Goal: Information Seeking & Learning: Learn about a topic

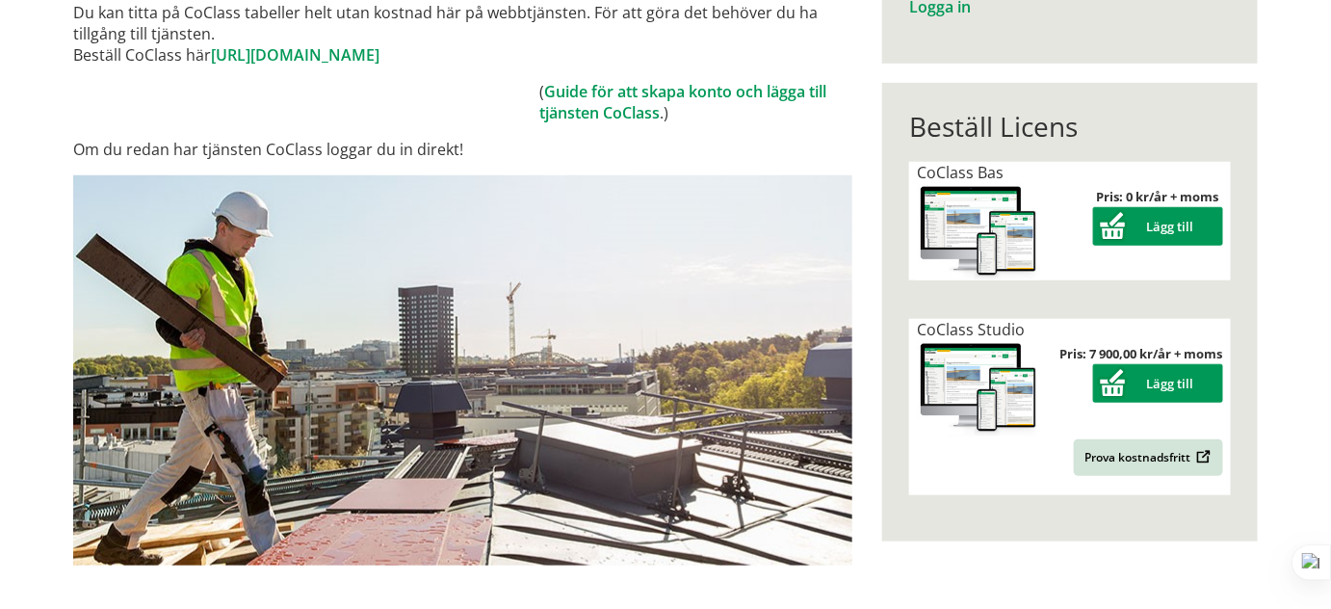
scroll to position [437, 0]
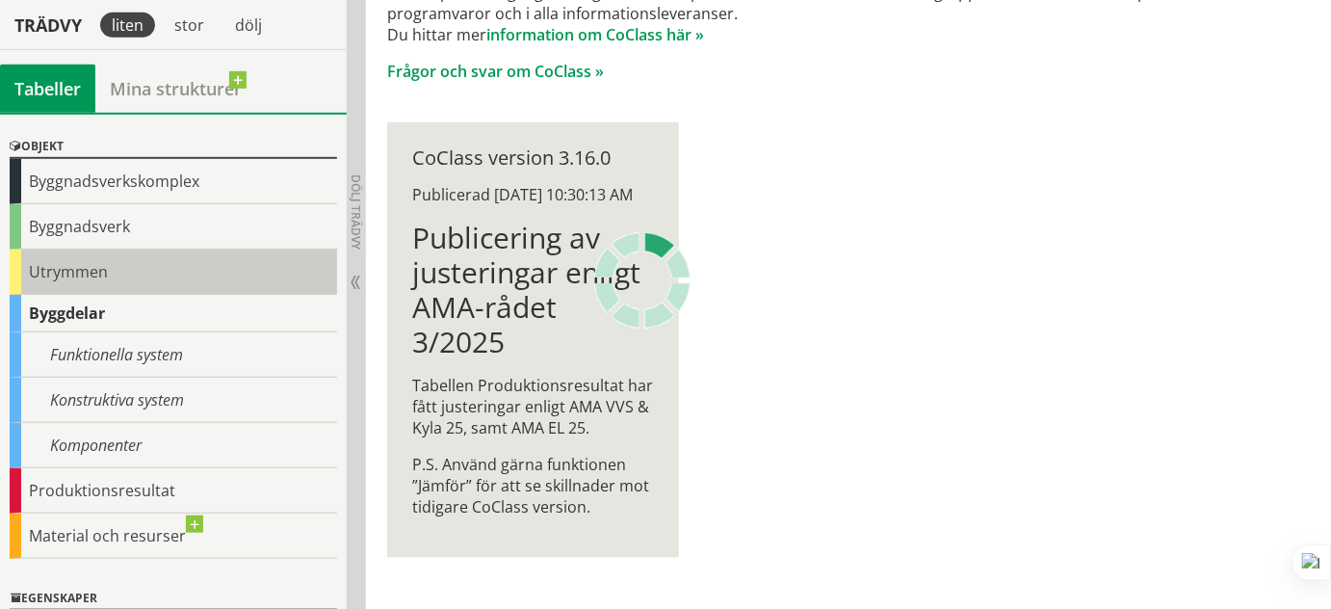
scroll to position [87, 0]
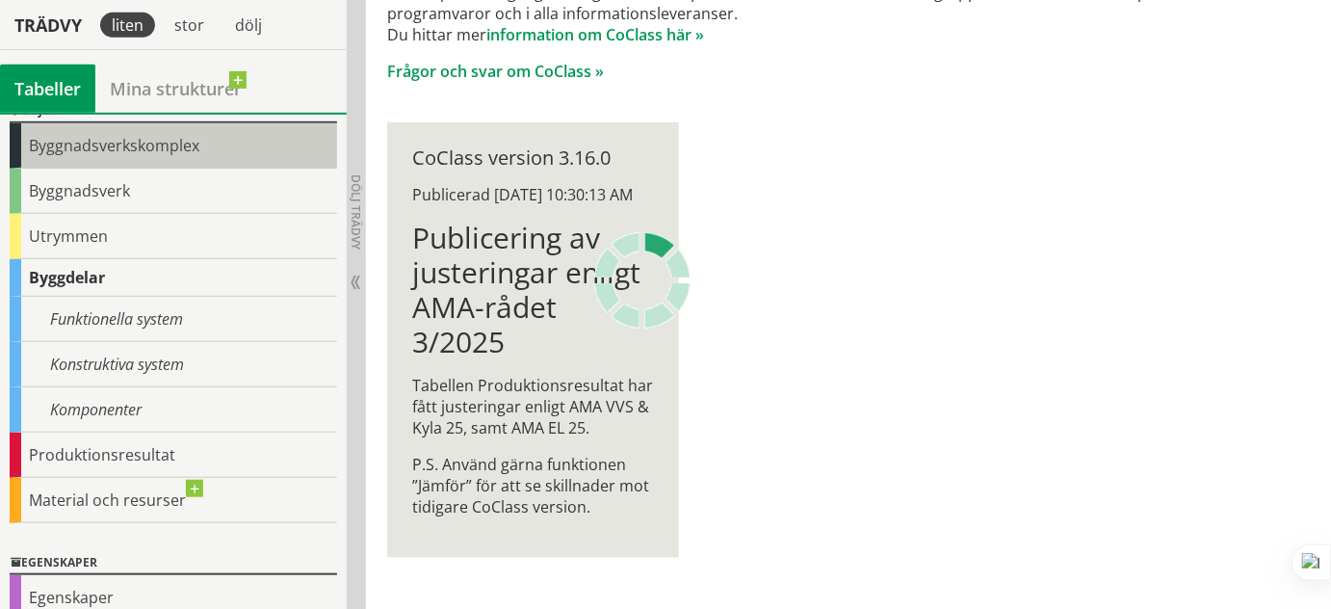
click at [131, 152] on div "Byggnadsverkskomplex" at bounding box center [173, 145] width 327 height 45
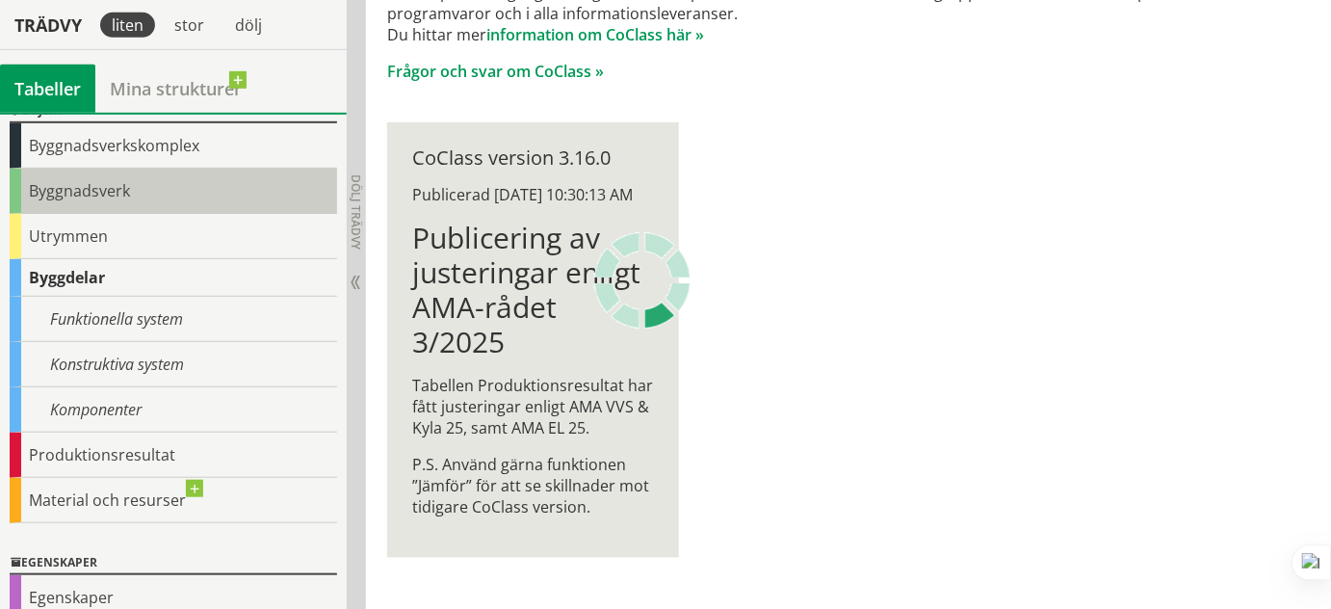
click at [97, 191] on div "Byggnadsverk" at bounding box center [173, 191] width 327 height 45
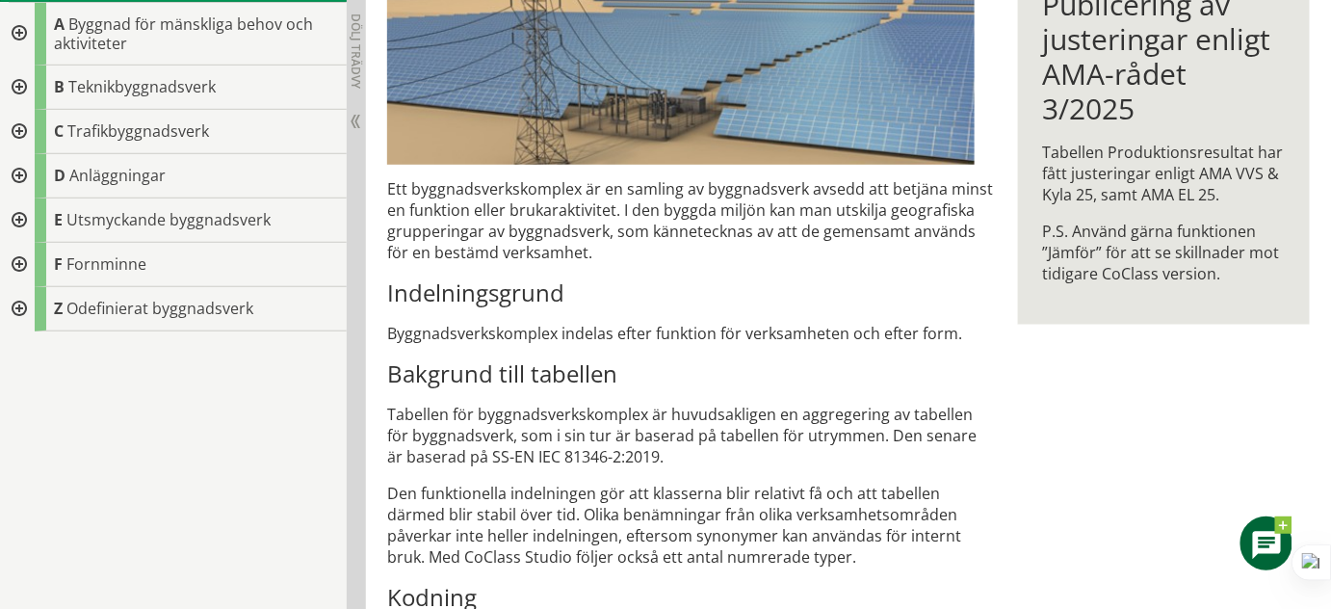
scroll to position [195, 0]
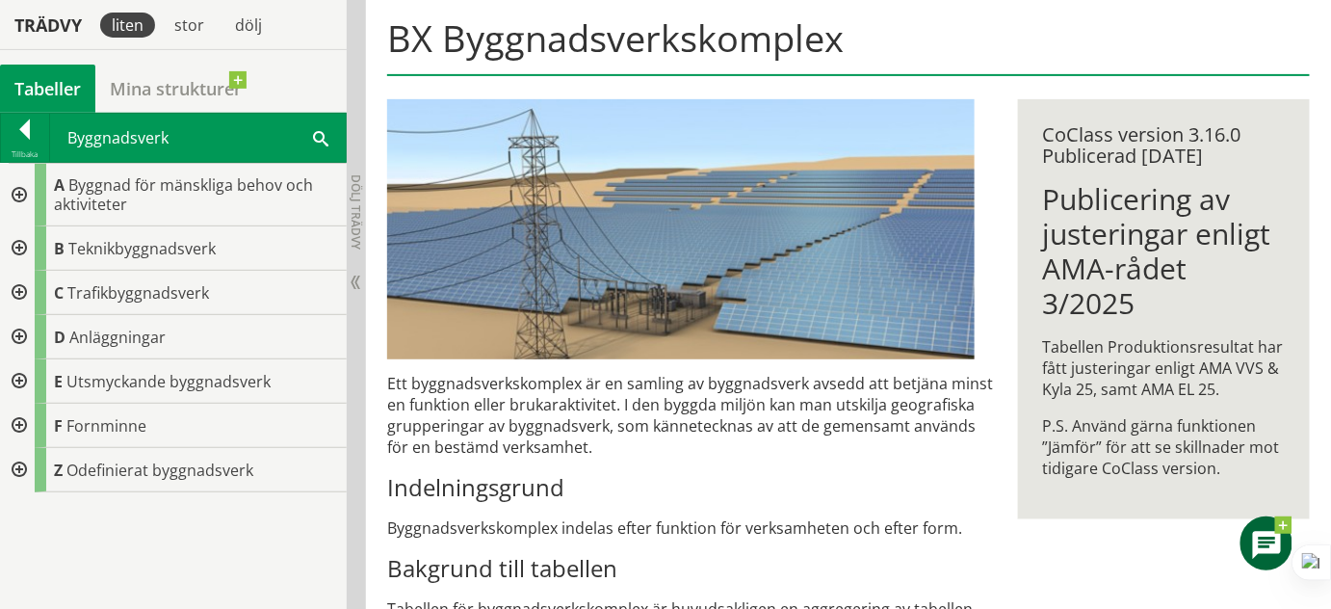
click at [13, 189] on div at bounding box center [17, 195] width 35 height 63
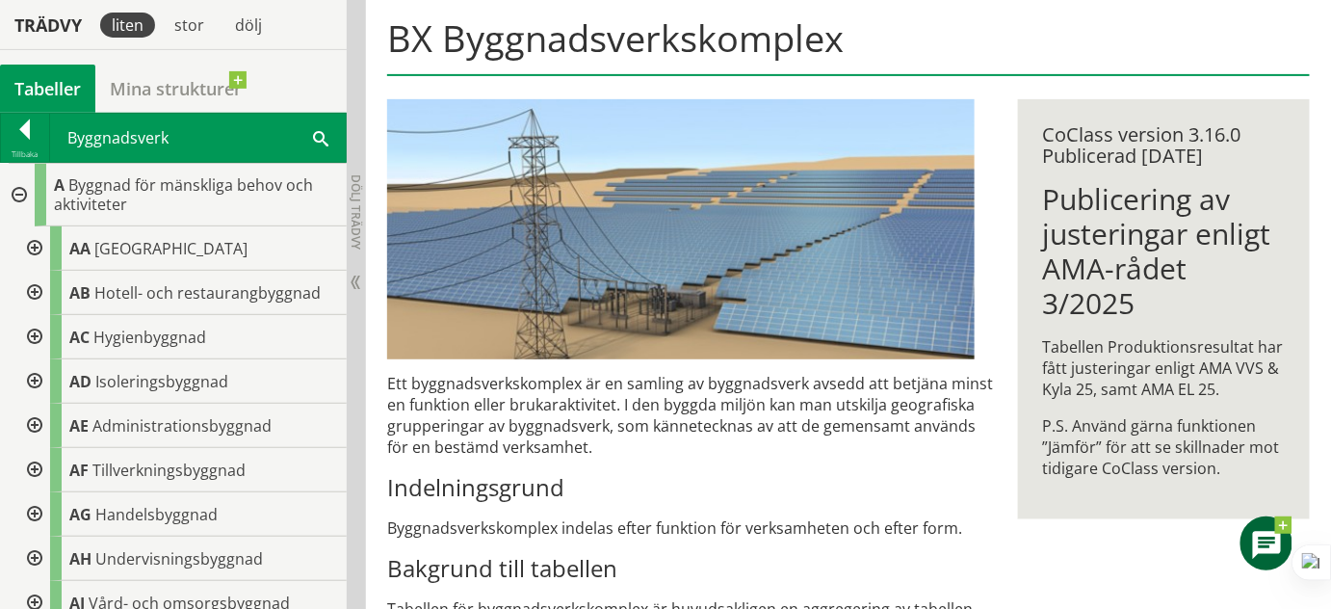
click at [17, 189] on div at bounding box center [17, 195] width 35 height 63
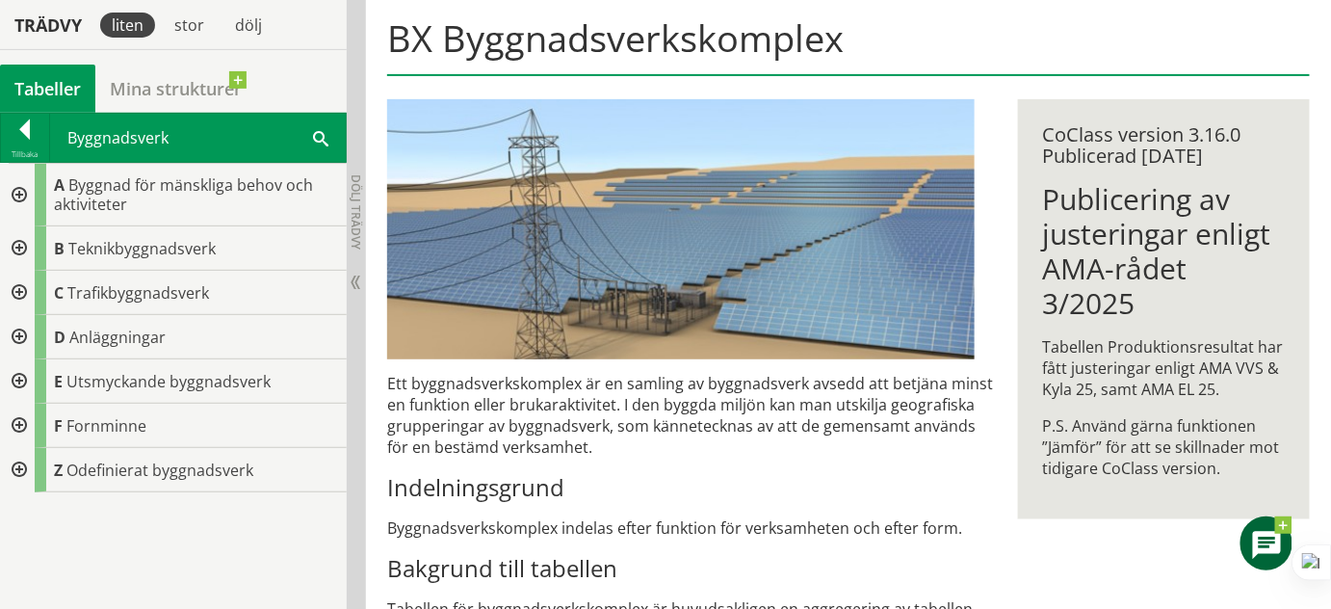
click at [17, 328] on div at bounding box center [17, 337] width 35 height 44
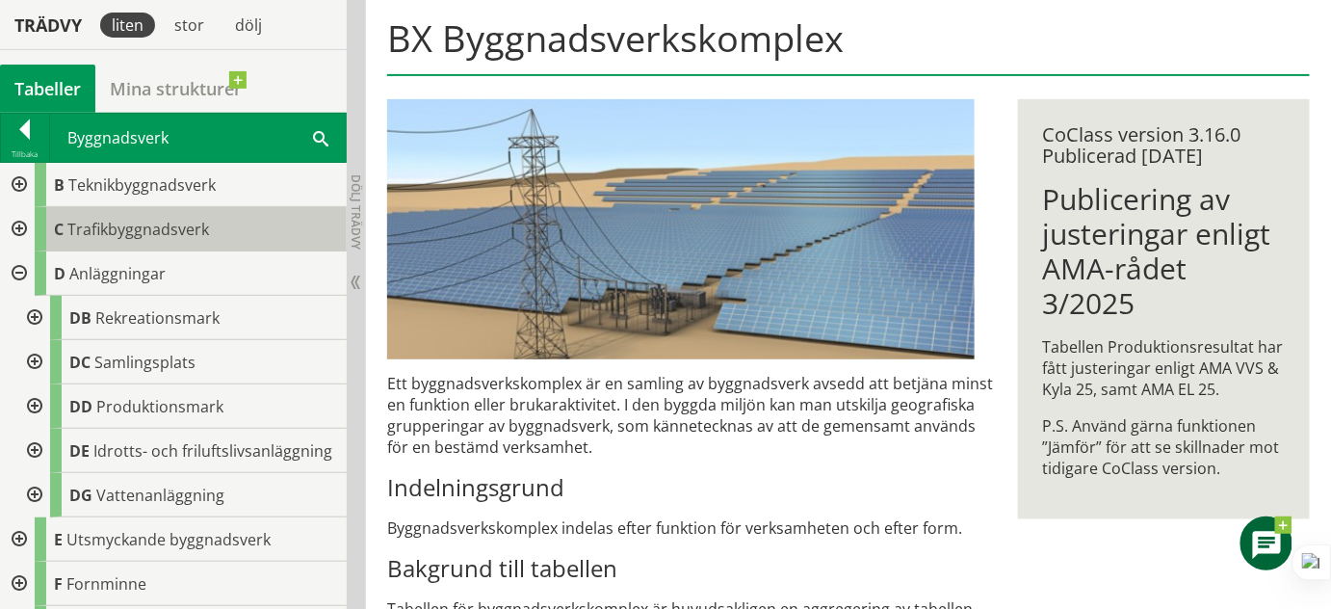
scroll to position [34, 0]
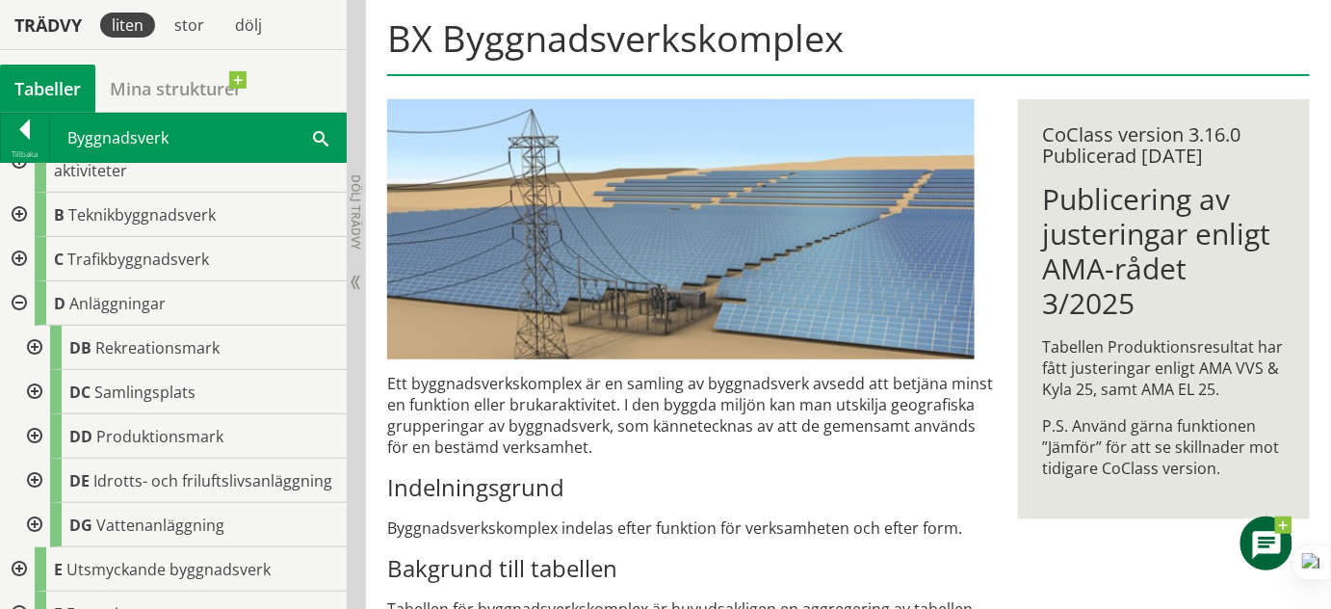
click at [15, 204] on div at bounding box center [17, 215] width 35 height 44
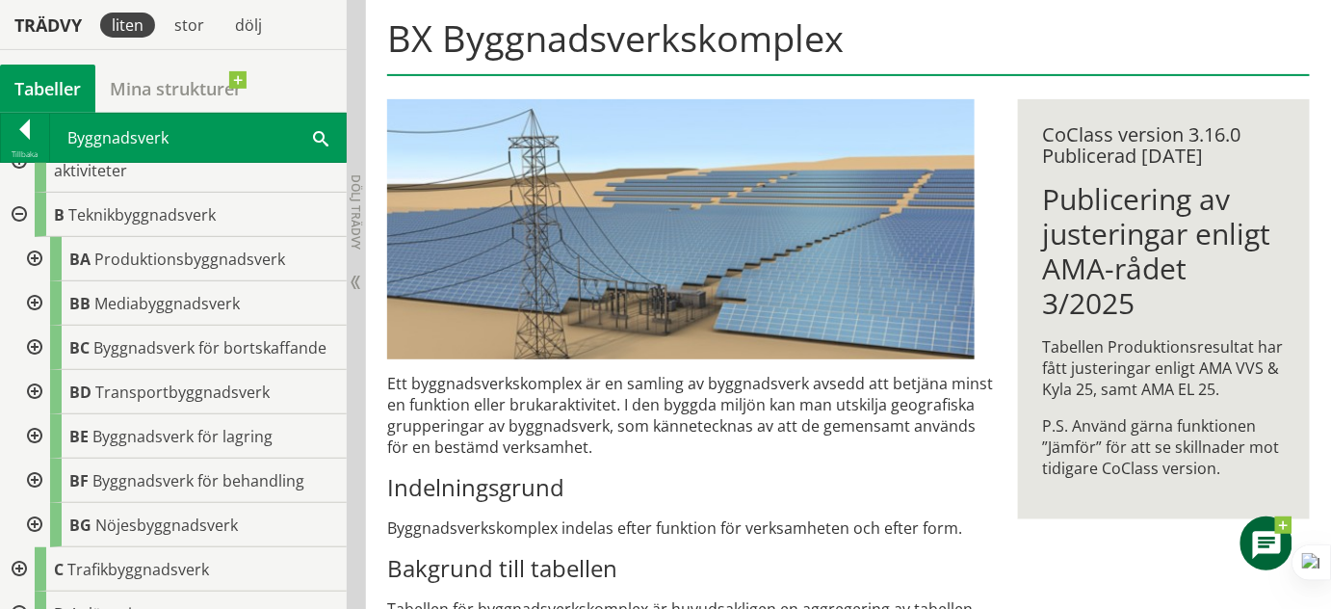
click at [31, 253] on div at bounding box center [32, 259] width 35 height 44
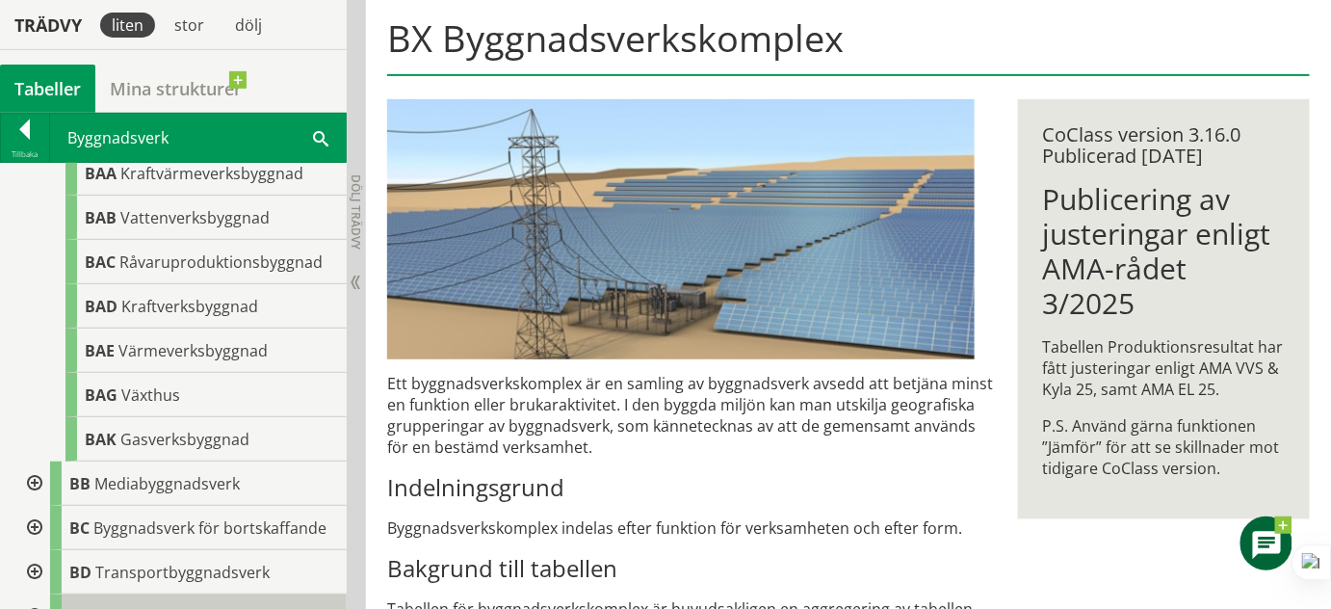
scroll to position [0, 0]
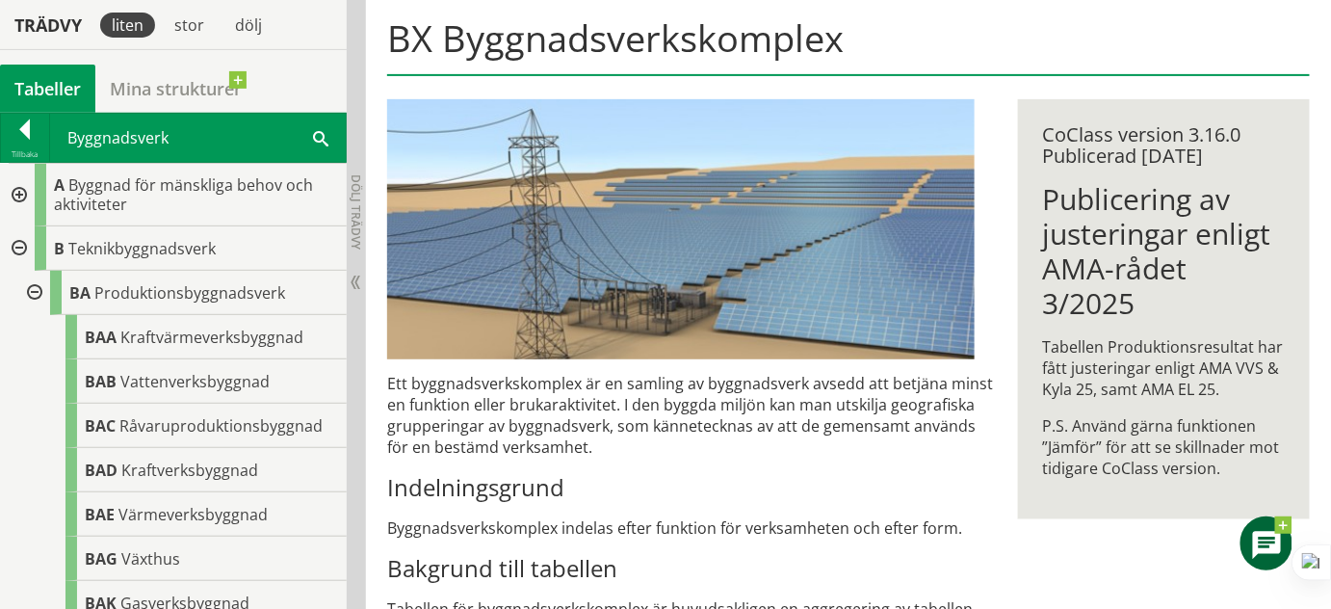
click at [12, 196] on div at bounding box center [17, 195] width 35 height 63
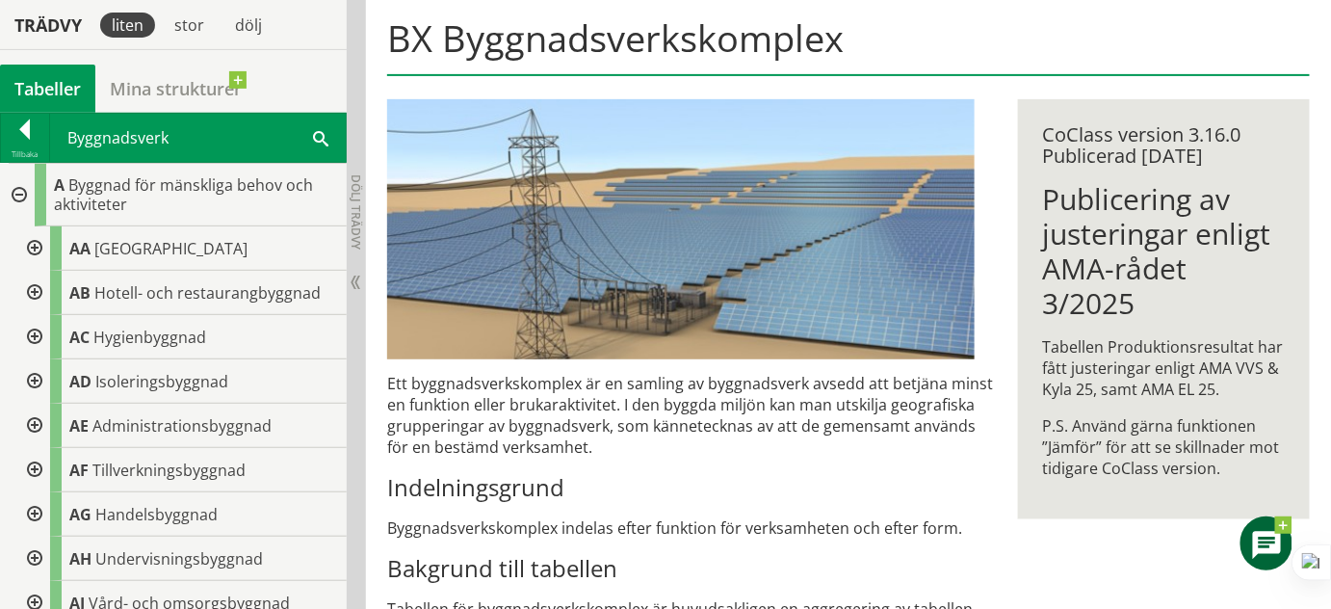
click at [16, 193] on div at bounding box center [17, 195] width 35 height 63
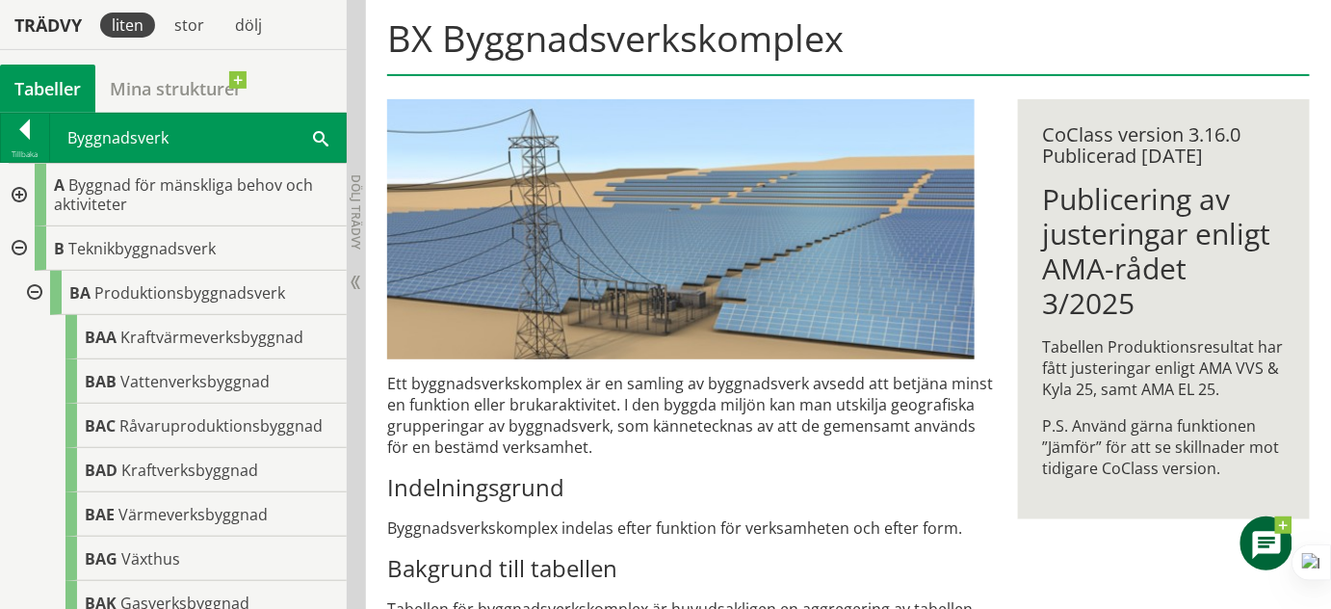
click at [19, 235] on div at bounding box center [17, 248] width 35 height 44
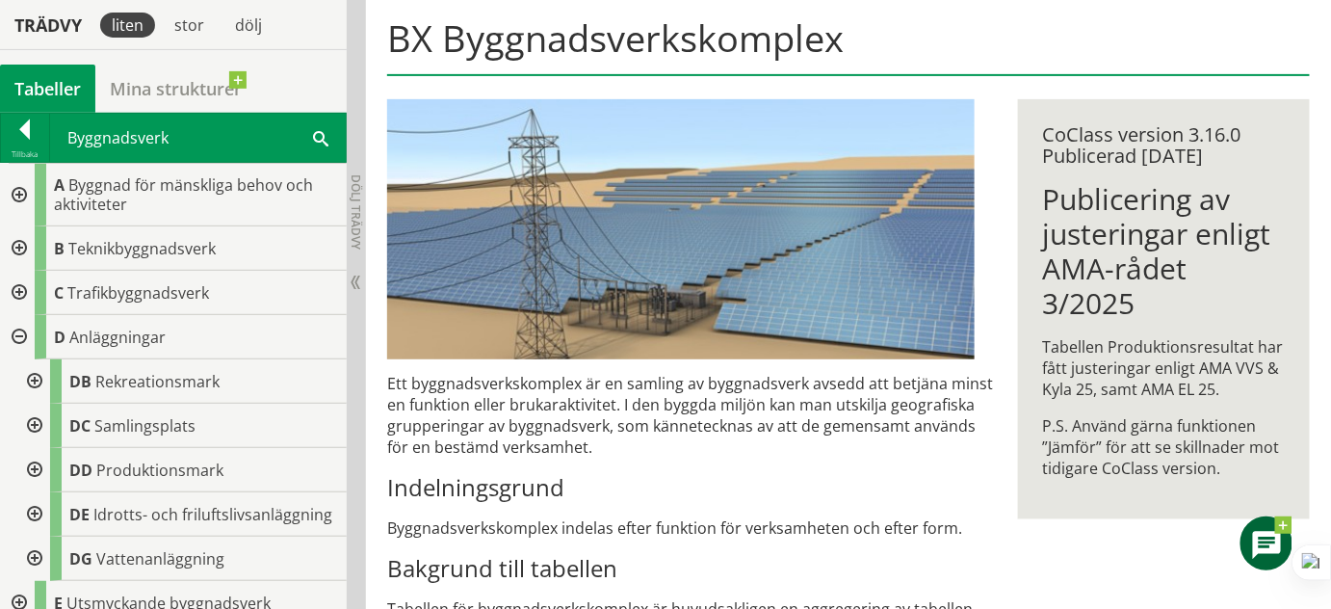
click at [23, 331] on div at bounding box center [17, 337] width 35 height 44
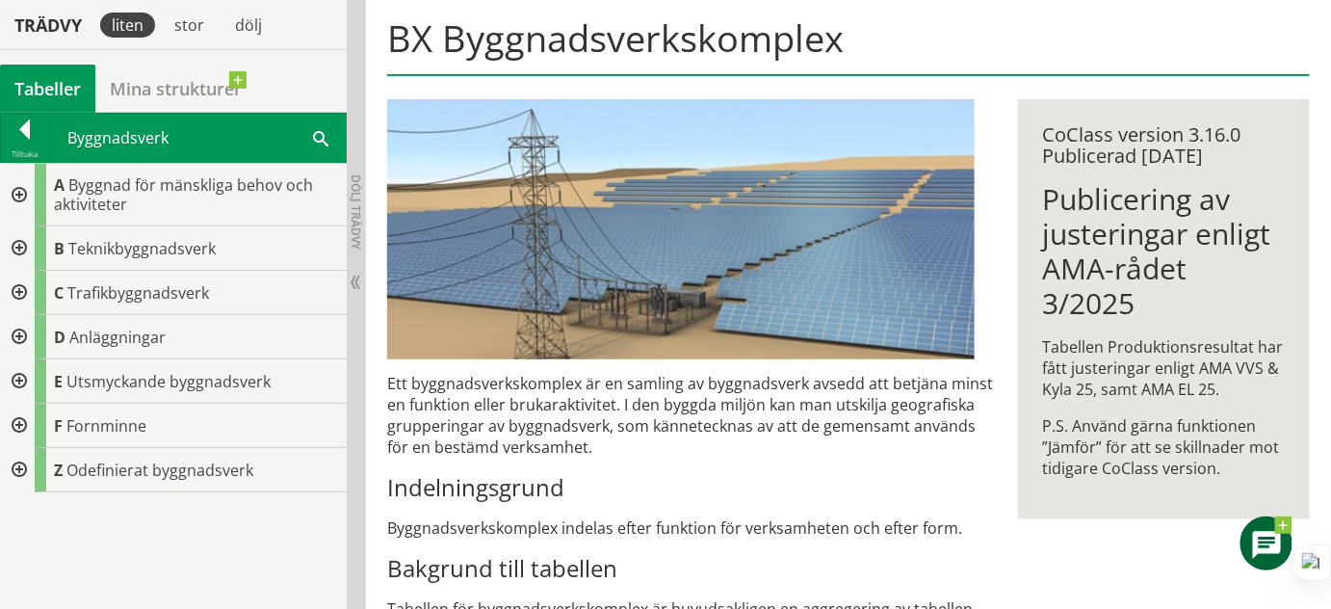
click at [320, 137] on span at bounding box center [320, 137] width 15 height 20
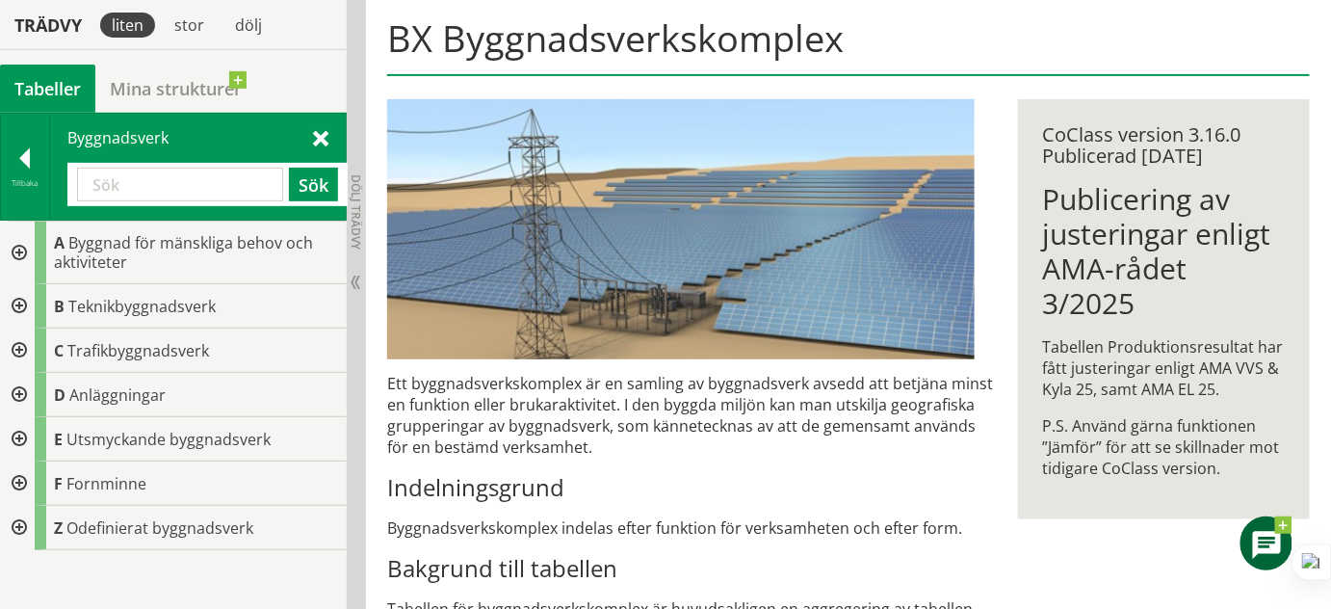
click at [139, 178] on input "text" at bounding box center [180, 185] width 206 height 34
paste input "Väg/järnväg"
type input "Väg/järnväg"
click at [333, 186] on button "Sök" at bounding box center [313, 185] width 49 height 34
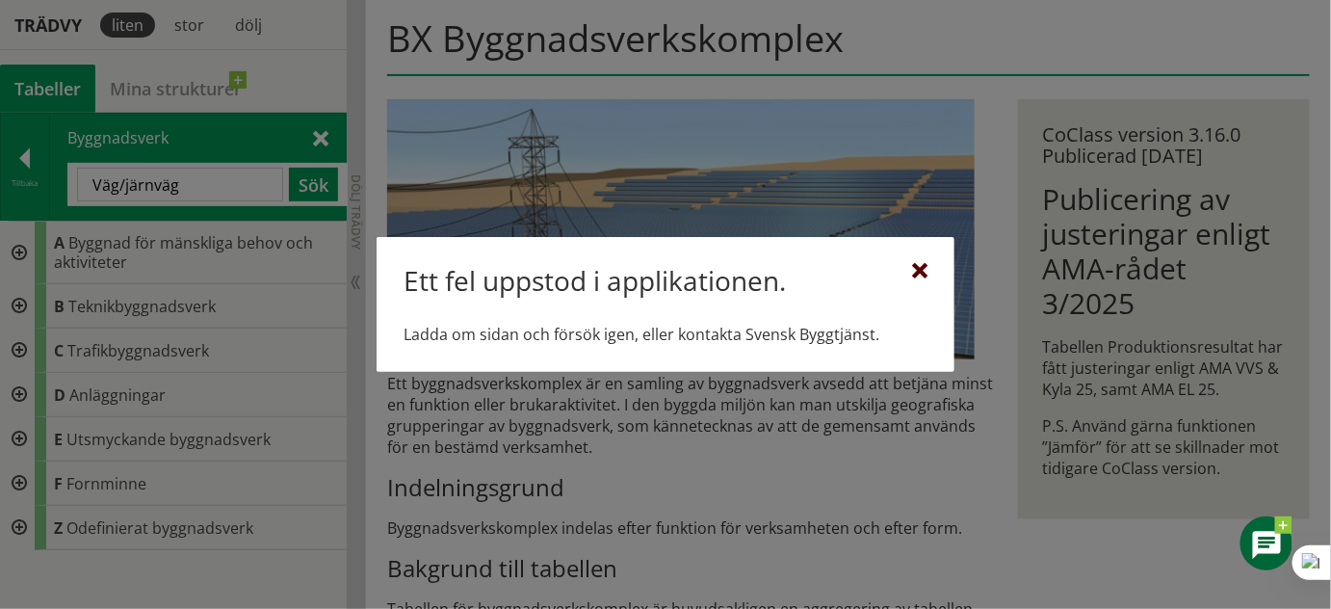
click at [927, 270] on div at bounding box center [919, 271] width 15 height 15
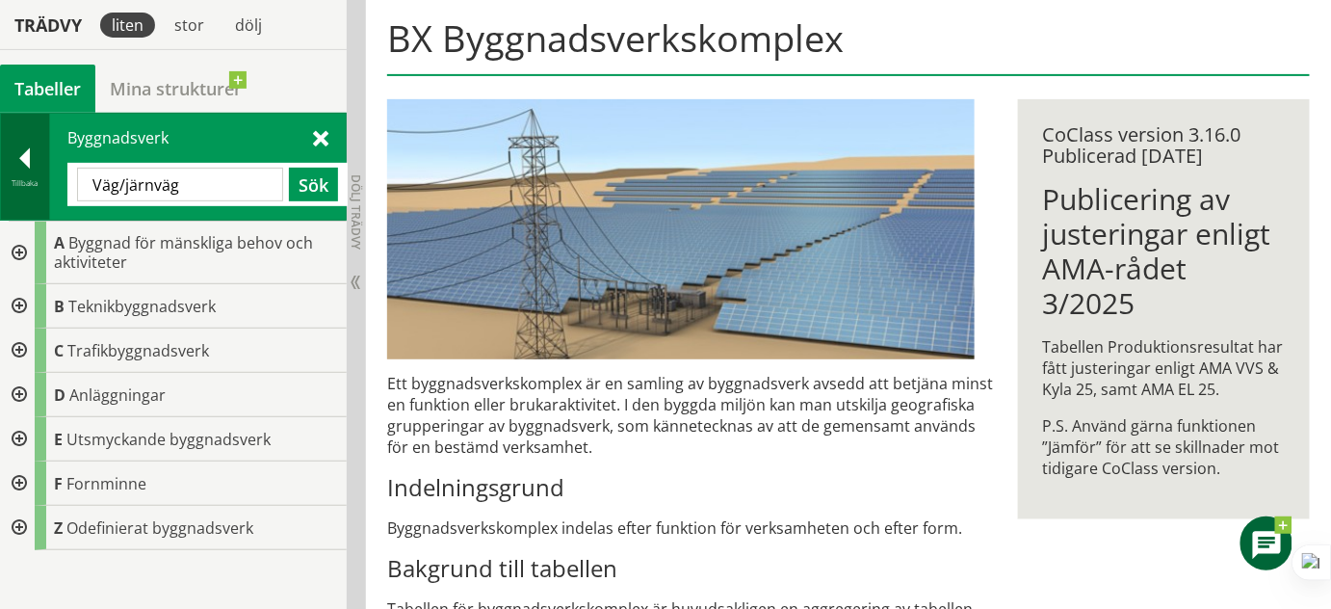
click at [33, 163] on div at bounding box center [25, 161] width 48 height 27
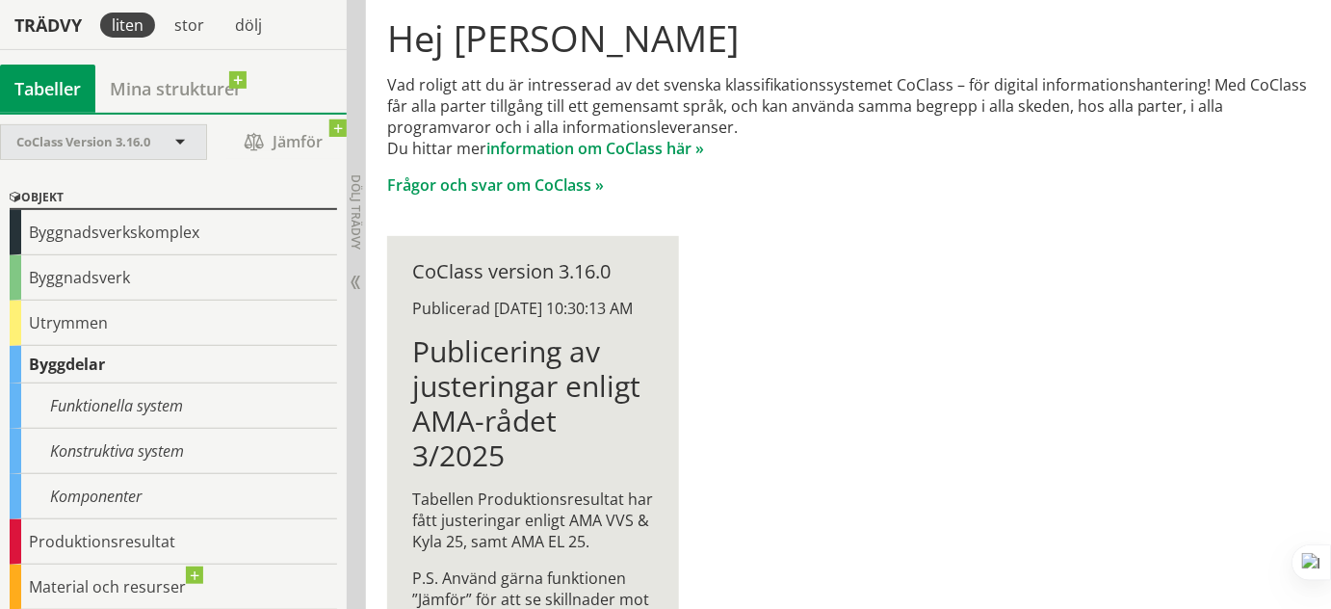
click at [179, 138] on span at bounding box center [179, 143] width 17 height 17
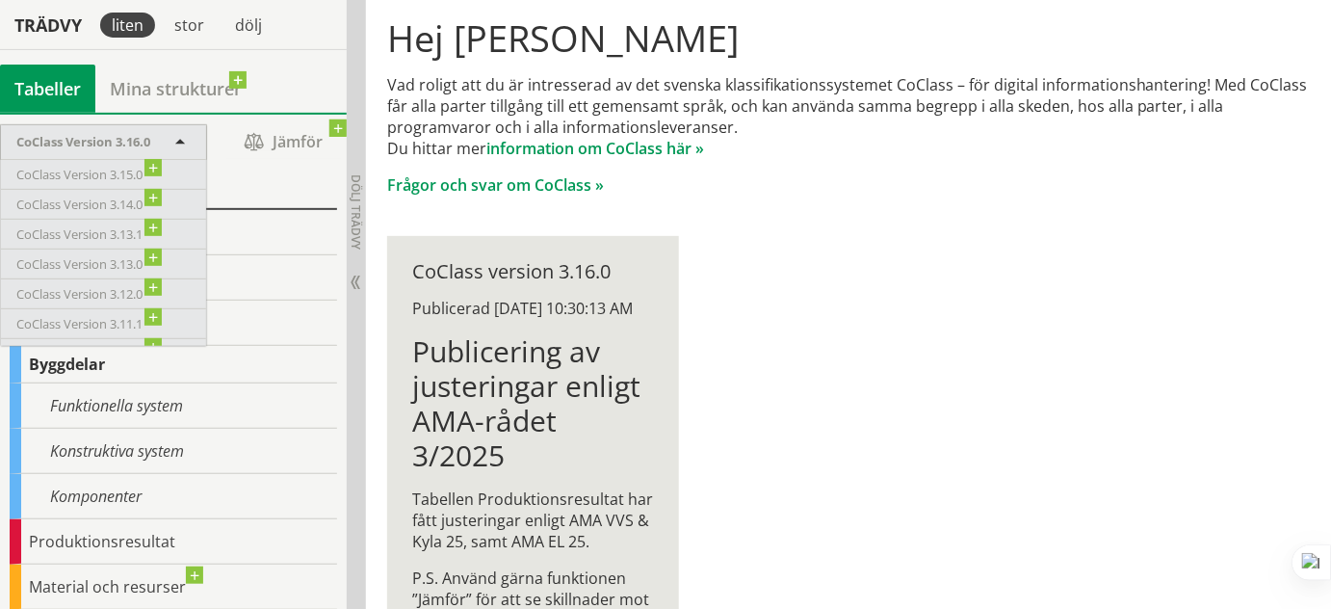
click at [179, 138] on span at bounding box center [179, 143] width 17 height 17
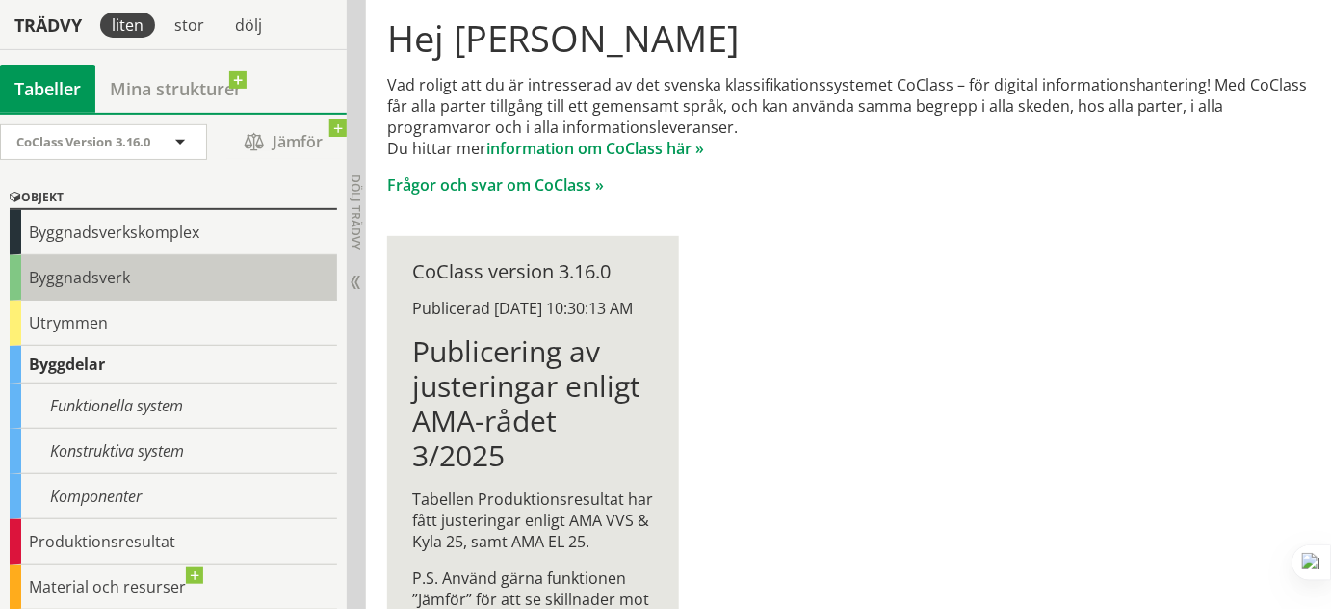
click at [86, 277] on div "Byggnadsverk" at bounding box center [173, 277] width 327 height 45
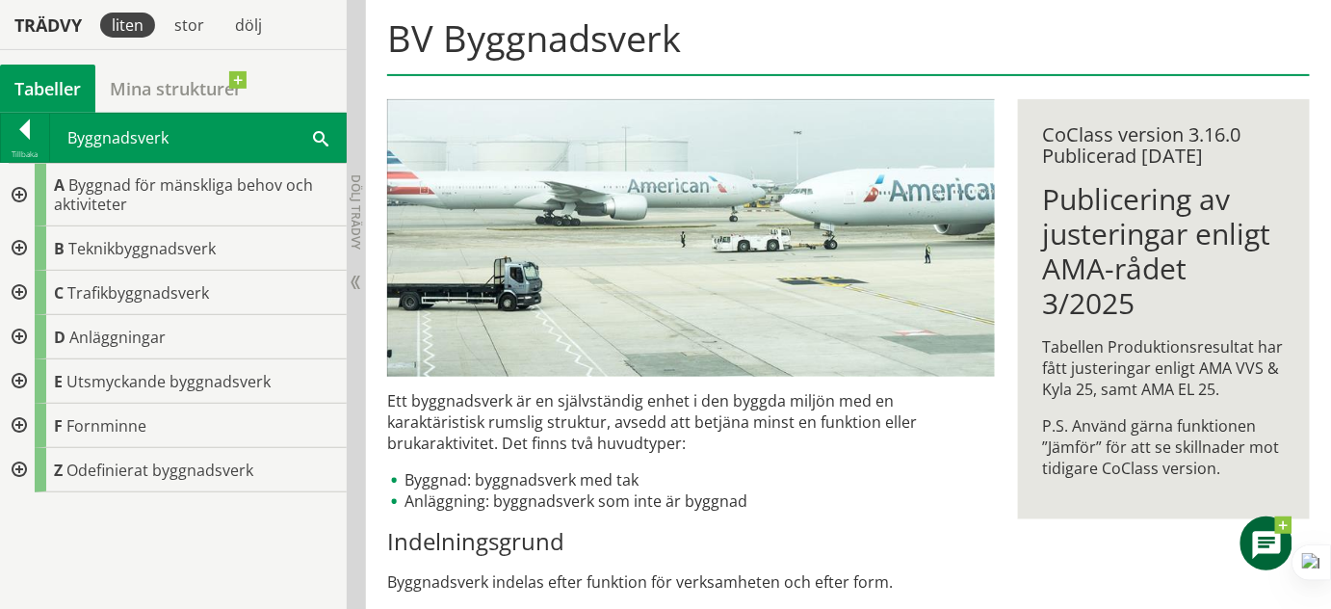
click at [21, 290] on div at bounding box center [17, 293] width 35 height 44
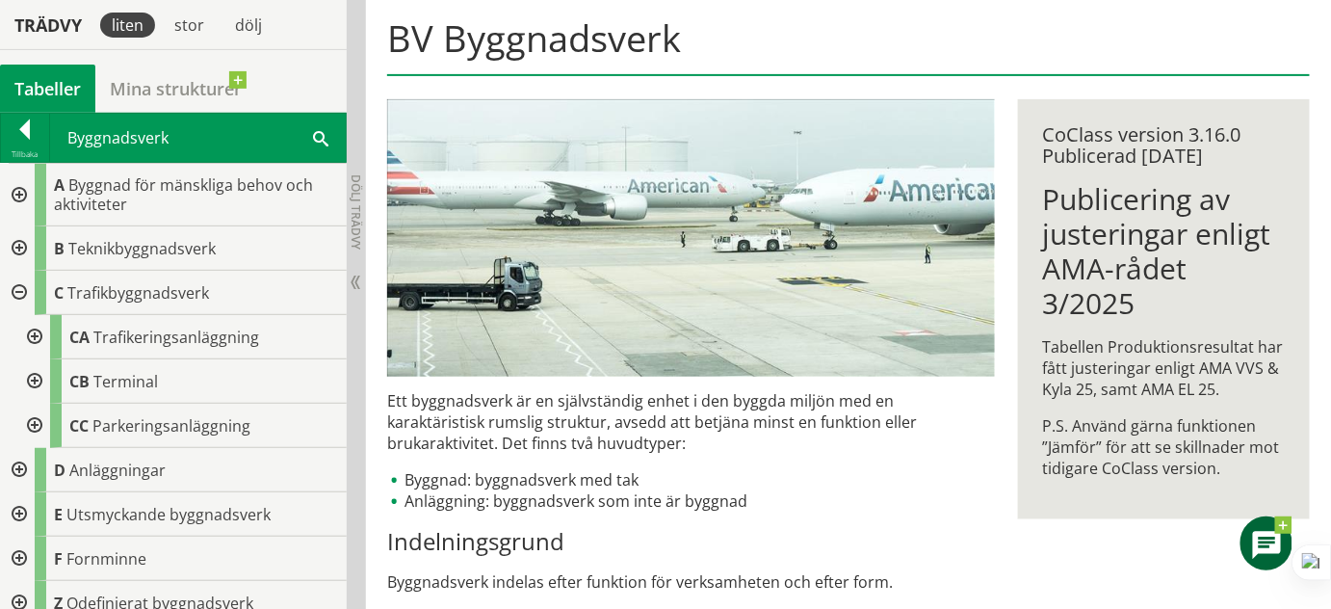
click at [37, 330] on div at bounding box center [32, 337] width 35 height 44
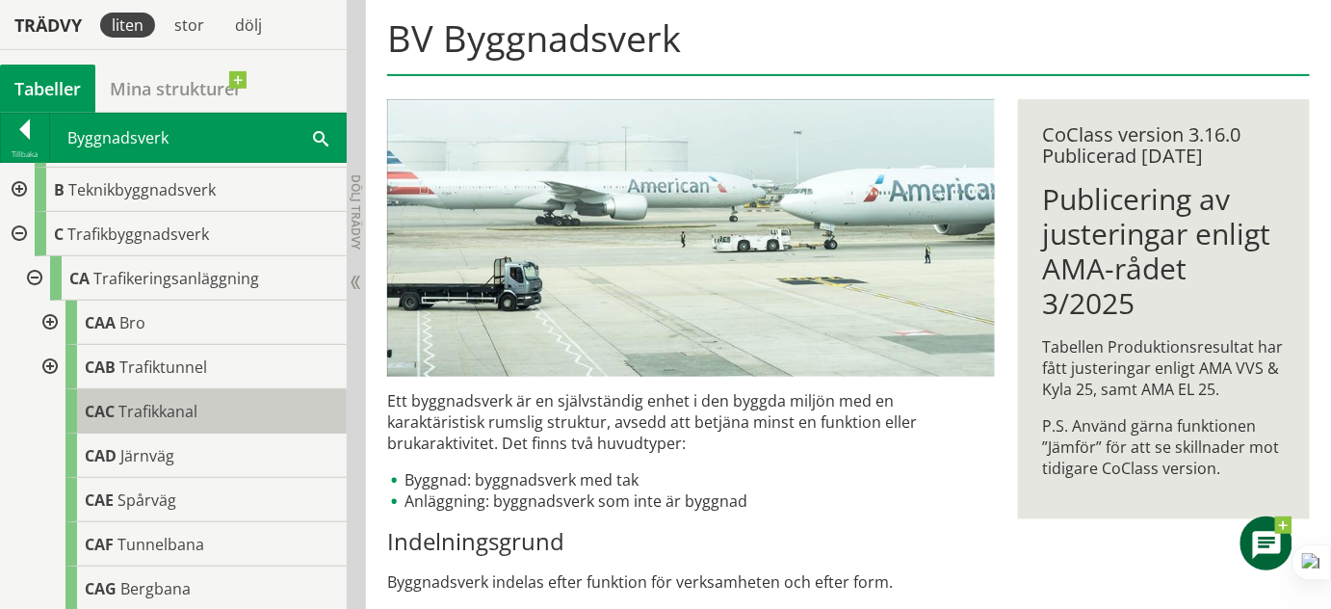
scroll to position [87, 0]
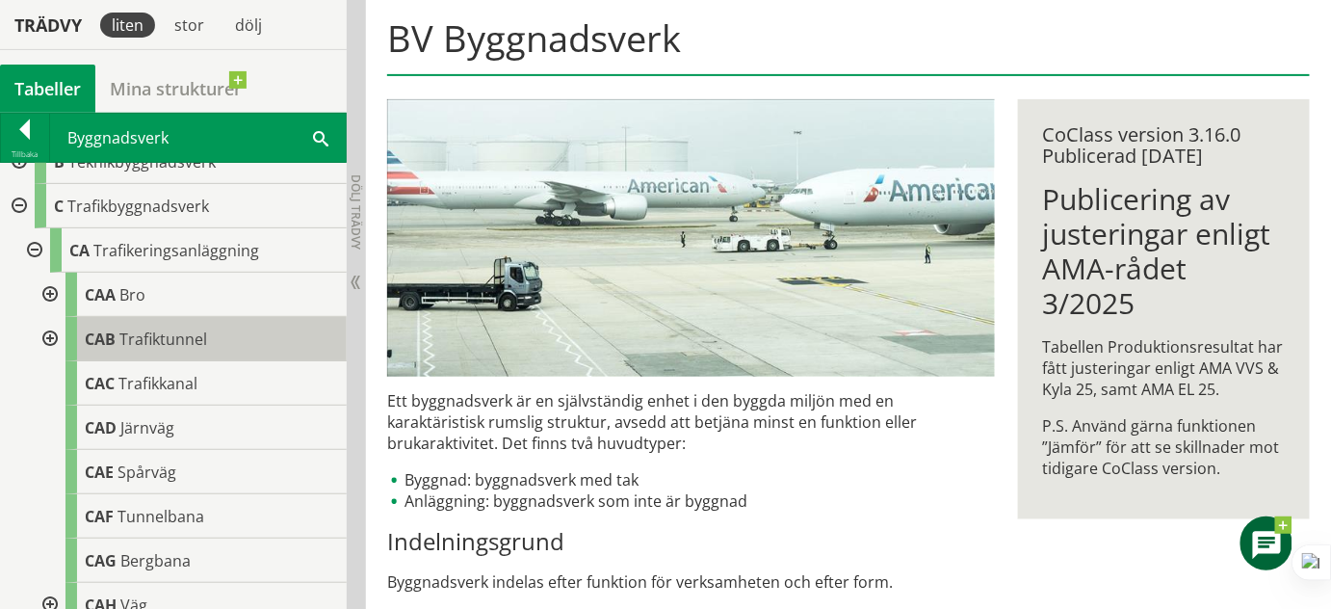
click at [193, 341] on span "Trafiktunnel" at bounding box center [163, 338] width 88 height 21
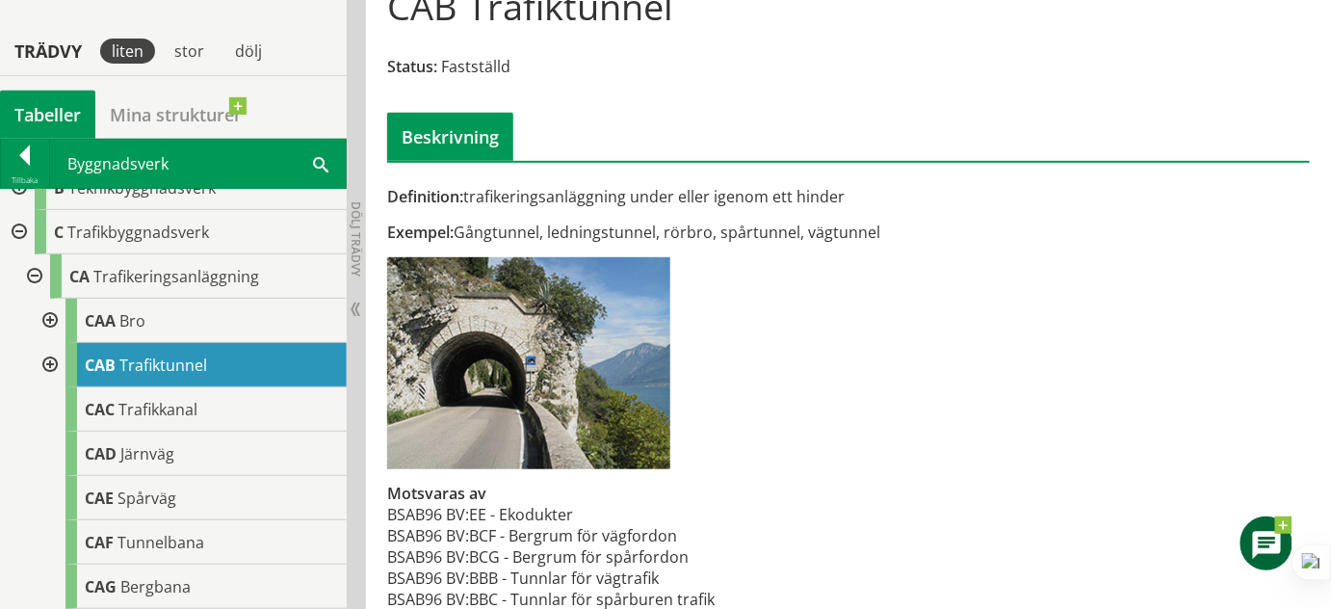
scroll to position [256, 0]
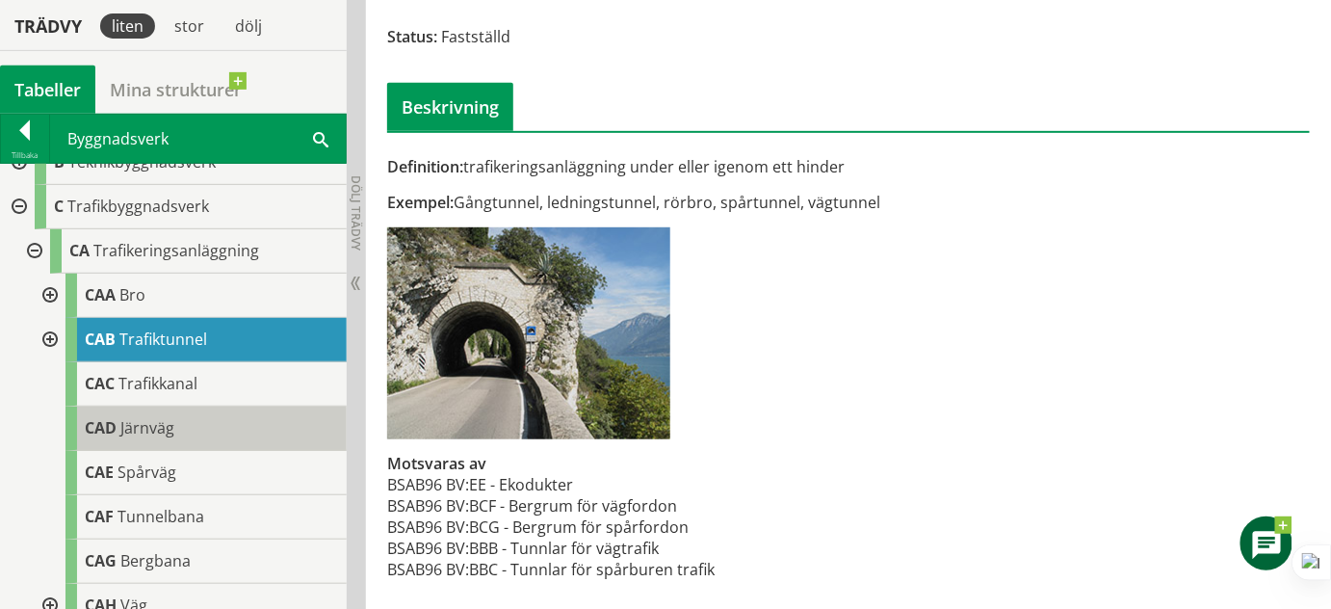
click at [156, 426] on span "Järnväg" at bounding box center [147, 427] width 54 height 21
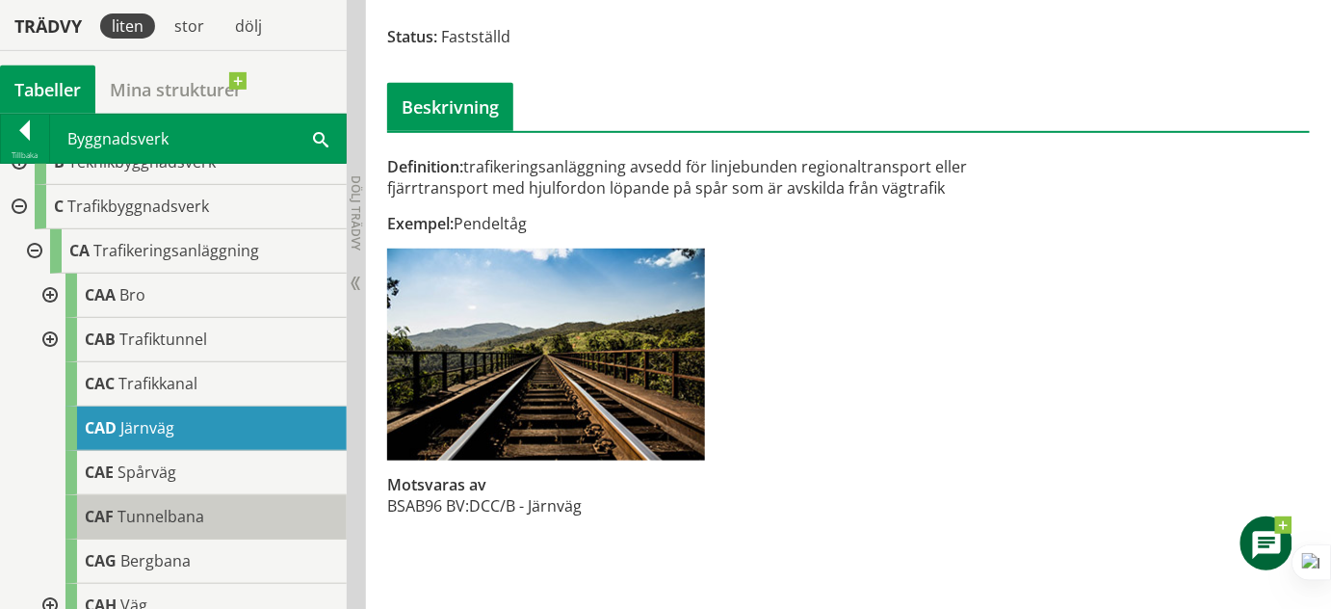
click at [185, 513] on span "Tunnelbana" at bounding box center [161, 516] width 87 height 21
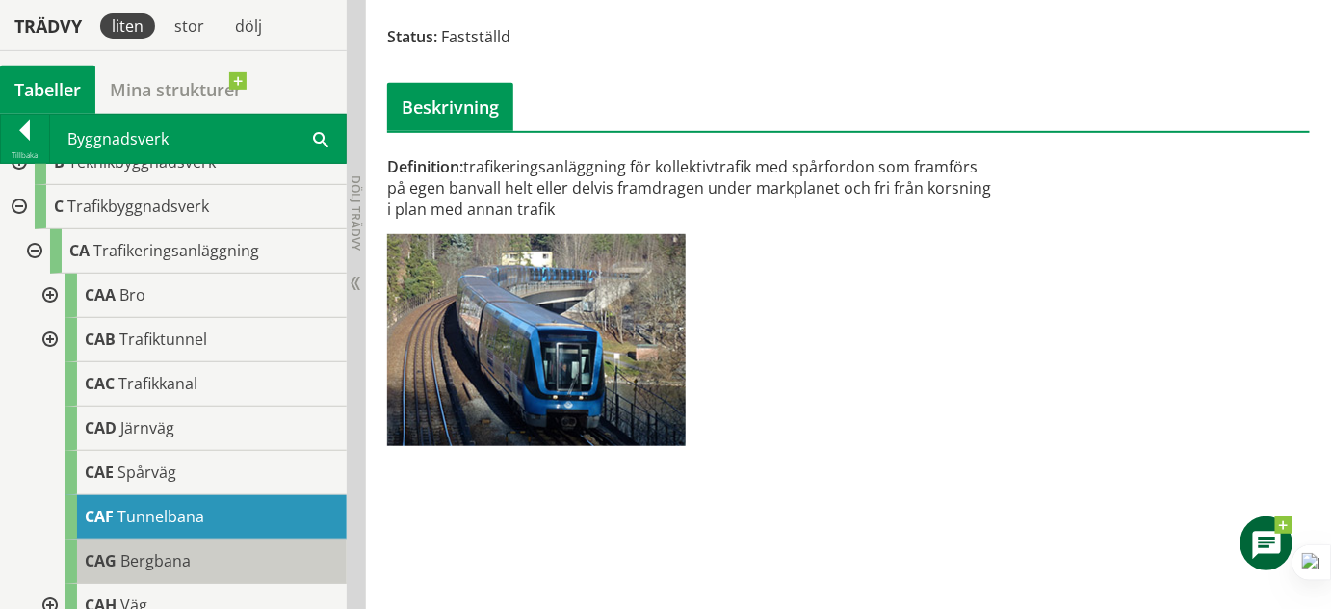
click at [196, 554] on div "CAG Bergbana" at bounding box center [205, 561] width 281 height 44
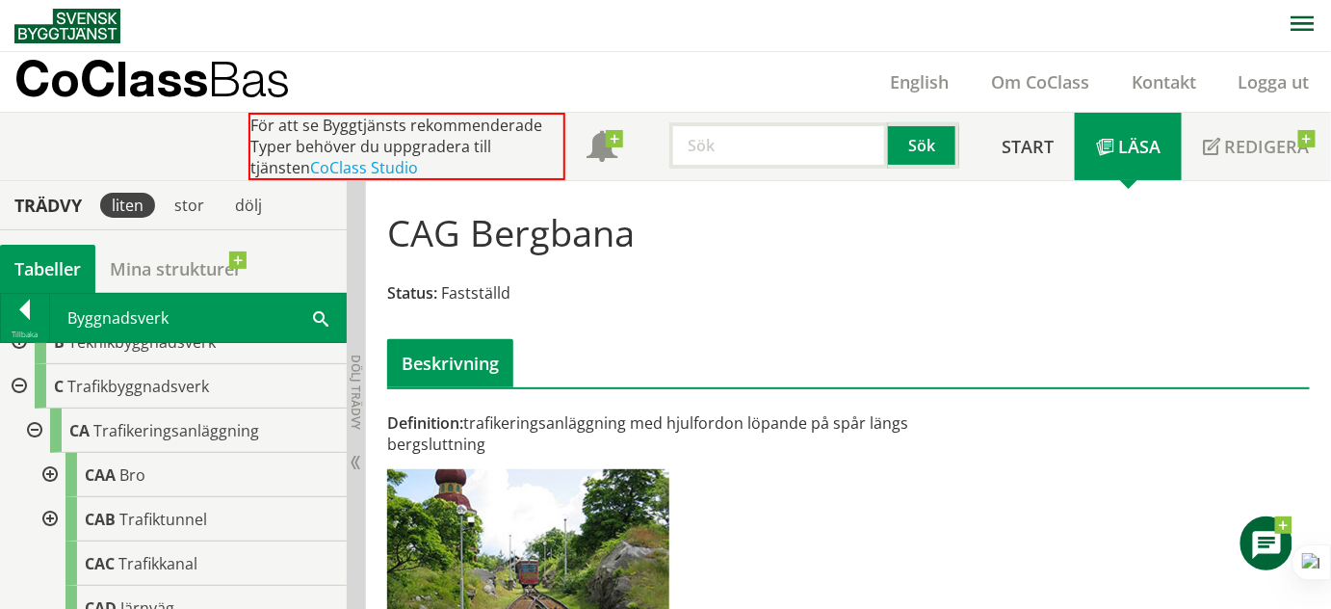
drag, startPoint x: 829, startPoint y: 472, endPoint x: 717, endPoint y: 269, distance: 232.4
click at [1117, 147] on link "Läsa" at bounding box center [1128, 146] width 107 height 67
click at [1117, 148] on link "Läsa" at bounding box center [1128, 146] width 107 height 67
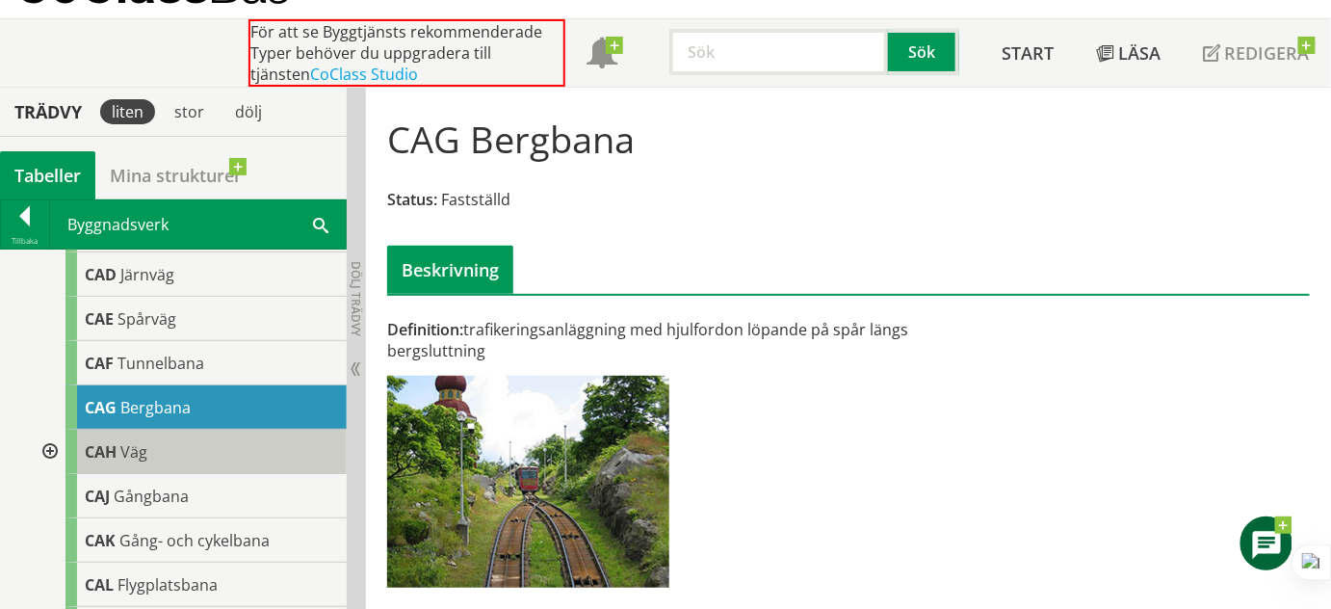
scroll to position [350, 0]
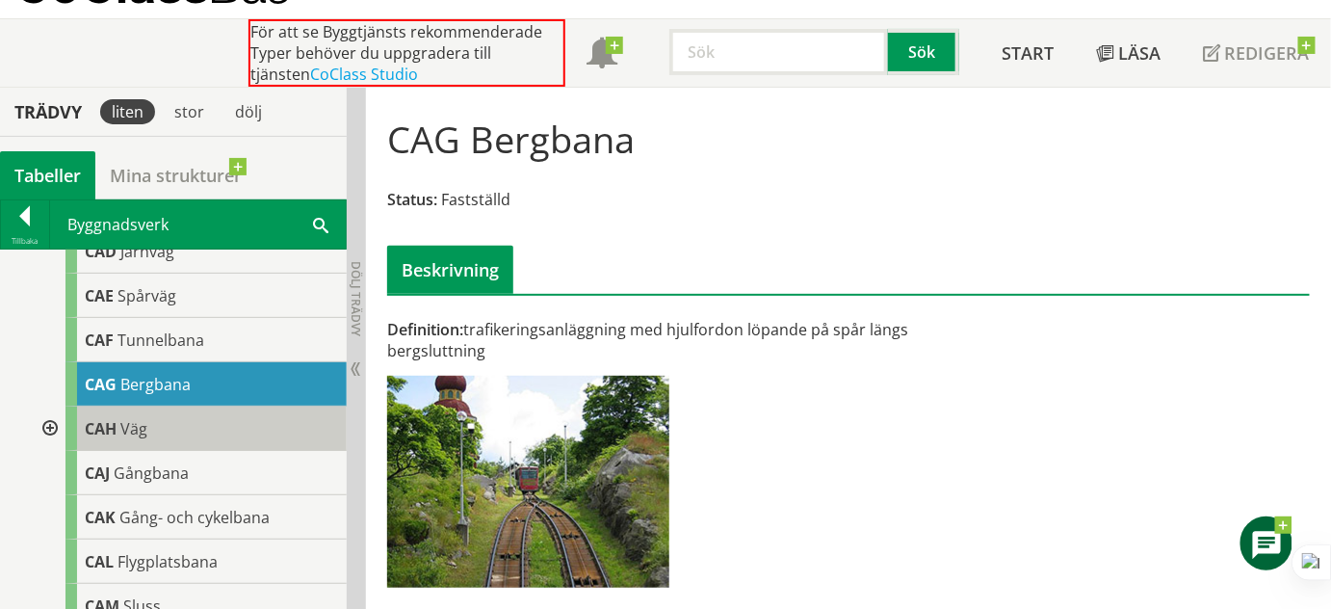
click at [164, 421] on div "CAH Väg" at bounding box center [205, 428] width 281 height 44
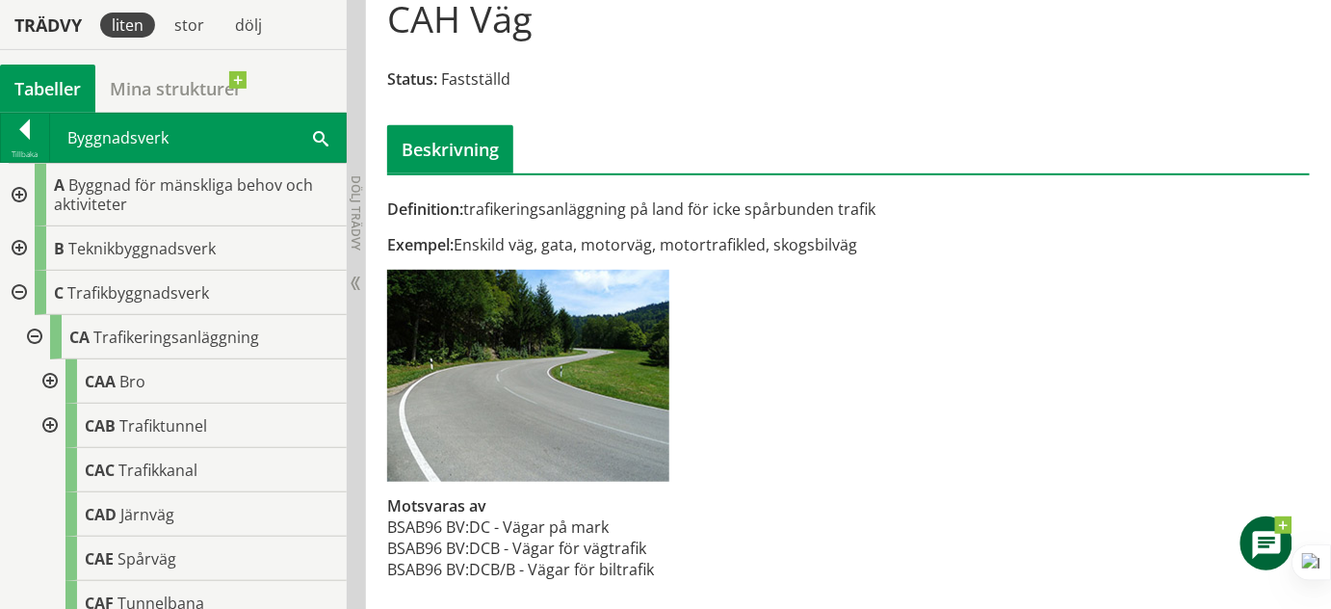
click at [19, 244] on div at bounding box center [17, 248] width 35 height 44
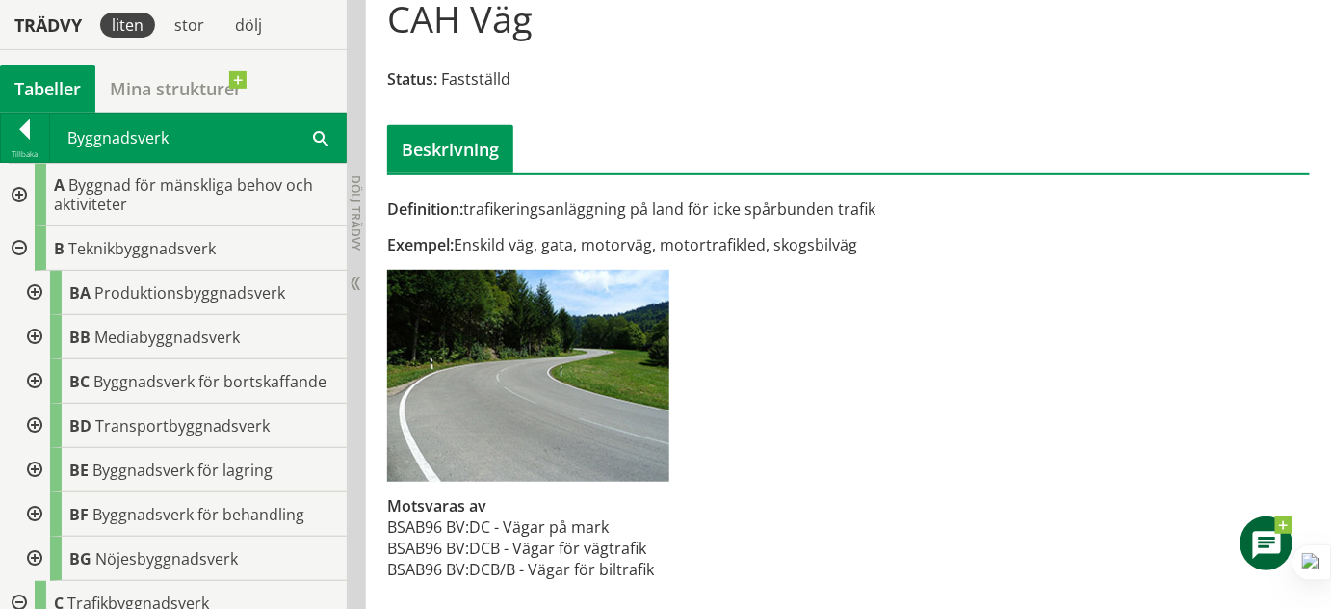
click at [19, 244] on div at bounding box center [17, 248] width 35 height 44
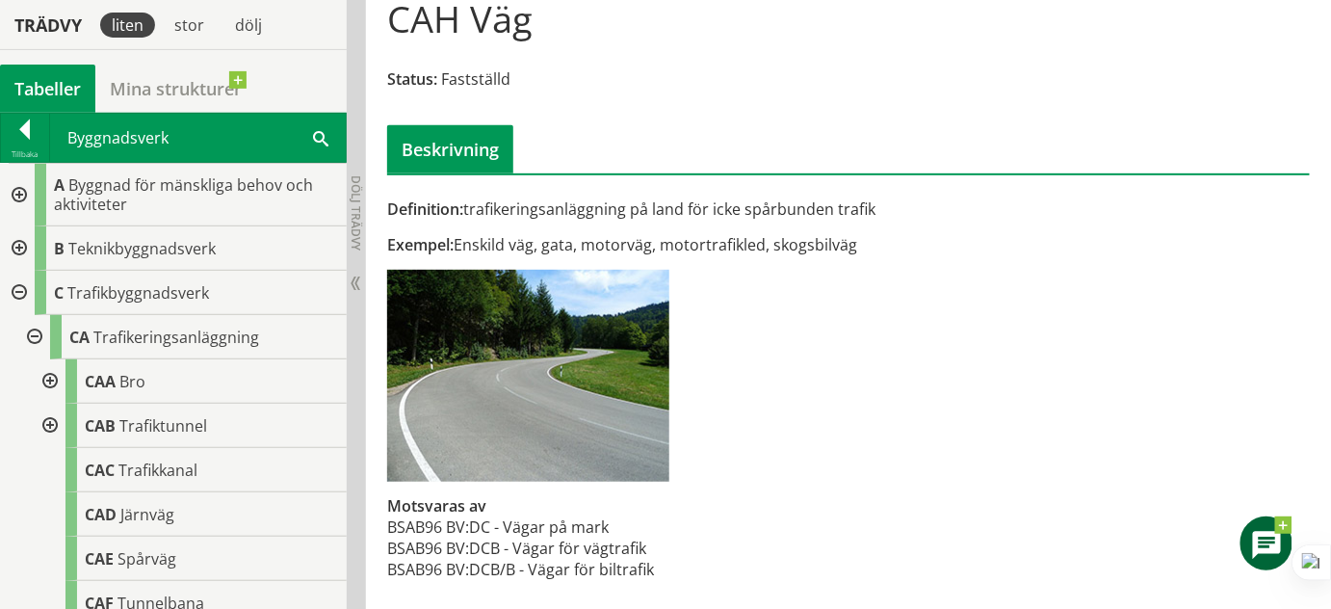
click at [20, 287] on div at bounding box center [17, 293] width 35 height 44
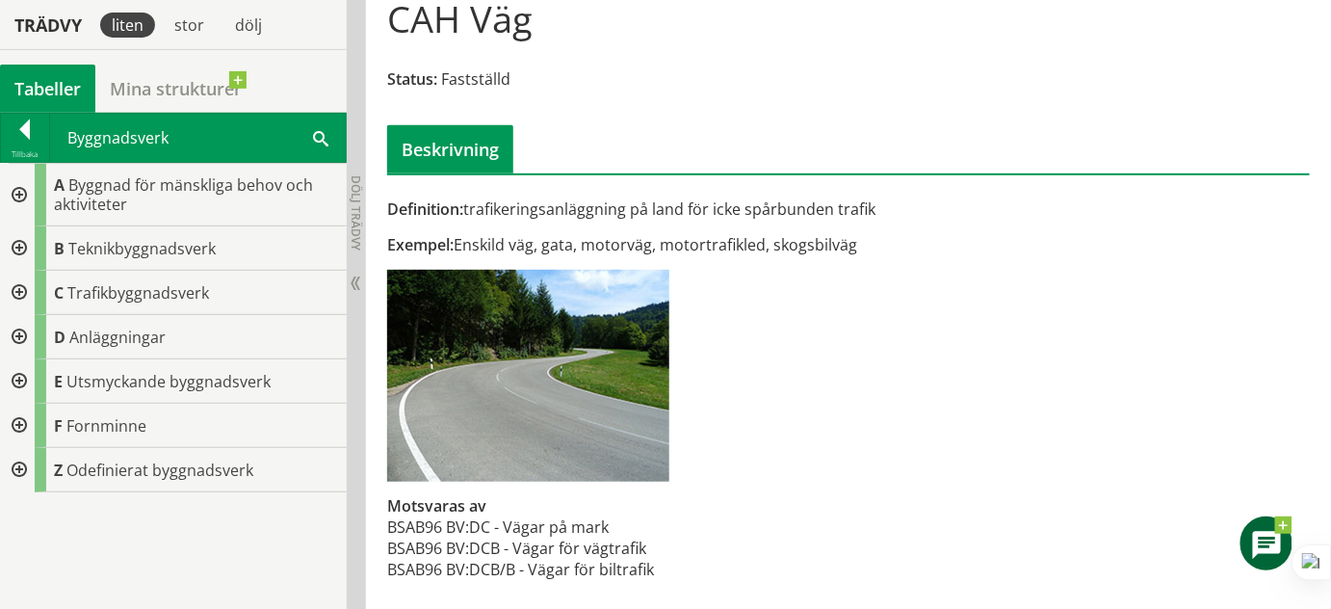
click at [21, 332] on div at bounding box center [17, 337] width 35 height 44
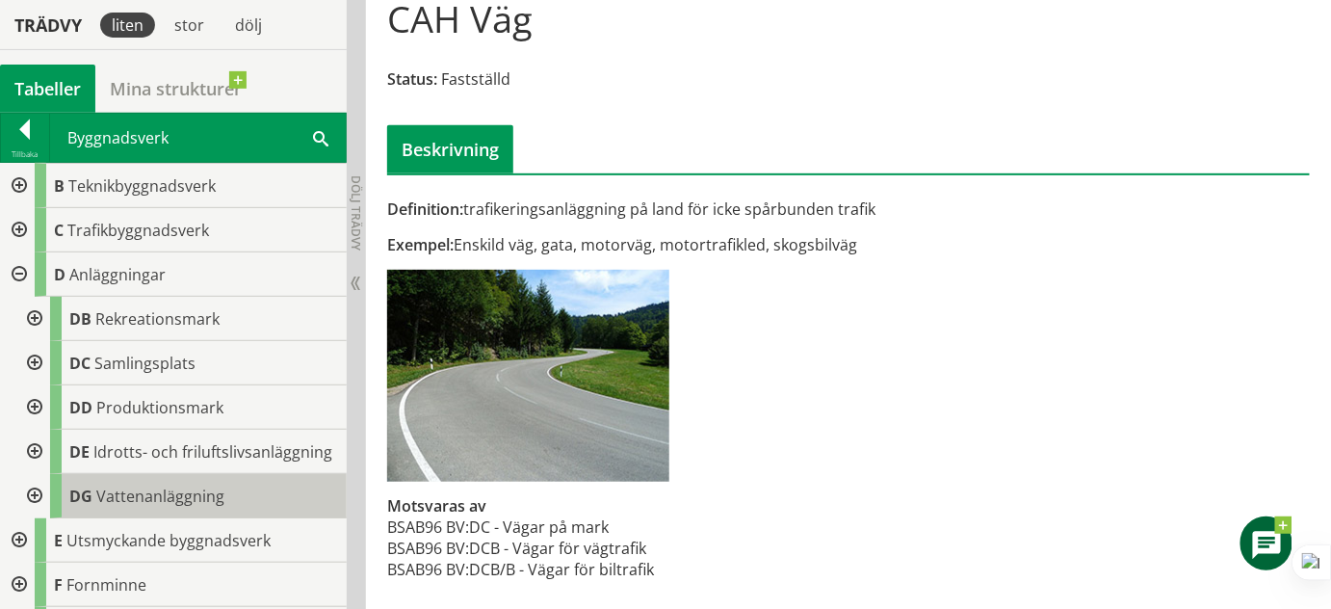
scroll to position [34, 0]
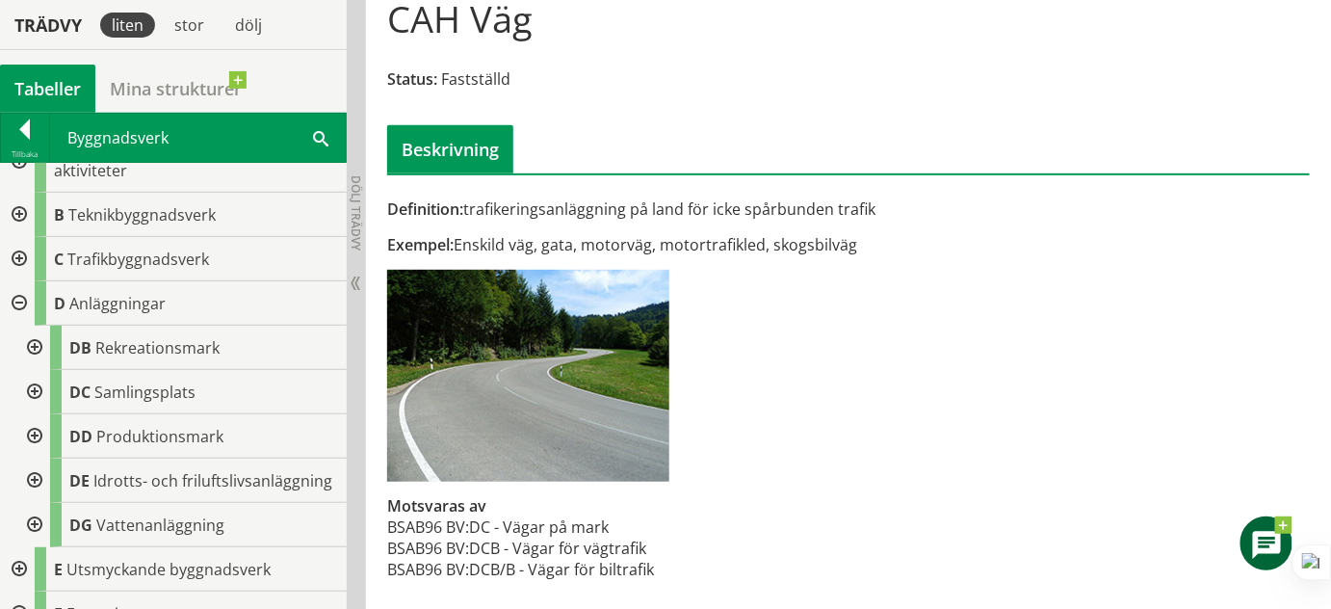
click at [15, 289] on div at bounding box center [17, 303] width 35 height 44
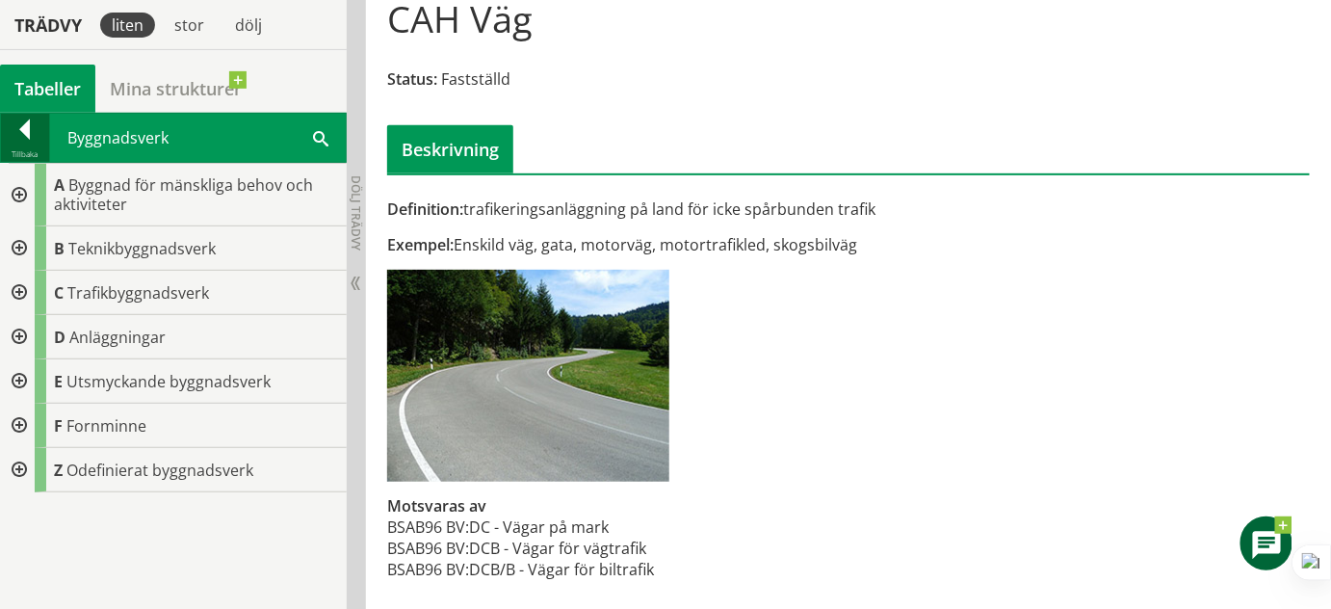
click at [16, 143] on div at bounding box center [25, 132] width 48 height 27
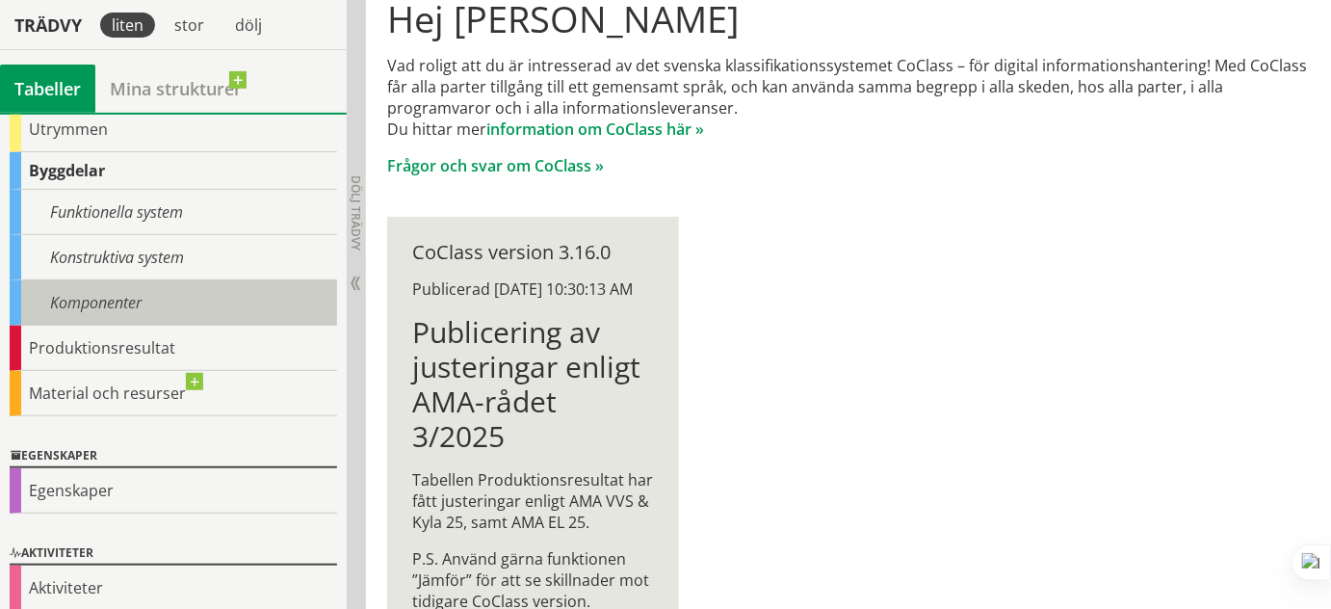
scroll to position [203, 0]
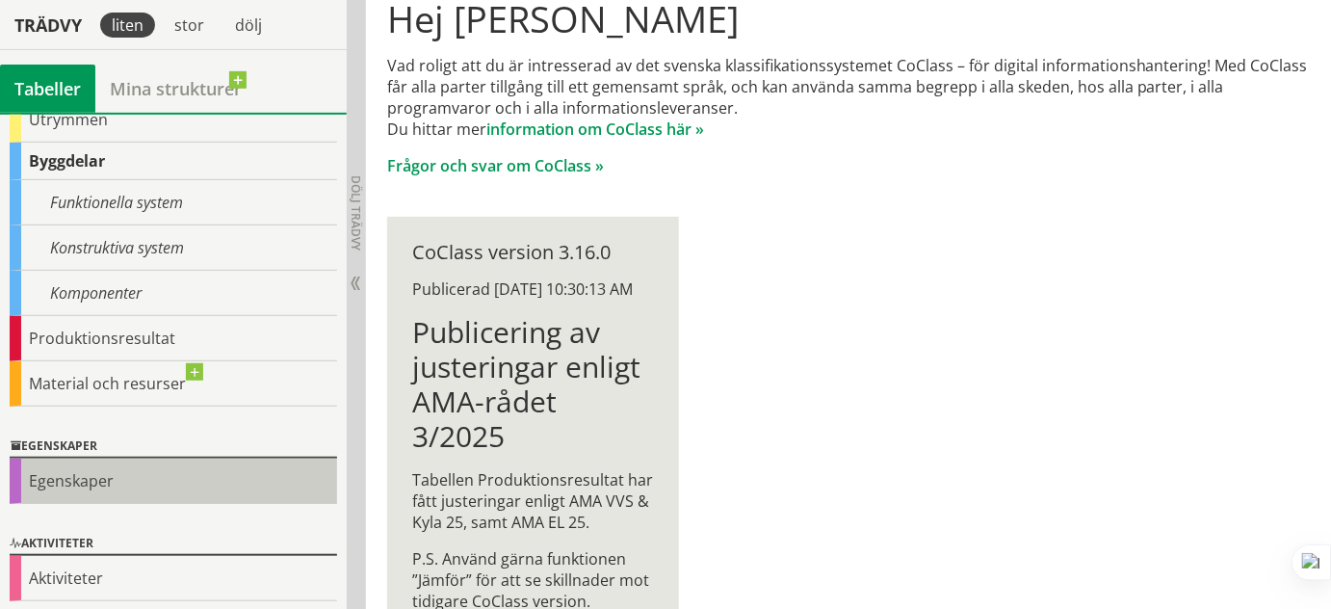
click at [154, 471] on div "Egenskaper" at bounding box center [173, 480] width 327 height 45
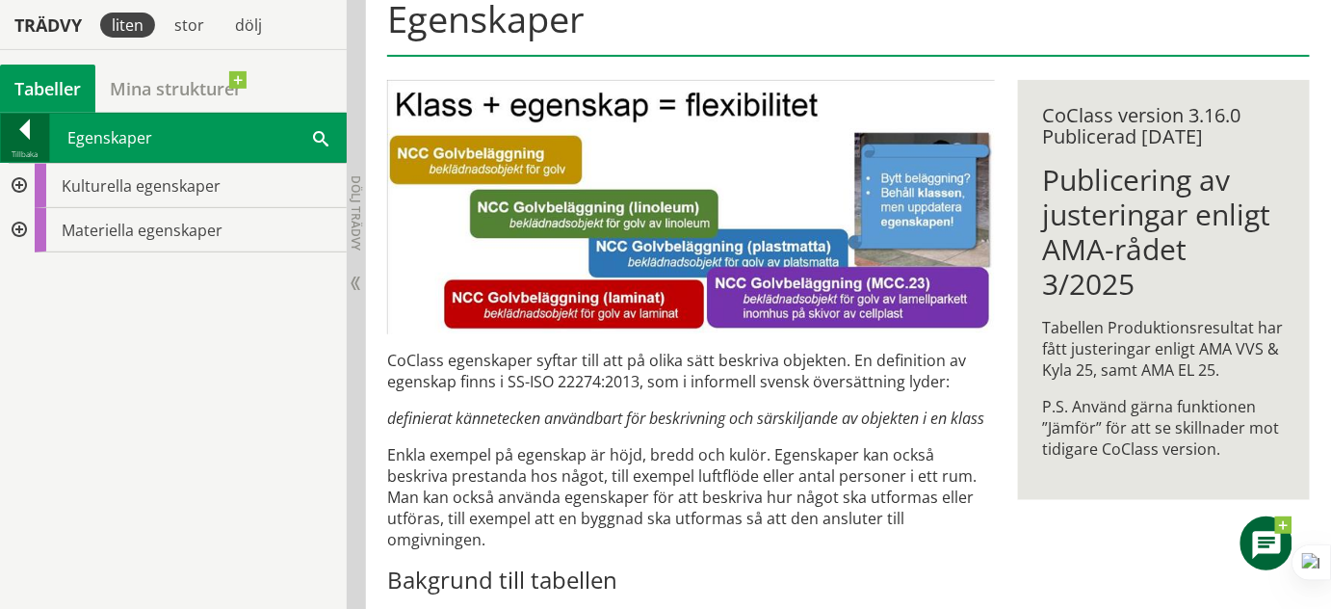
click at [19, 134] on div at bounding box center [25, 132] width 48 height 27
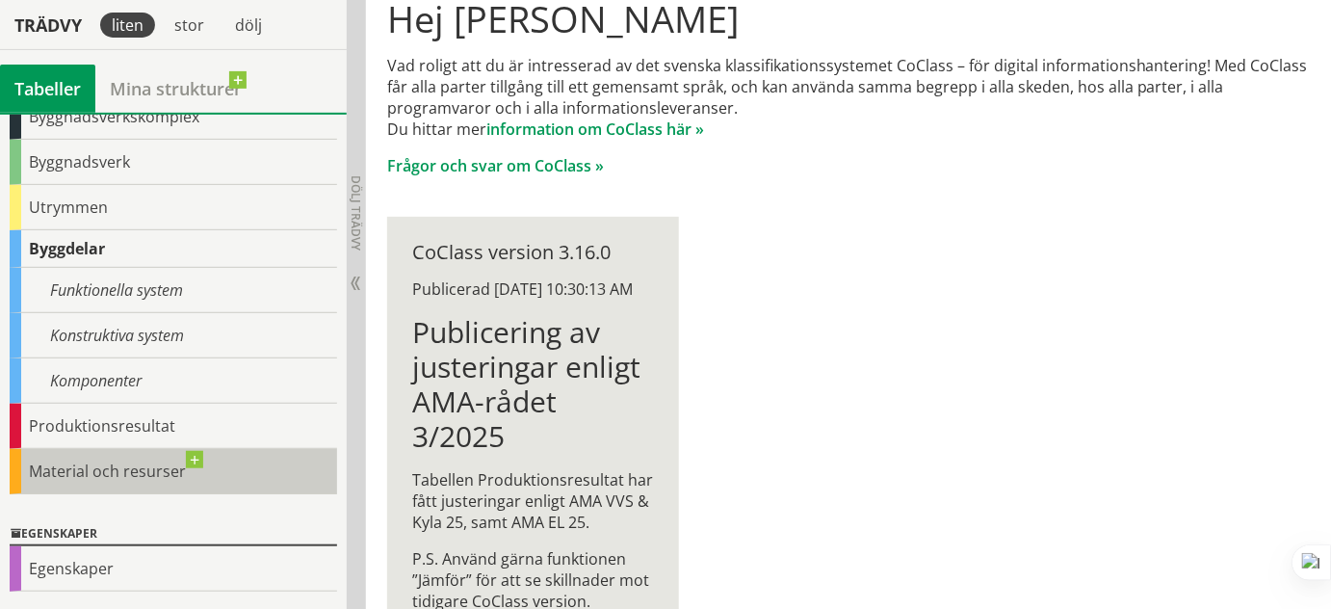
scroll to position [28, 0]
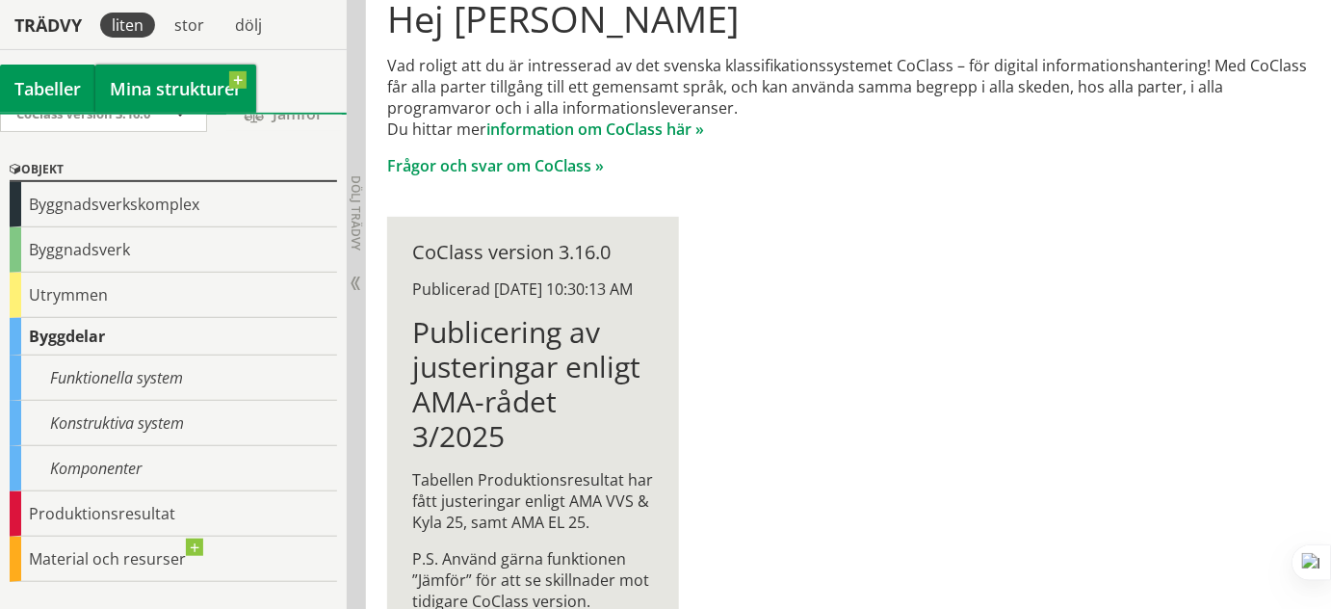
click at [158, 81] on link "Mina strukturer" at bounding box center [175, 89] width 161 height 48
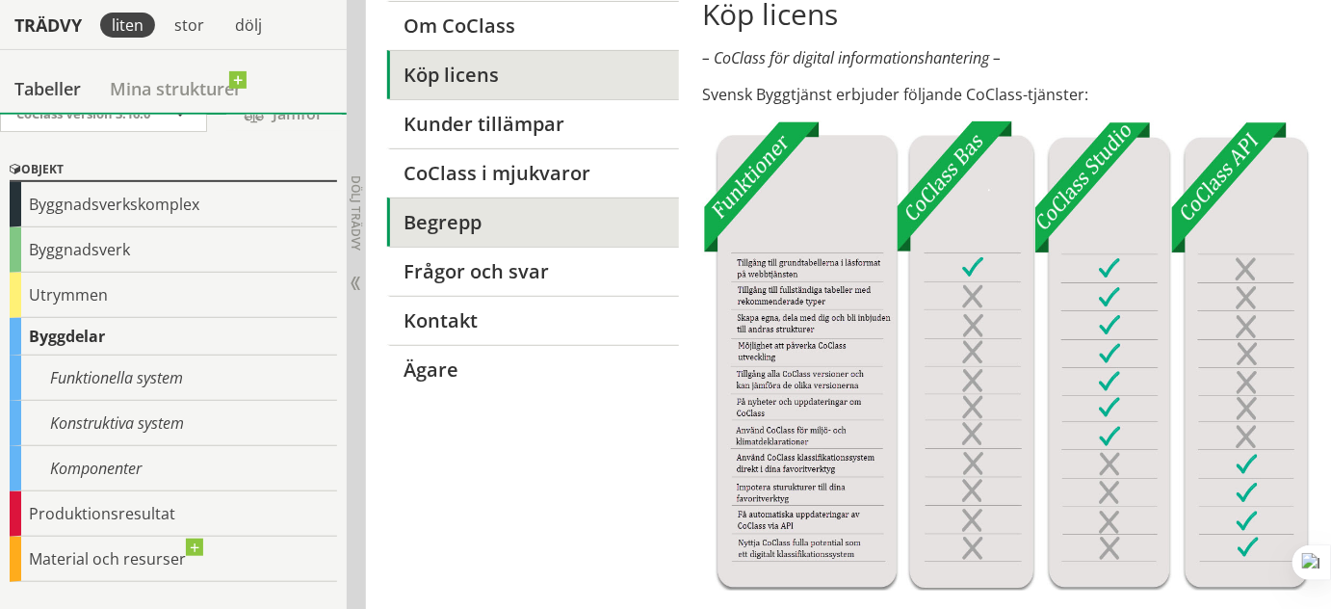
click at [485, 215] on link "Begrepp" at bounding box center [533, 221] width 292 height 49
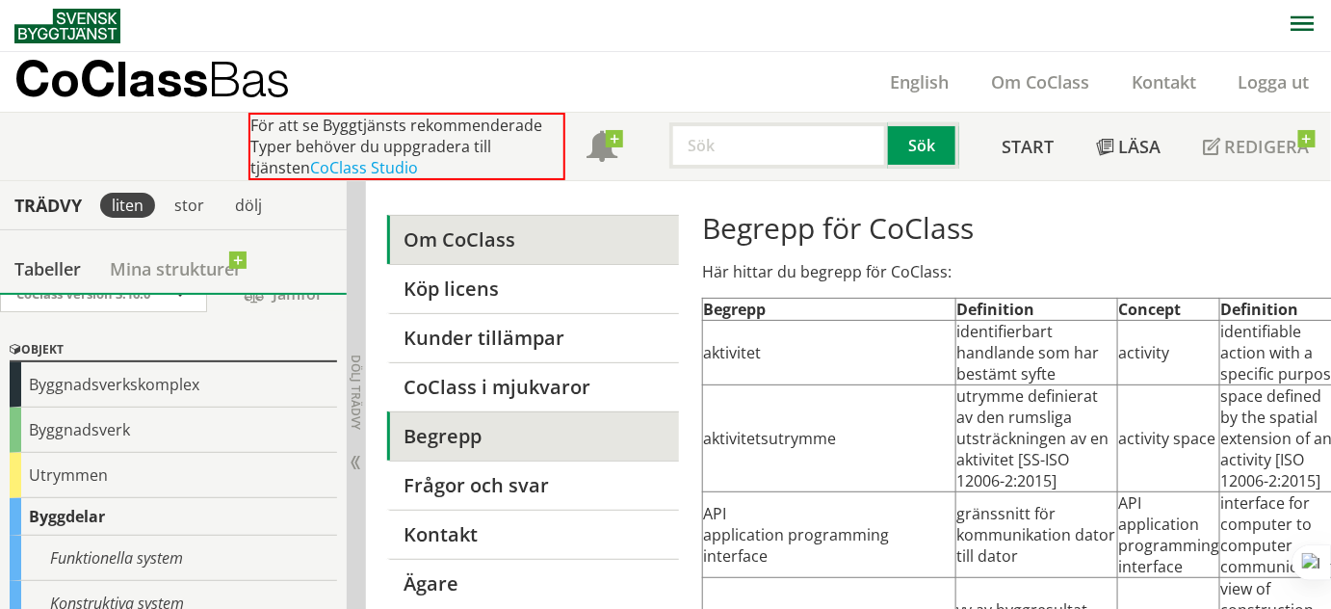
click at [447, 248] on link "Om CoClass" at bounding box center [533, 239] width 292 height 49
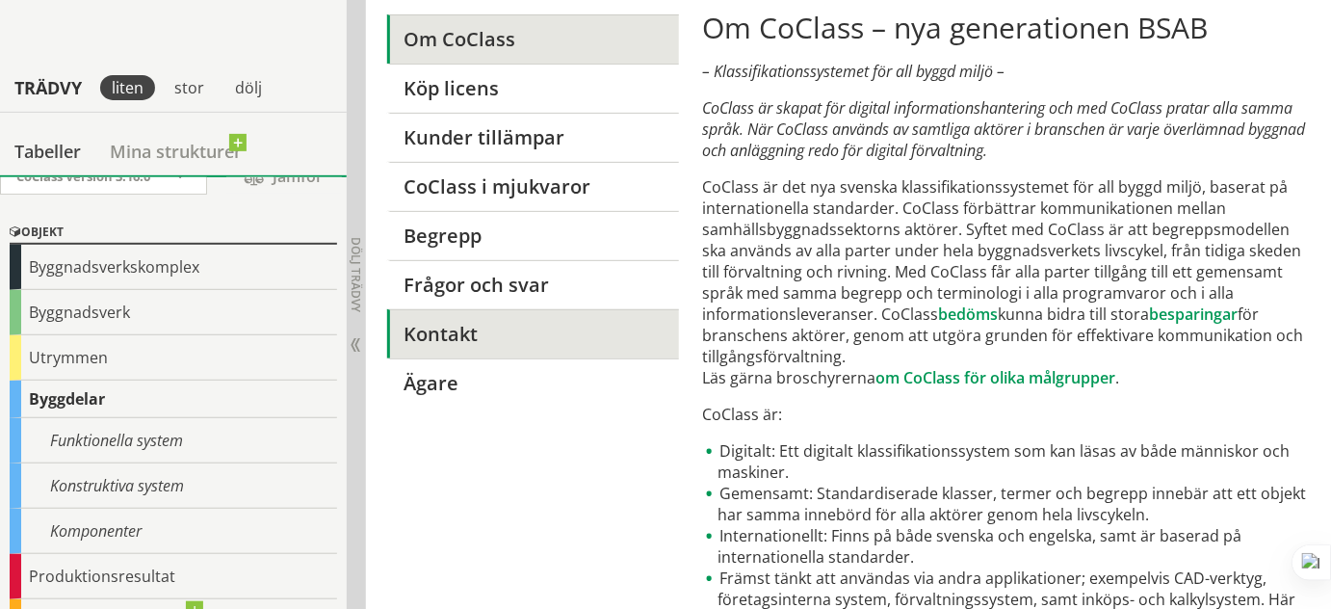
scroll to position [262, 0]
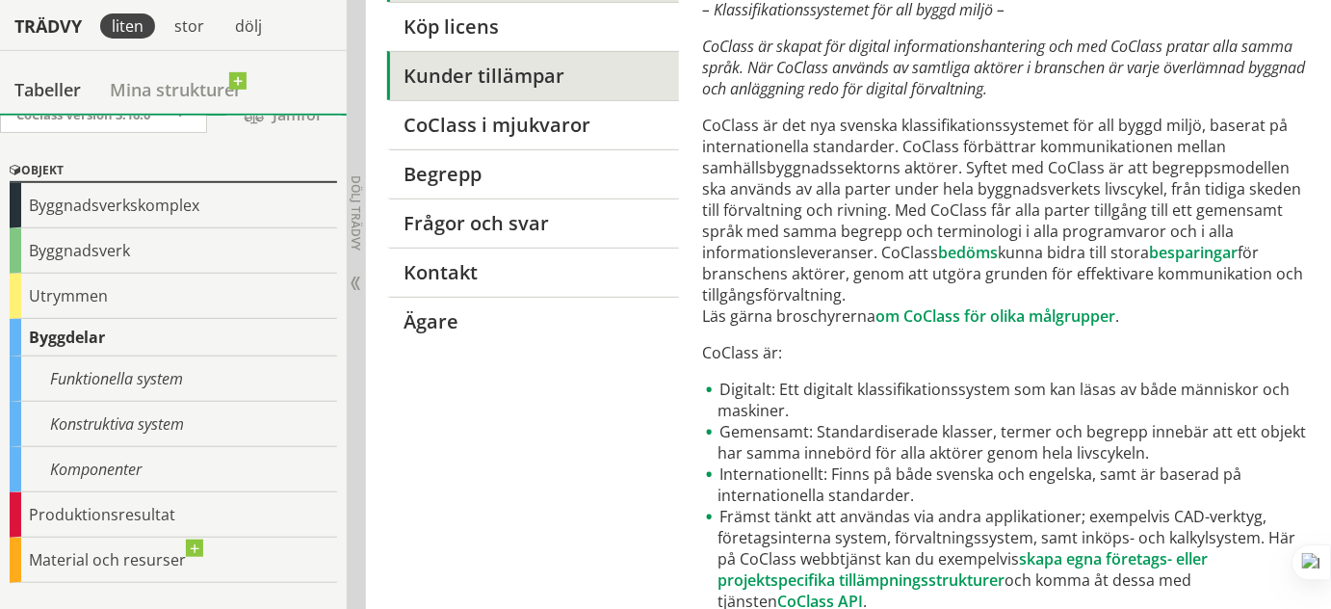
click at [473, 66] on link "Kunder tillämpar" at bounding box center [533, 75] width 292 height 49
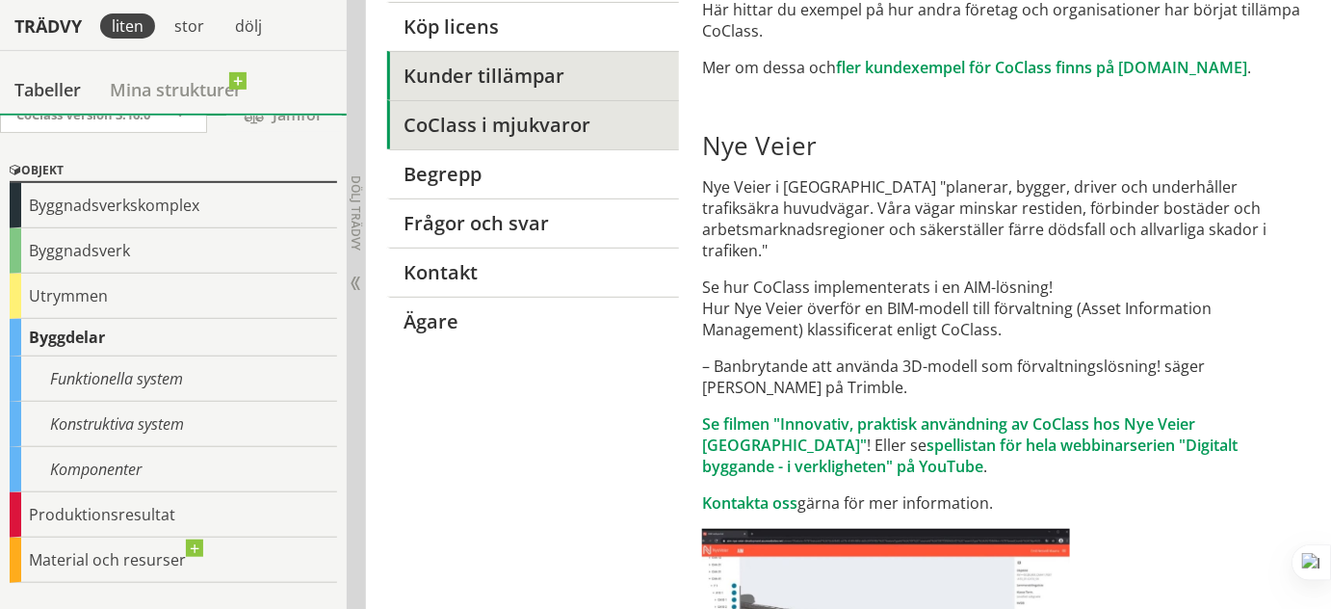
click at [459, 108] on link "CoClass i mjukvaror" at bounding box center [533, 124] width 292 height 49
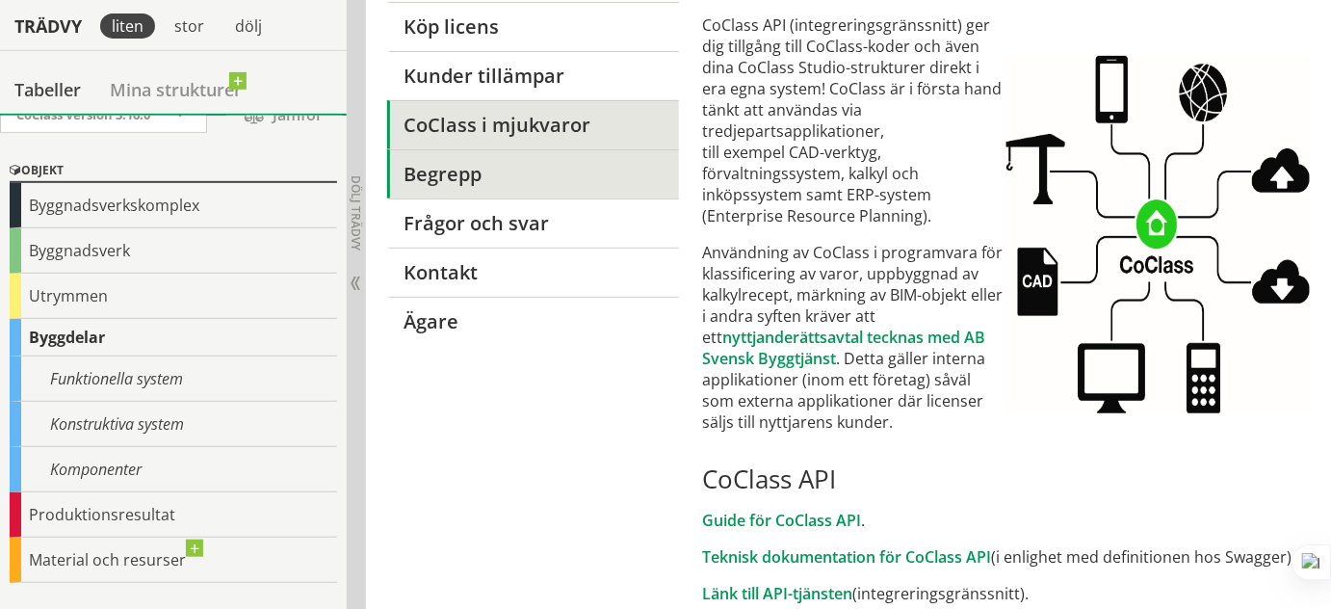
click at [466, 158] on link "Begrepp" at bounding box center [533, 173] width 292 height 49
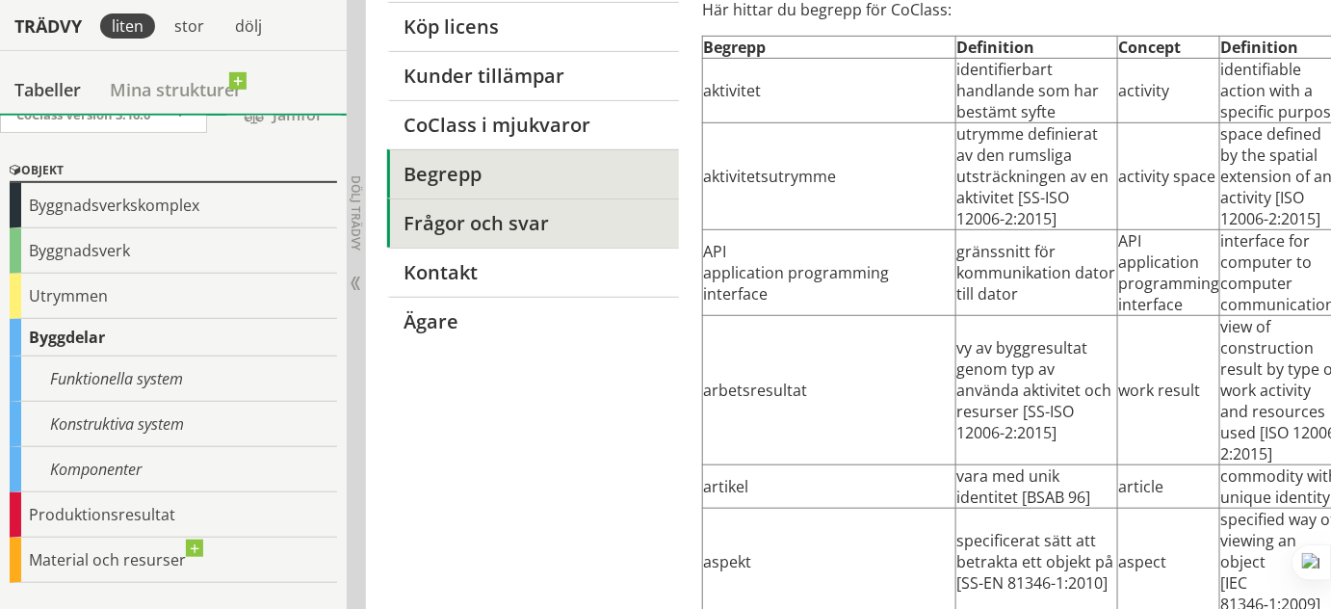
click at [472, 220] on link "Frågor och svar" at bounding box center [533, 222] width 292 height 49
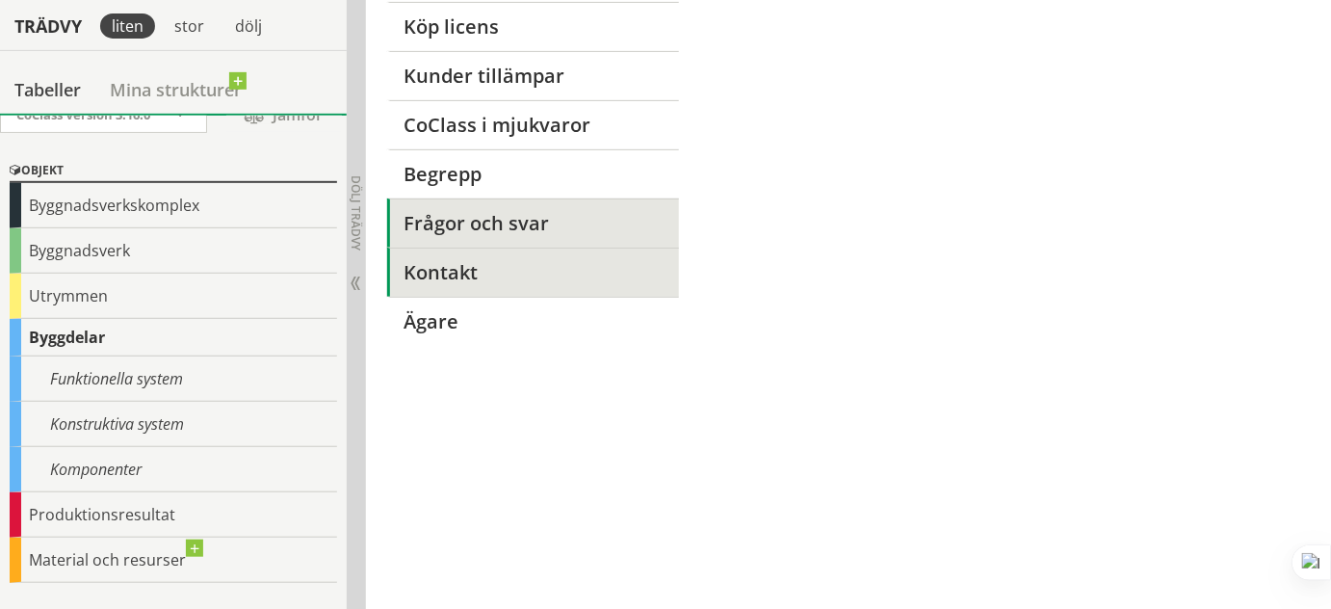
click at [446, 266] on link "Kontakt" at bounding box center [533, 272] width 292 height 49
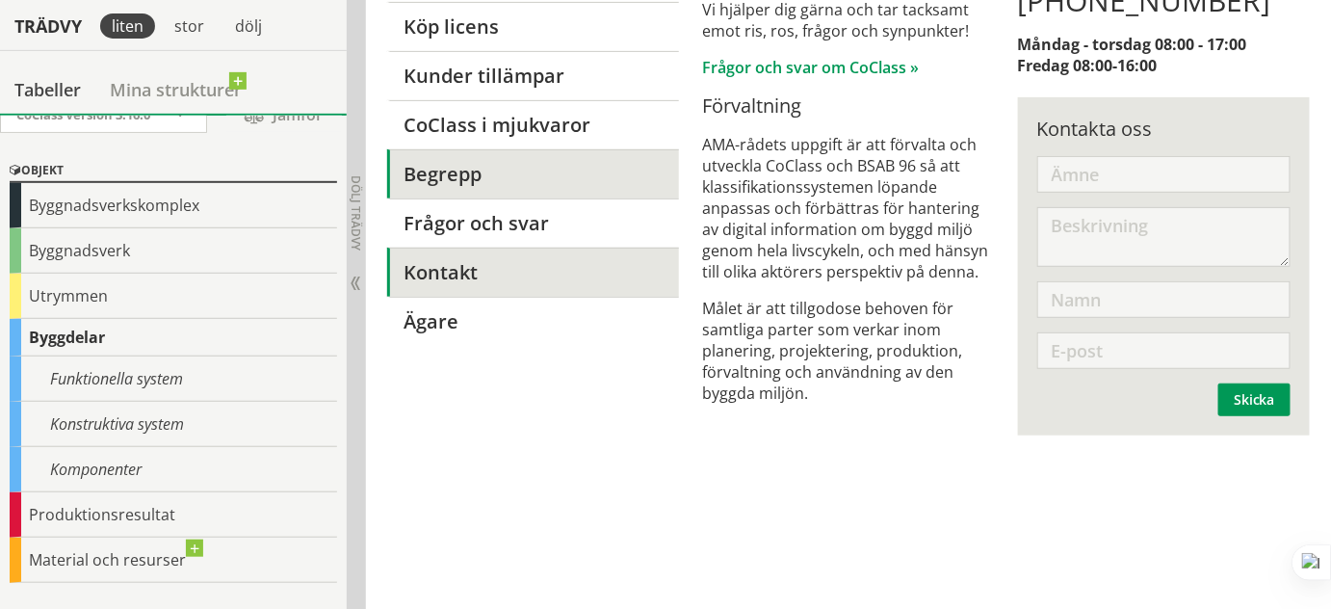
click at [458, 189] on link "Begrepp" at bounding box center [533, 173] width 292 height 49
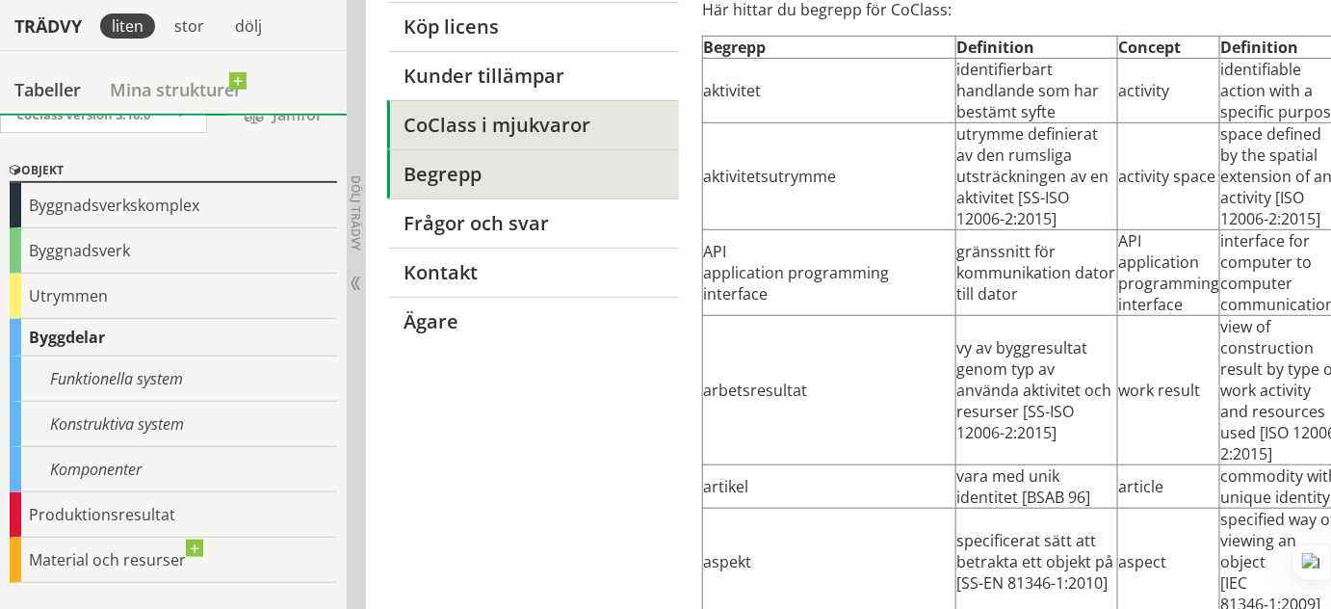
click at [464, 137] on link "CoClass i mjukvaror" at bounding box center [533, 124] width 292 height 49
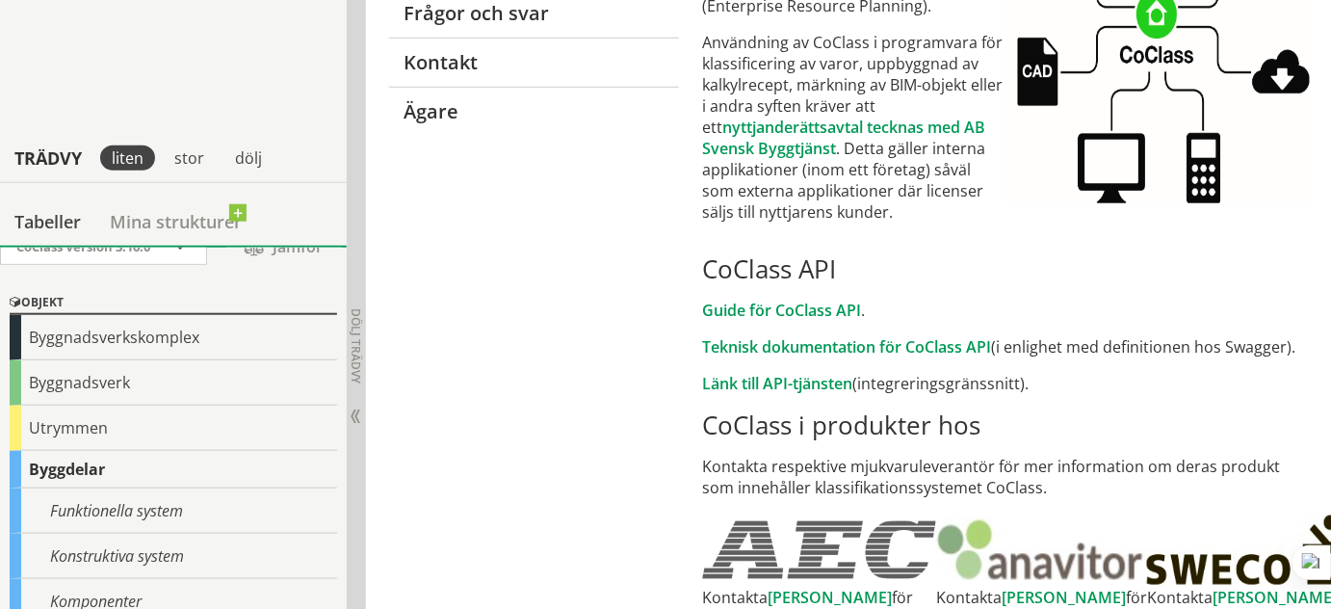
scroll to position [613, 0]
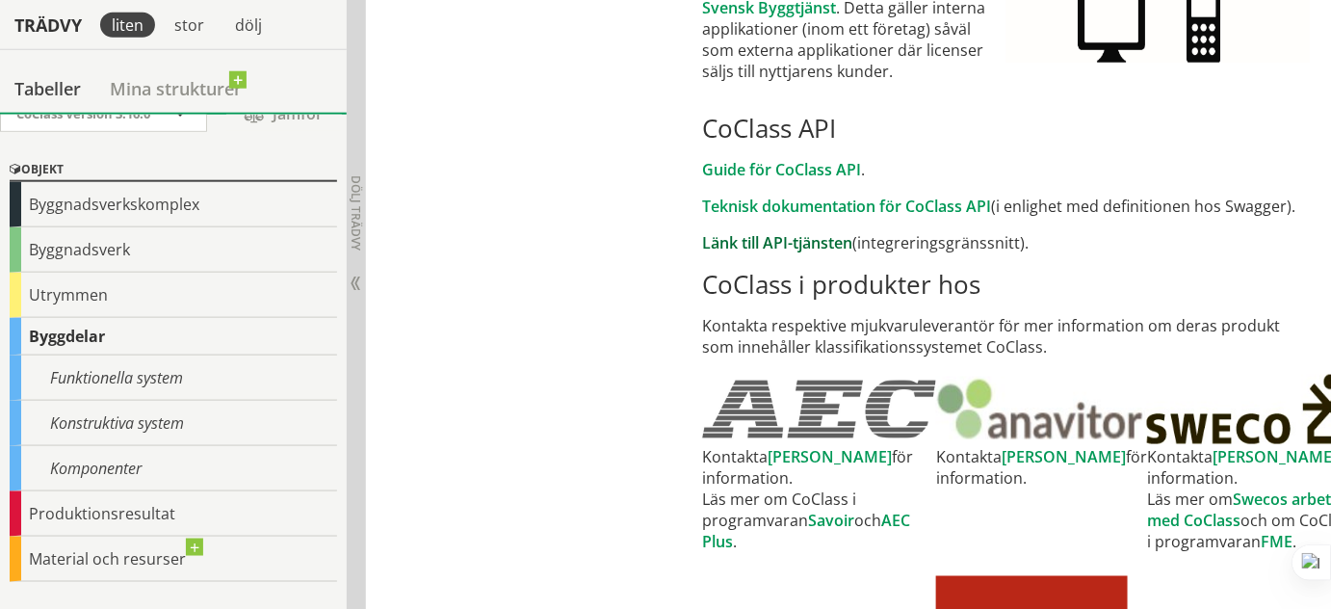
click at [742, 240] on link "Länk till API-tjänsten" at bounding box center [777, 242] width 150 height 21
click at [767, 204] on link "Teknisk dokumentation för CoClass API" at bounding box center [846, 206] width 289 height 21
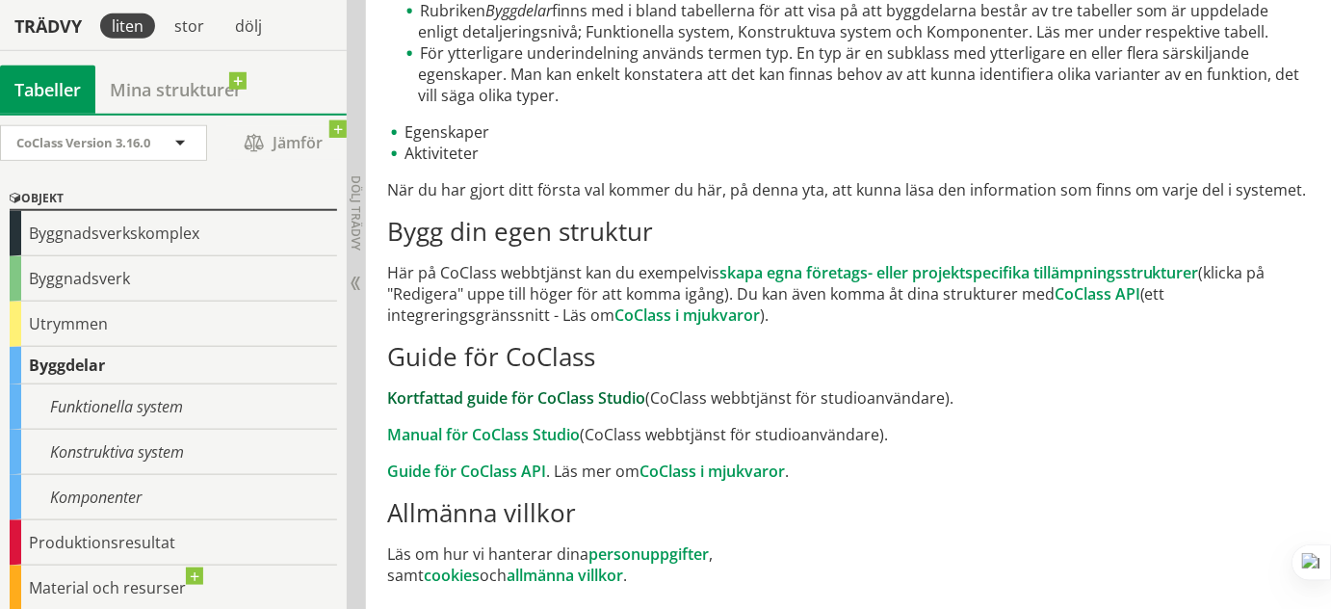
scroll to position [457, 0]
click at [515, 396] on link "Kortfattad guide för CoClass Studio" at bounding box center [516, 396] width 258 height 21
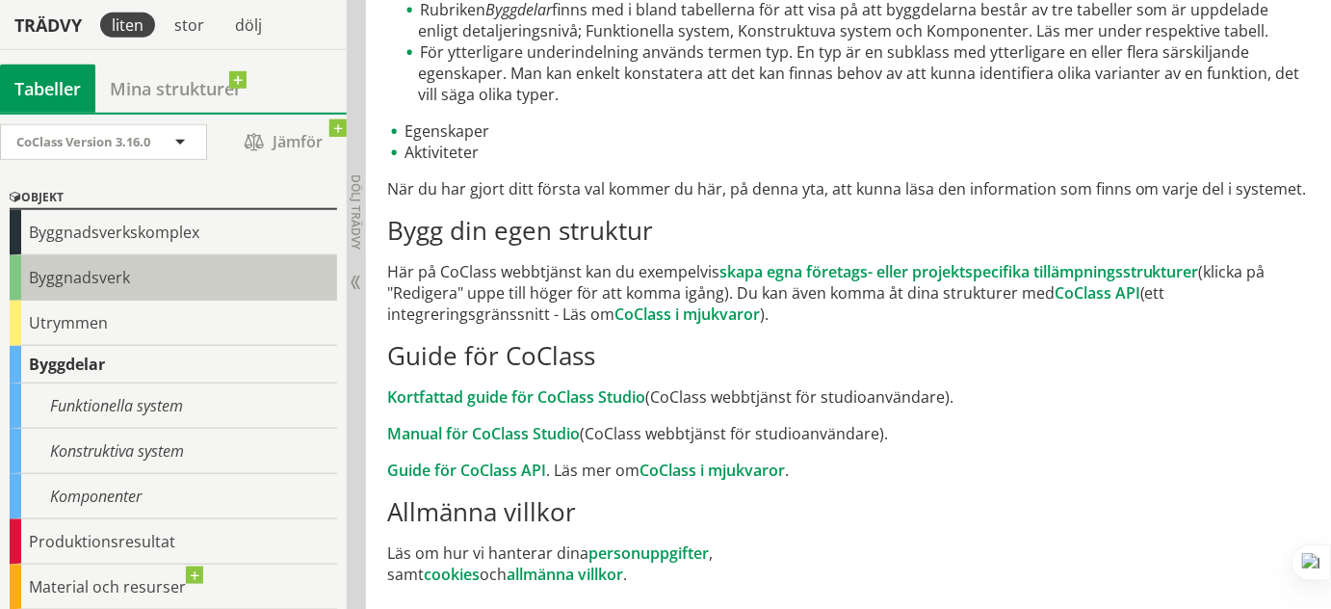
click at [102, 282] on div "Byggnadsverk" at bounding box center [173, 277] width 327 height 45
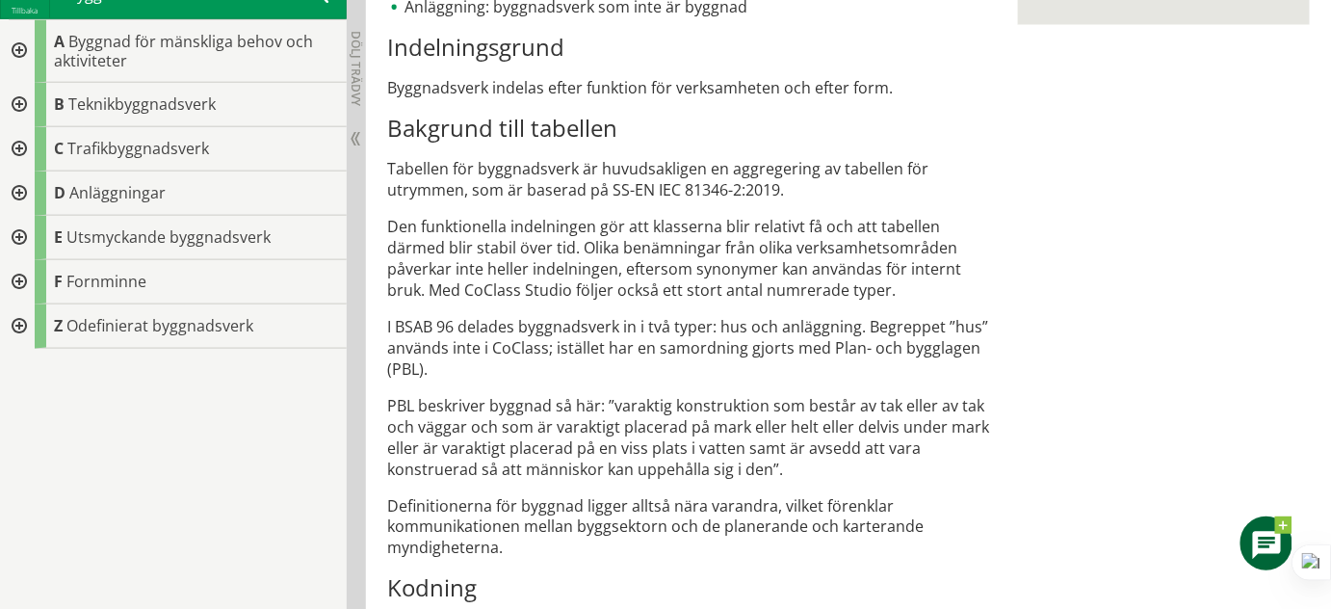
scroll to position [544, 0]
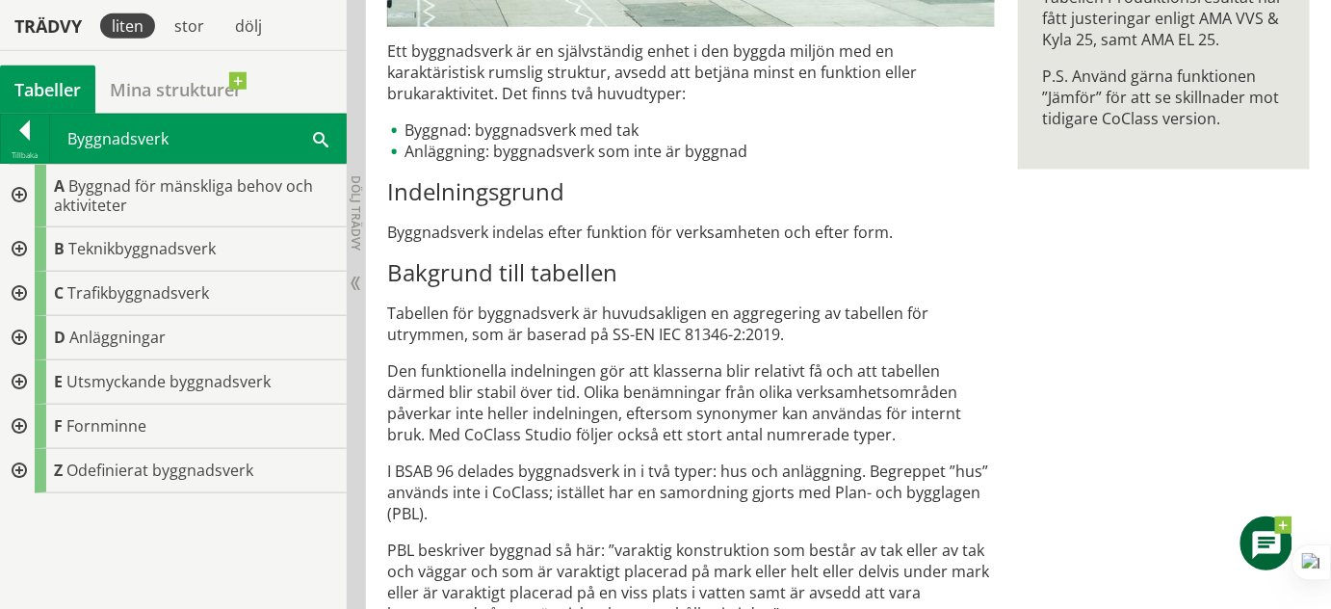
click at [21, 330] on div at bounding box center [17, 338] width 35 height 44
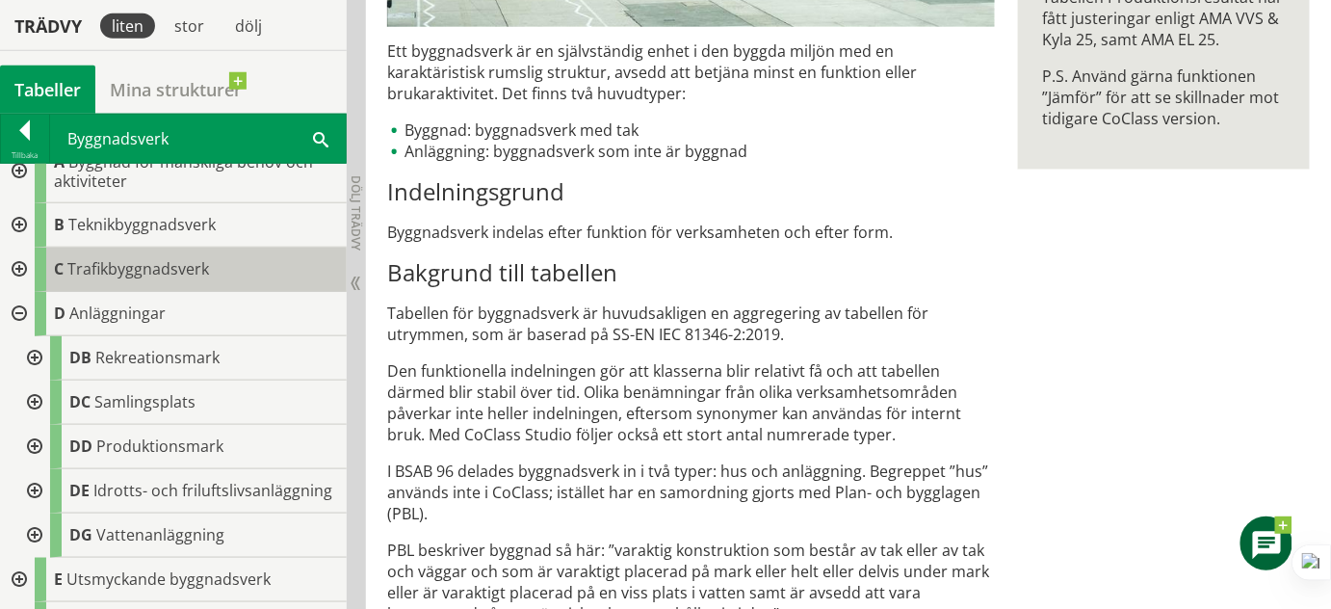
scroll to position [0, 0]
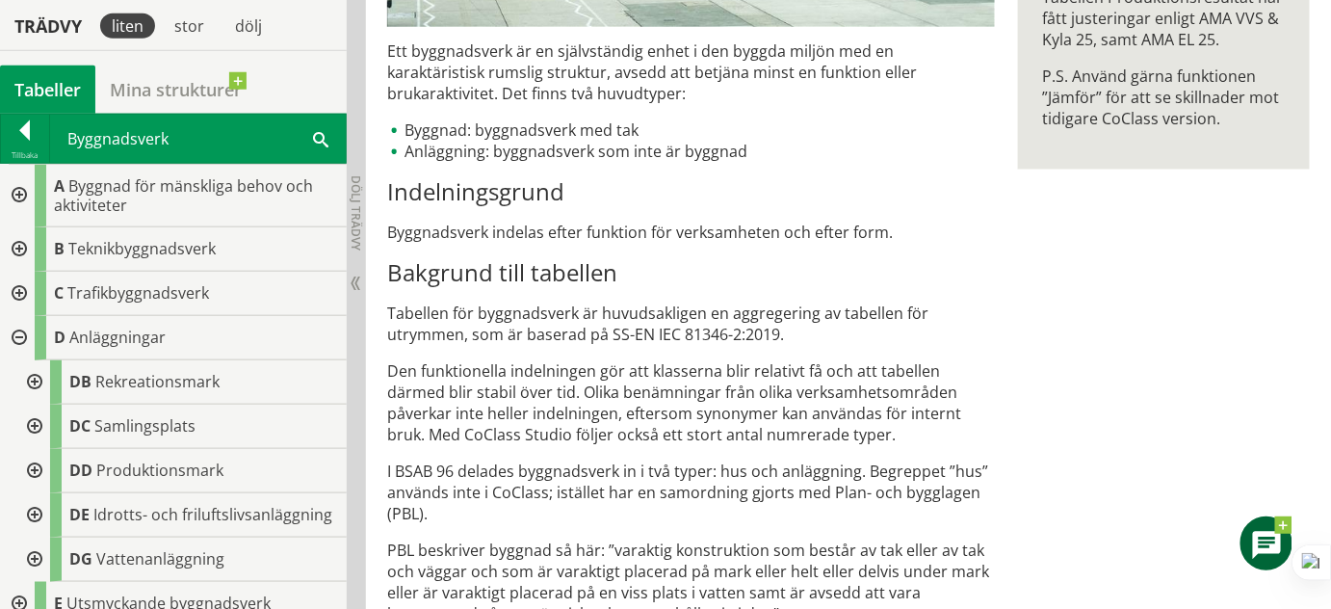
click at [13, 287] on div at bounding box center [17, 294] width 35 height 44
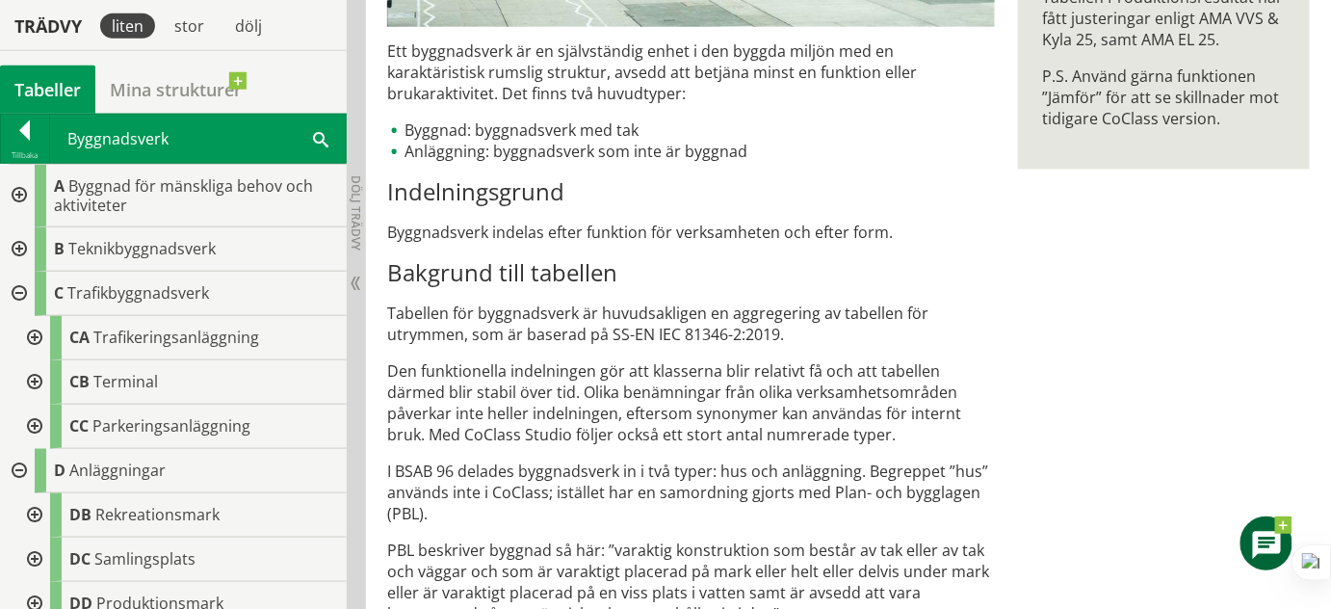
click at [33, 332] on div at bounding box center [32, 338] width 35 height 44
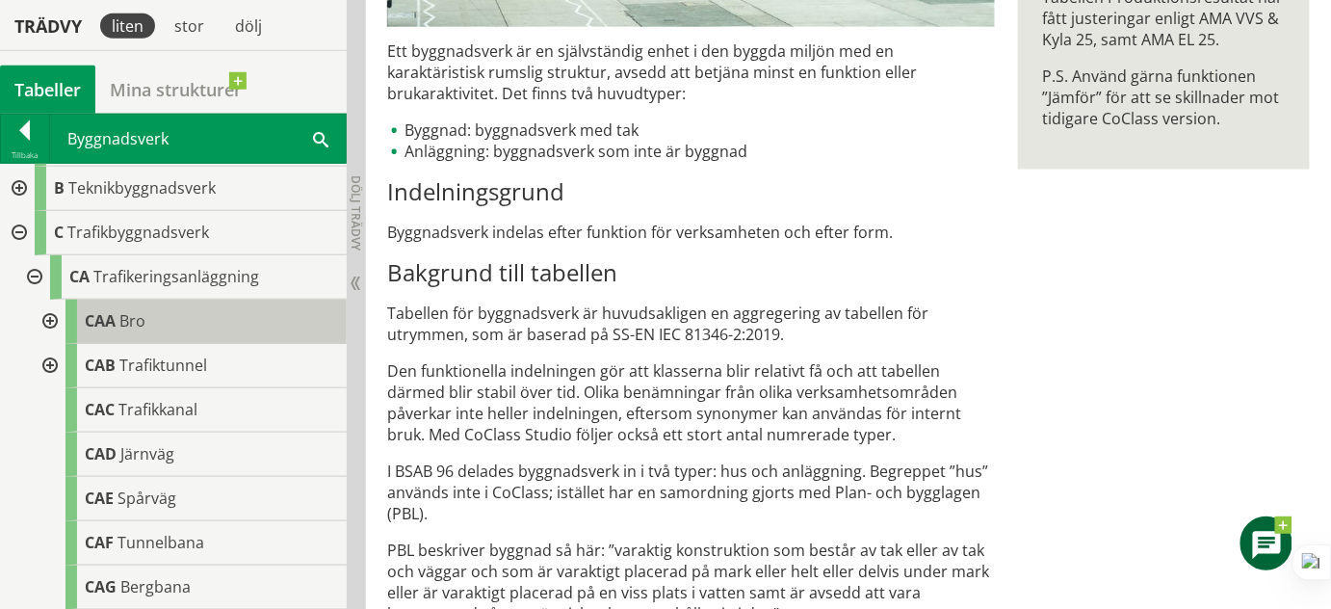
scroll to position [87, 0]
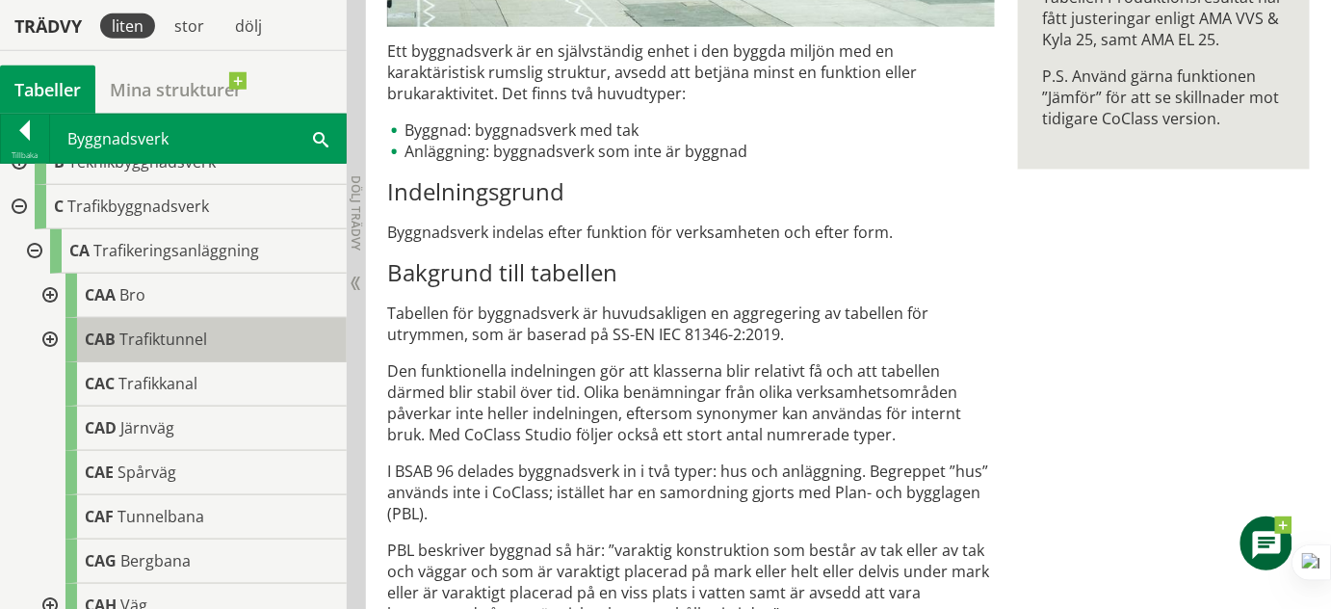
click at [149, 339] on span "Trafiktunnel" at bounding box center [163, 338] width 88 height 21
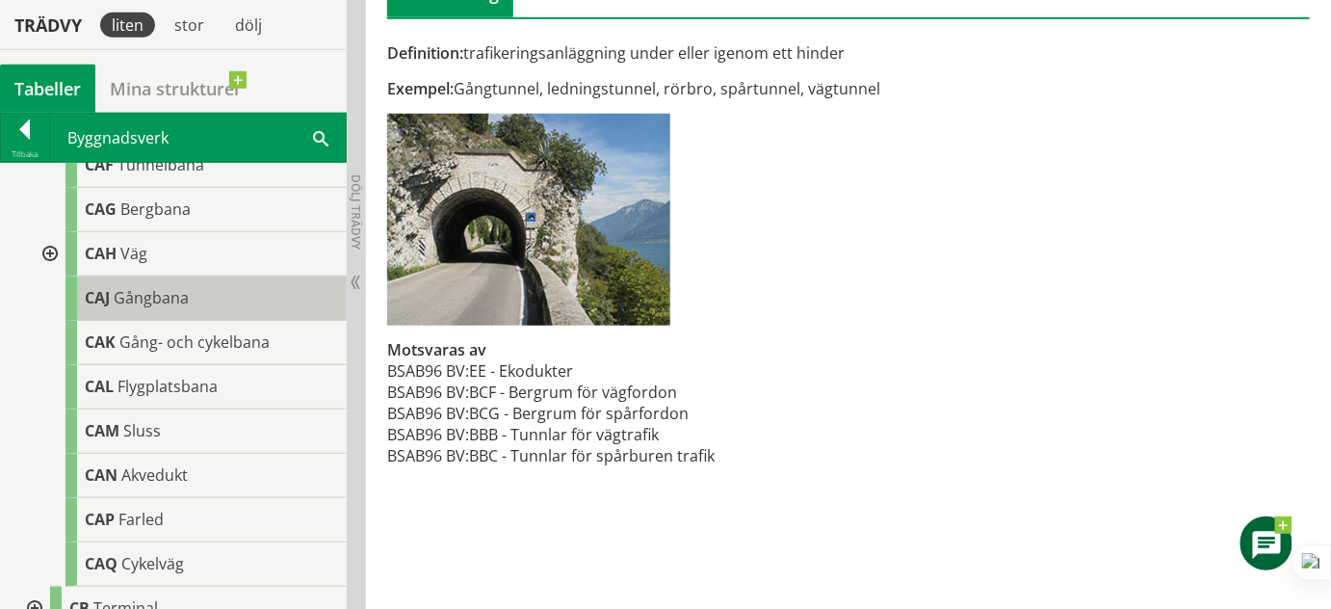
scroll to position [350, 0]
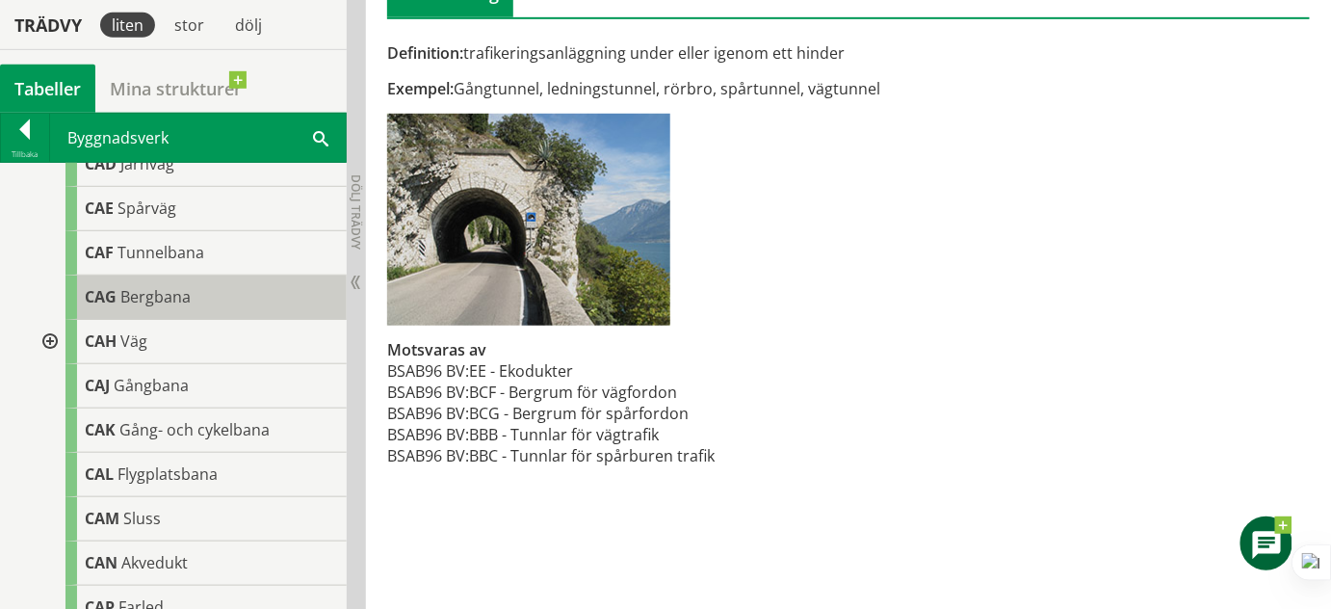
click at [163, 300] on span "Bergbana" at bounding box center [155, 296] width 70 height 21
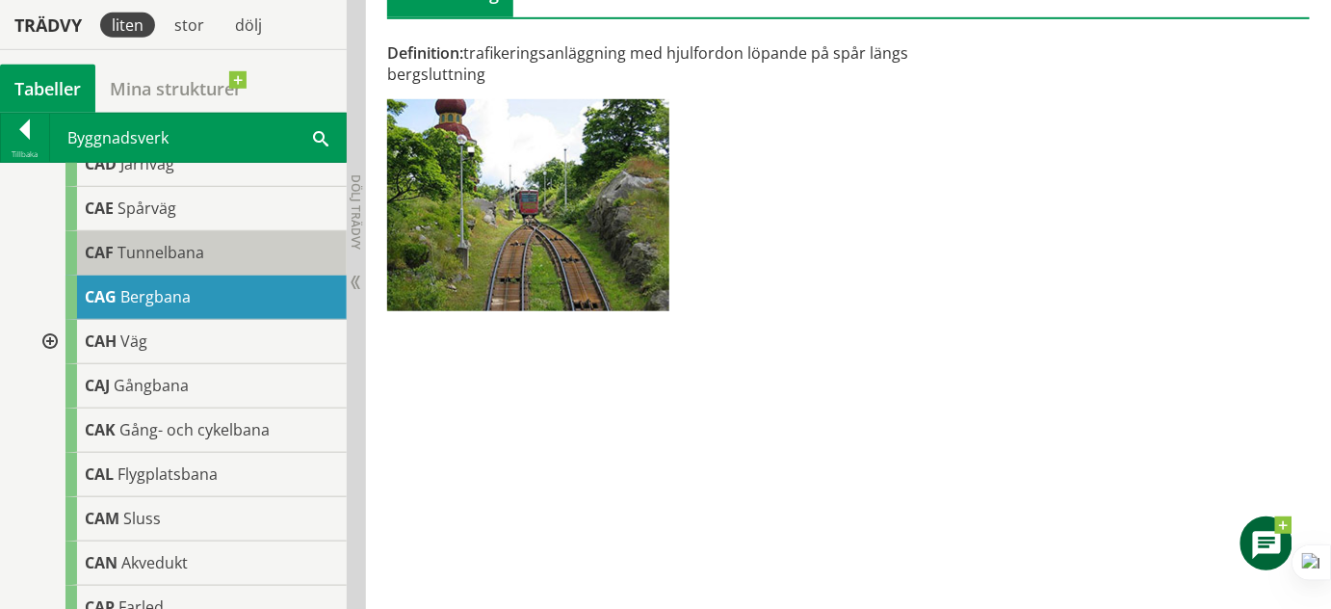
click at [146, 253] on span "Tunnelbana" at bounding box center [161, 252] width 87 height 21
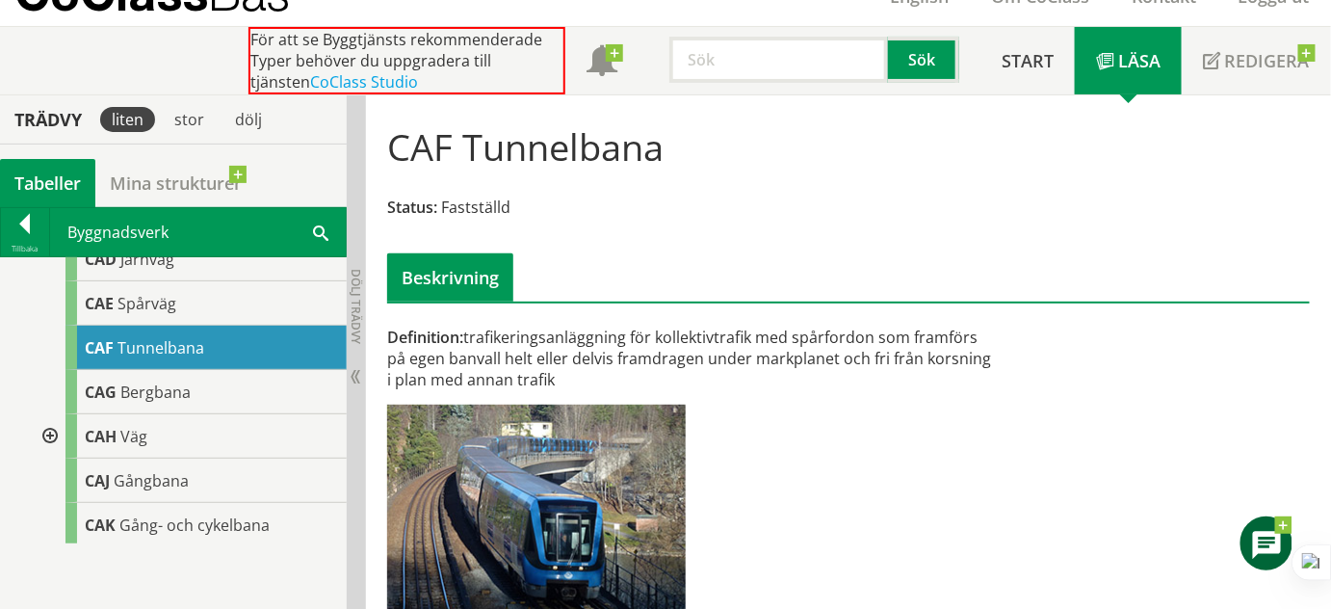
scroll to position [19, 0]
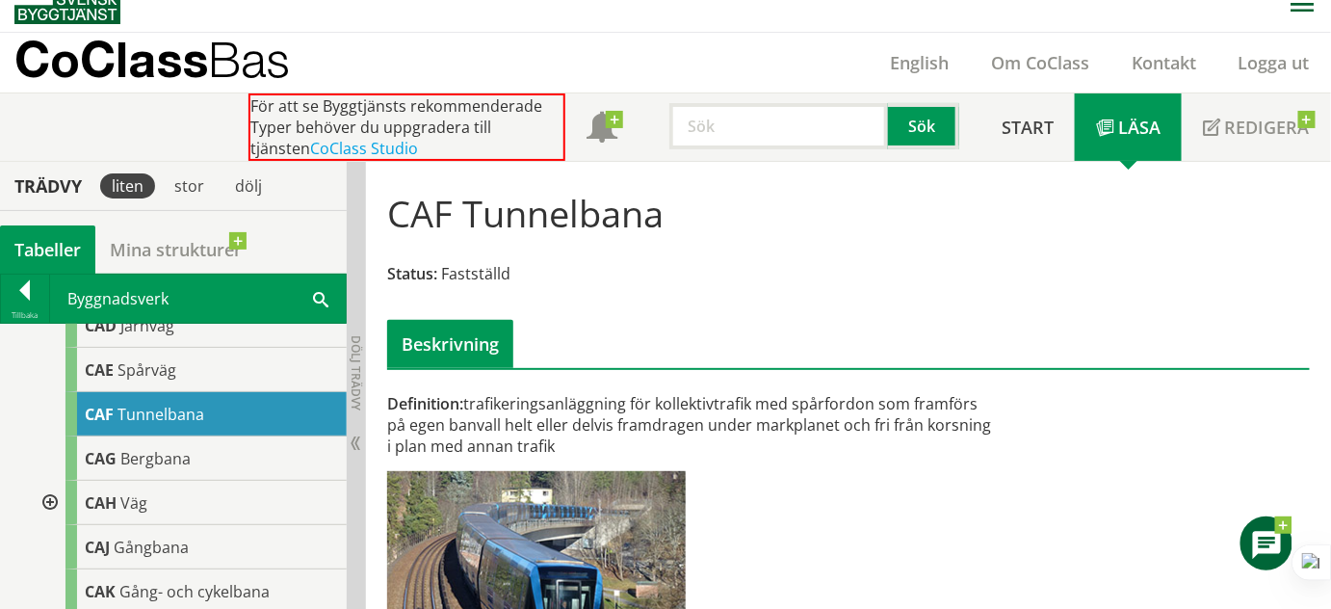
drag, startPoint x: 552, startPoint y: 53, endPoint x: 557, endPoint y: 99, distance: 46.5
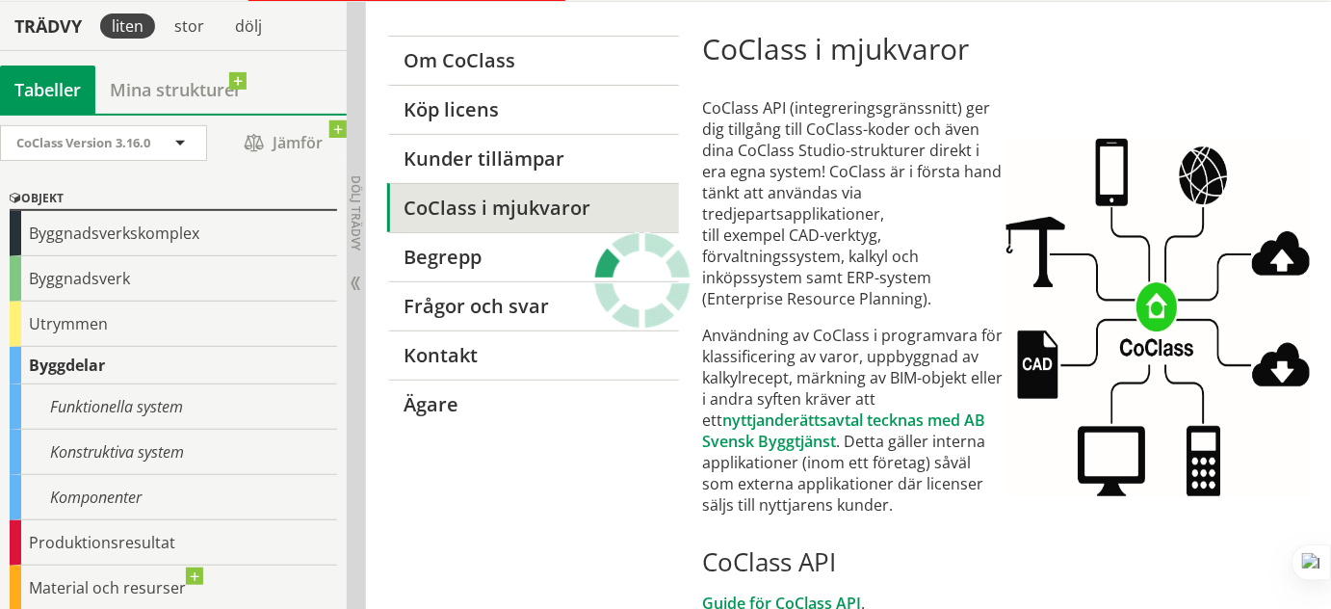
scroll to position [179, 0]
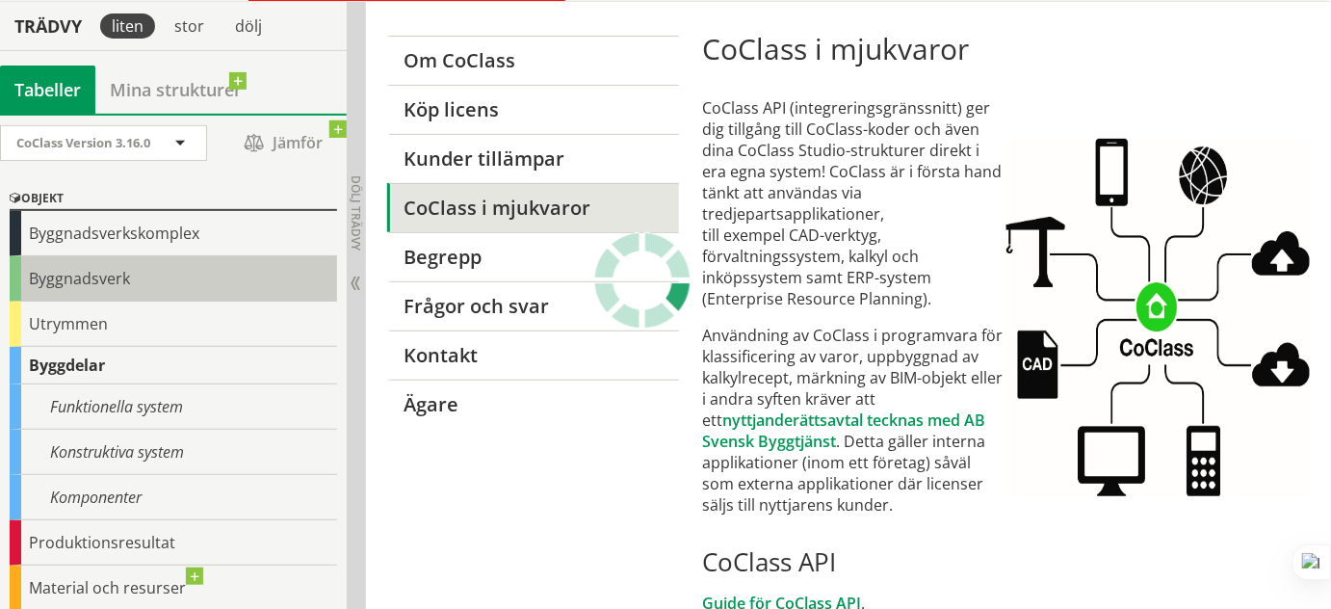
click at [49, 288] on div "Byggnadsverk" at bounding box center [173, 278] width 327 height 45
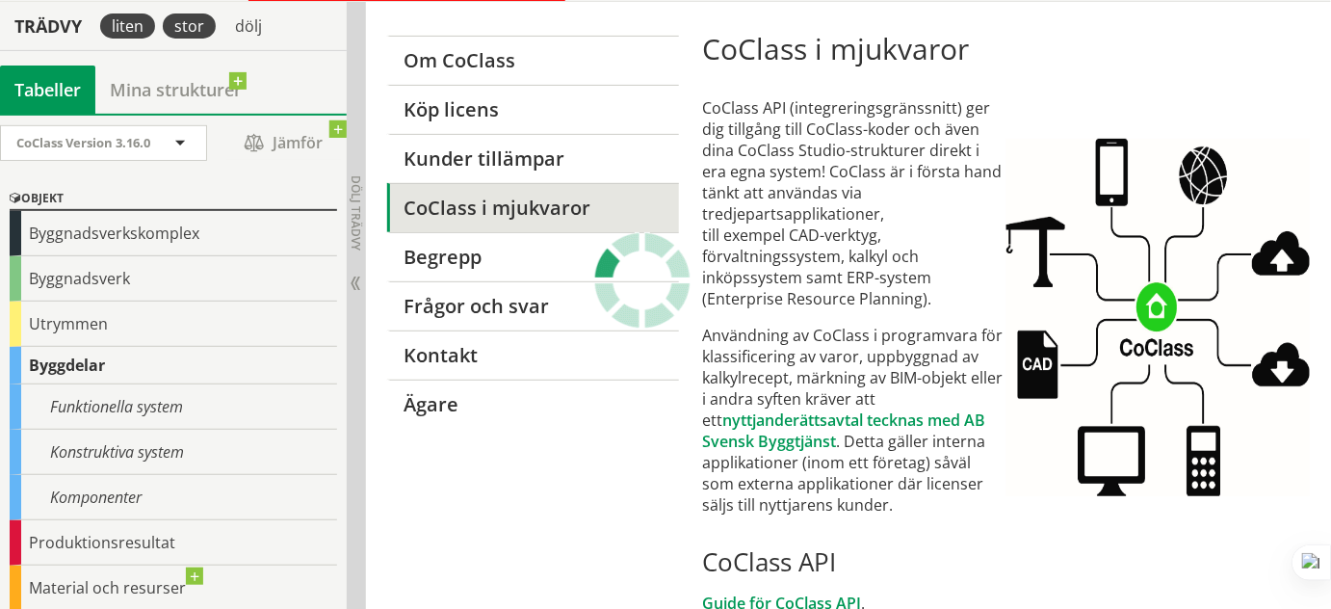
click at [196, 22] on div "stor" at bounding box center [189, 25] width 53 height 25
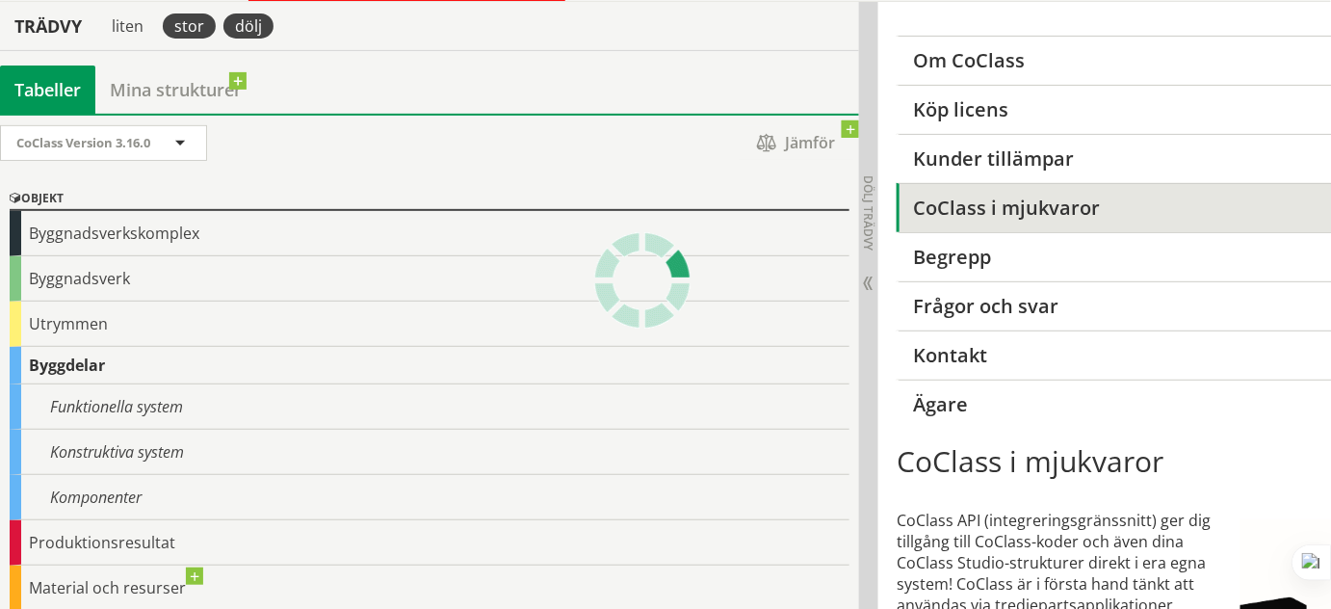
click at [260, 21] on div "dölj" at bounding box center [248, 25] width 50 height 25
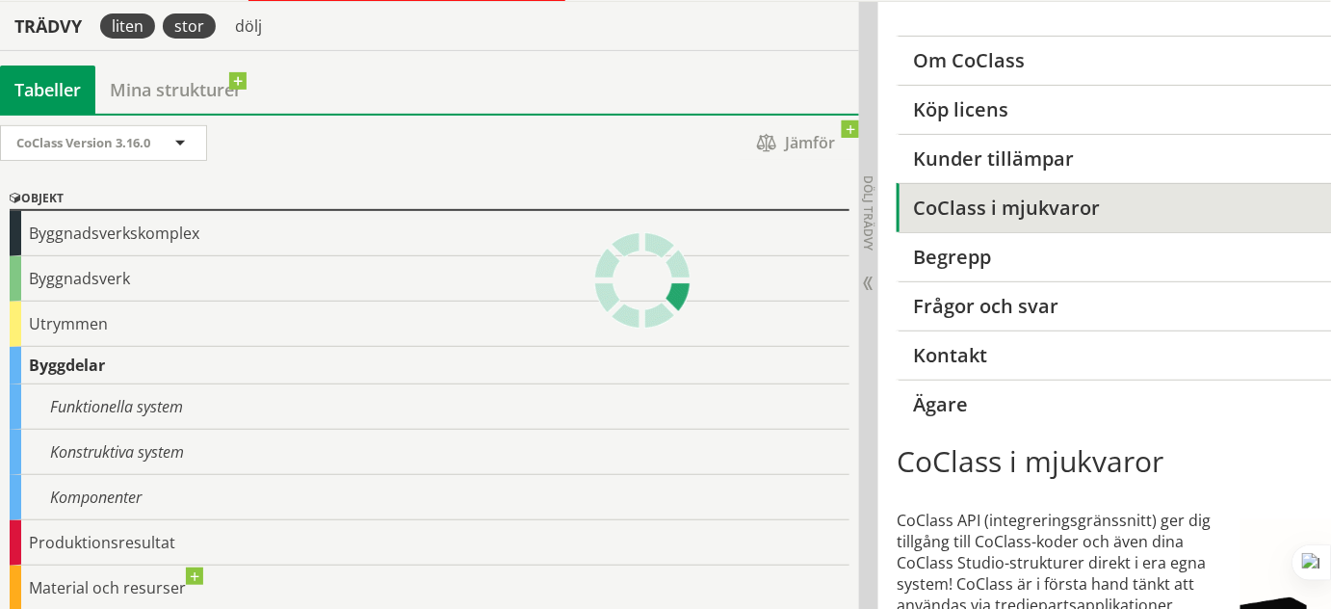
click at [101, 19] on div "liten" at bounding box center [127, 25] width 55 height 25
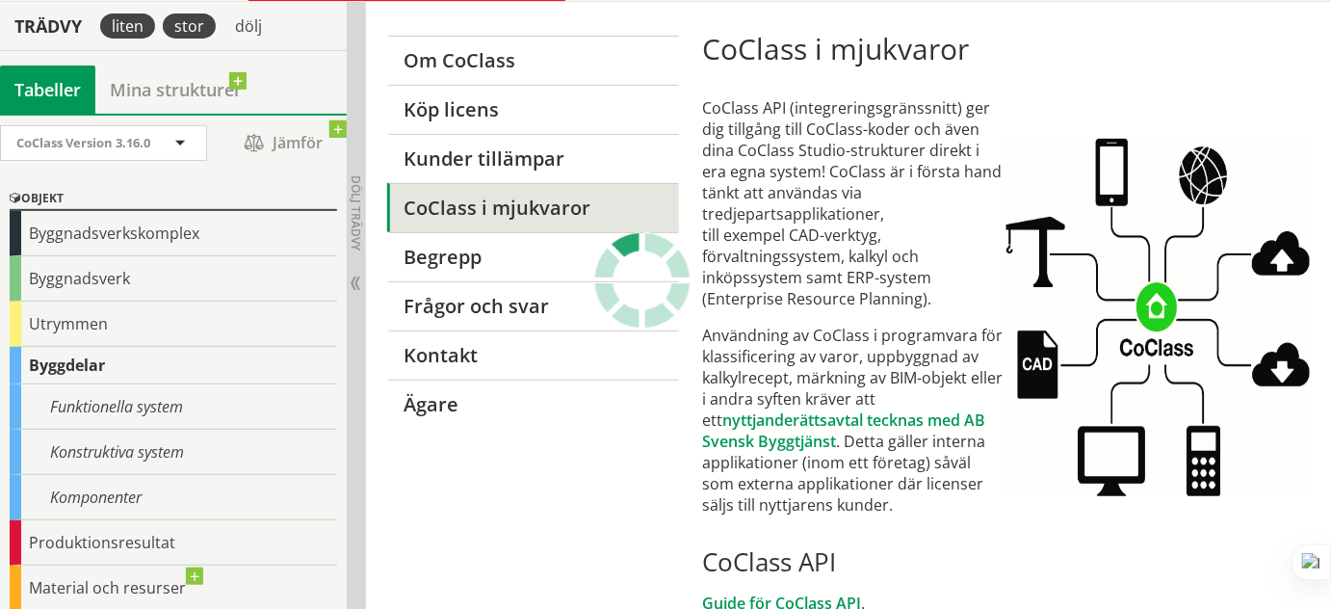
click at [196, 27] on div "stor" at bounding box center [189, 25] width 53 height 25
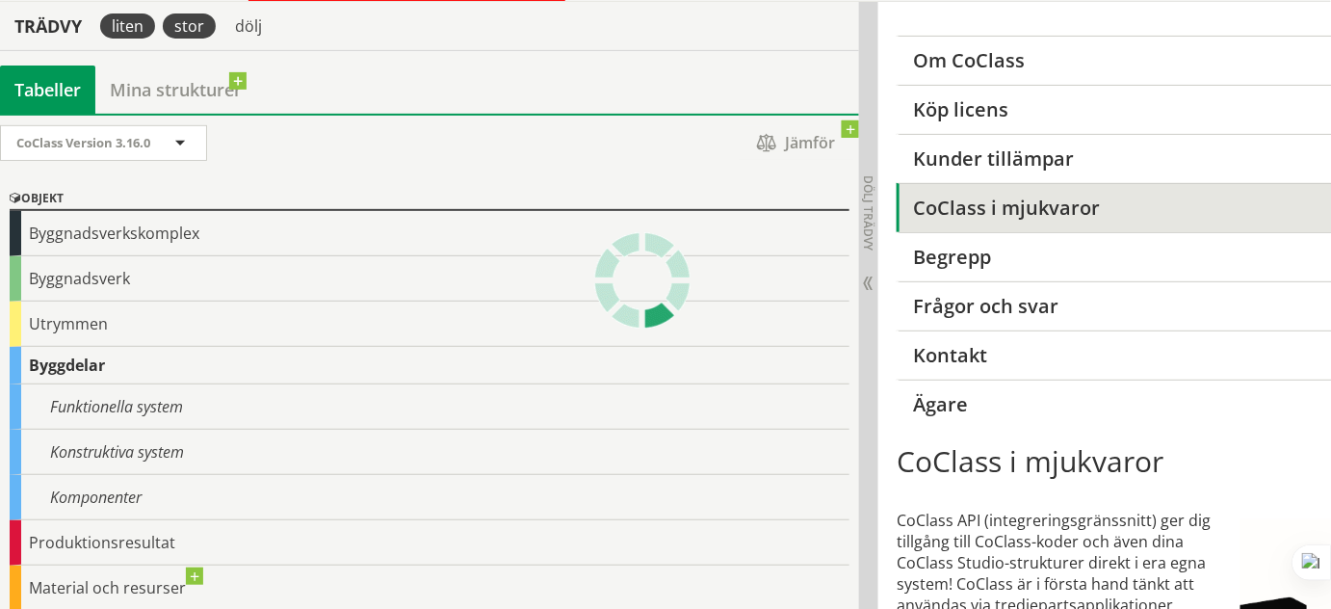
click at [122, 35] on div "liten" at bounding box center [127, 25] width 55 height 25
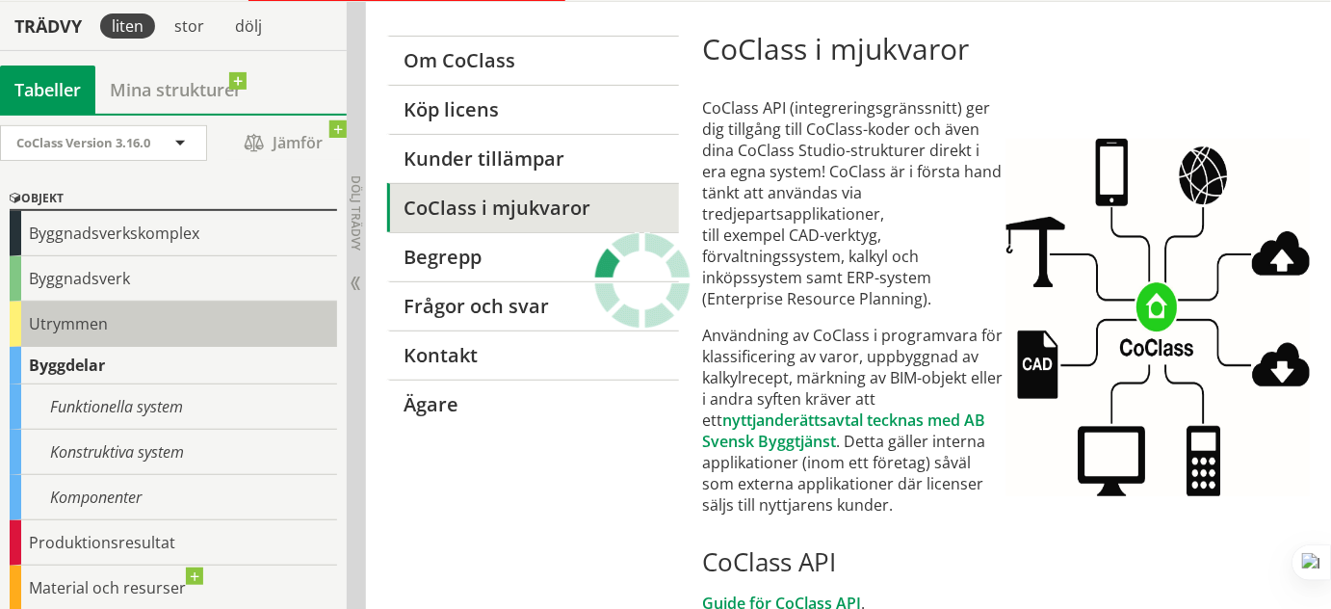
click at [86, 314] on div "Utrymmen" at bounding box center [173, 323] width 327 height 45
drag, startPoint x: 64, startPoint y: 300, endPoint x: 79, endPoint y: 286, distance: 20.5
click at [65, 301] on div "Utrymmen" at bounding box center [173, 323] width 327 height 45
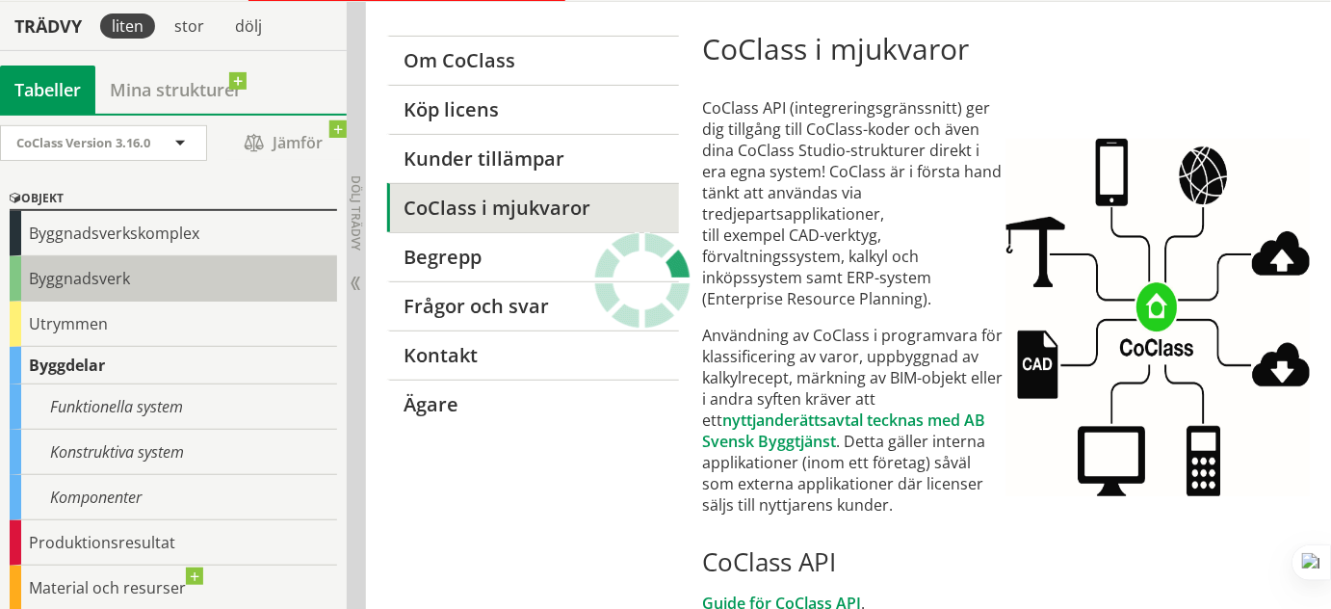
click at [84, 279] on div "Byggnadsverk" at bounding box center [173, 278] width 327 height 45
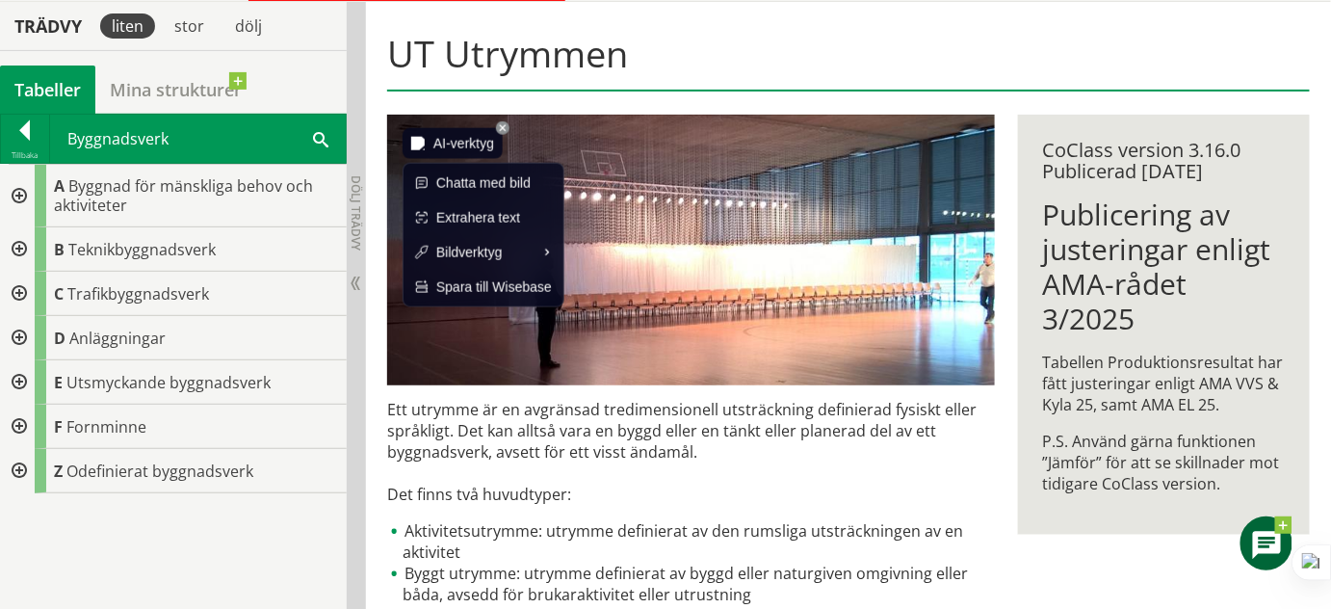
drag, startPoint x: 416, startPoint y: 151, endPoint x: 464, endPoint y: 146, distance: 48.4
drag, startPoint x: 475, startPoint y: 132, endPoint x: 483, endPoint y: 114, distance: 19.9
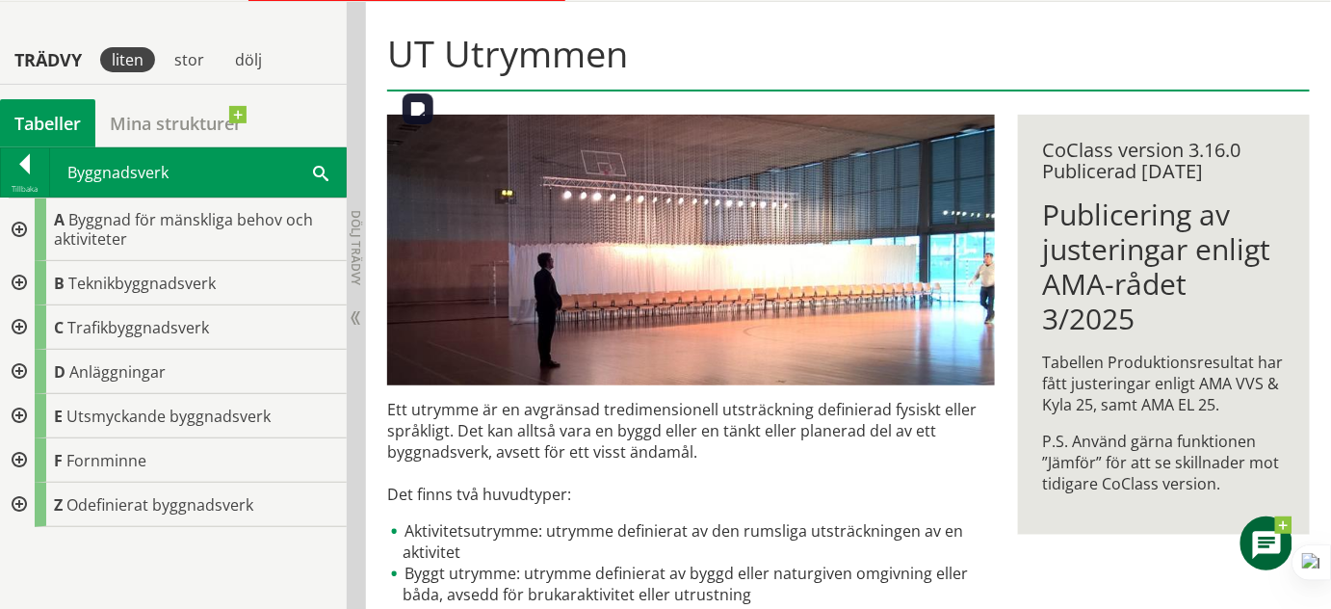
scroll to position [214, 0]
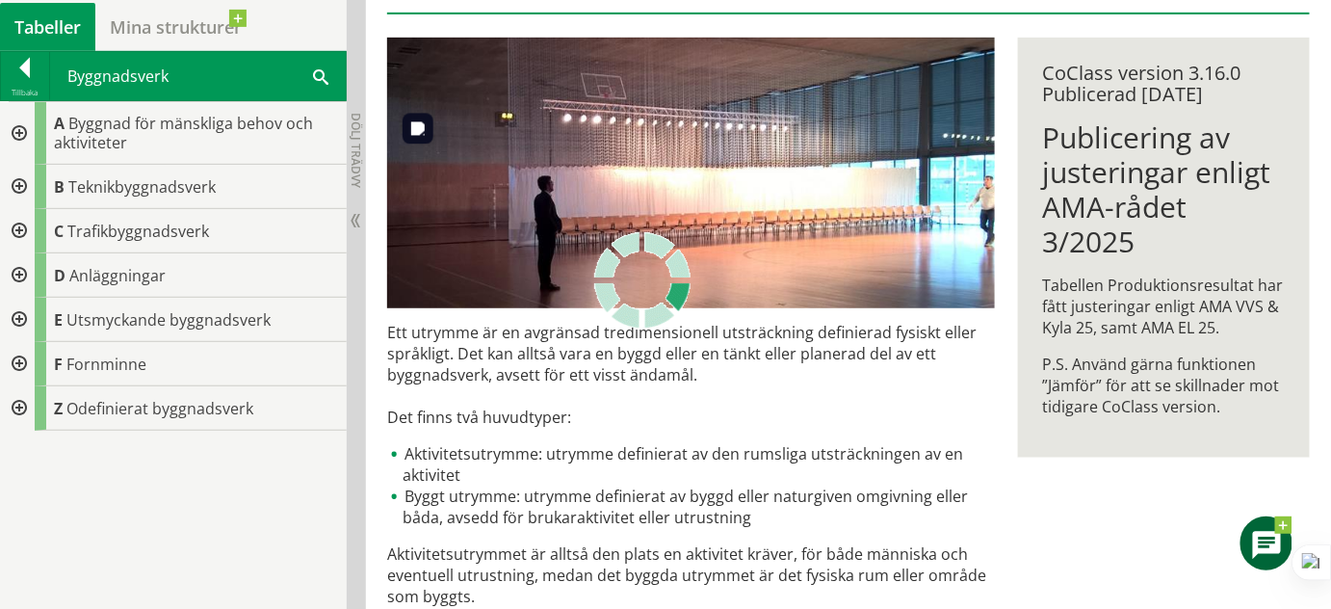
scroll to position [195, 0]
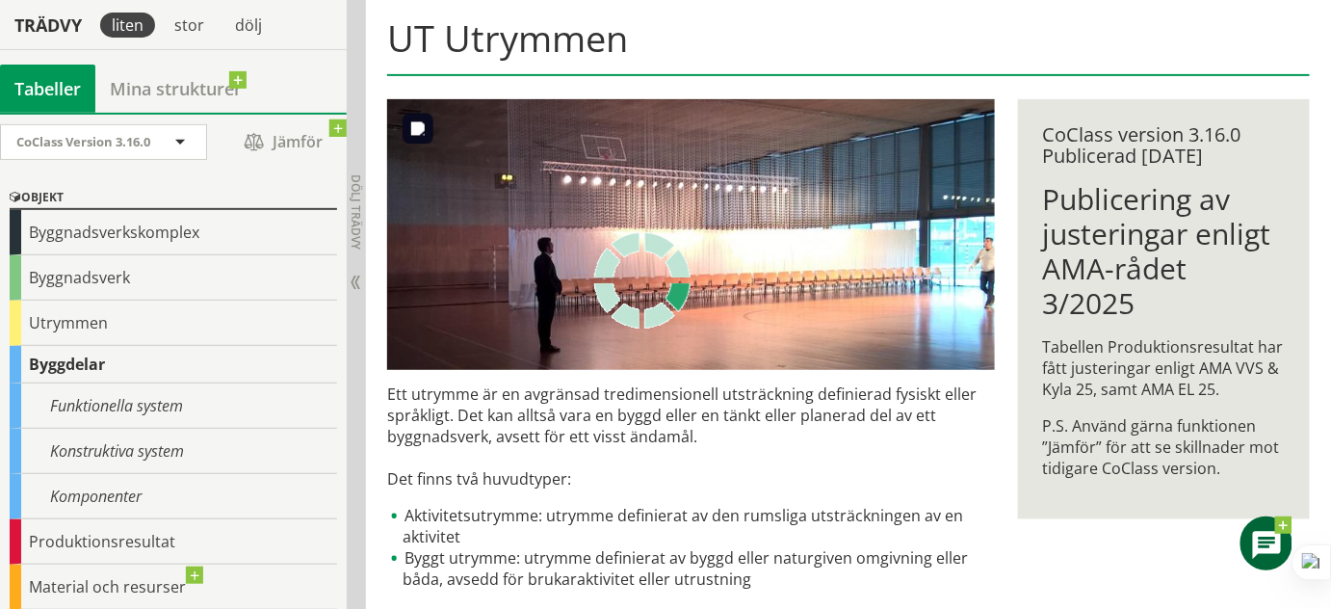
scroll to position [807, 0]
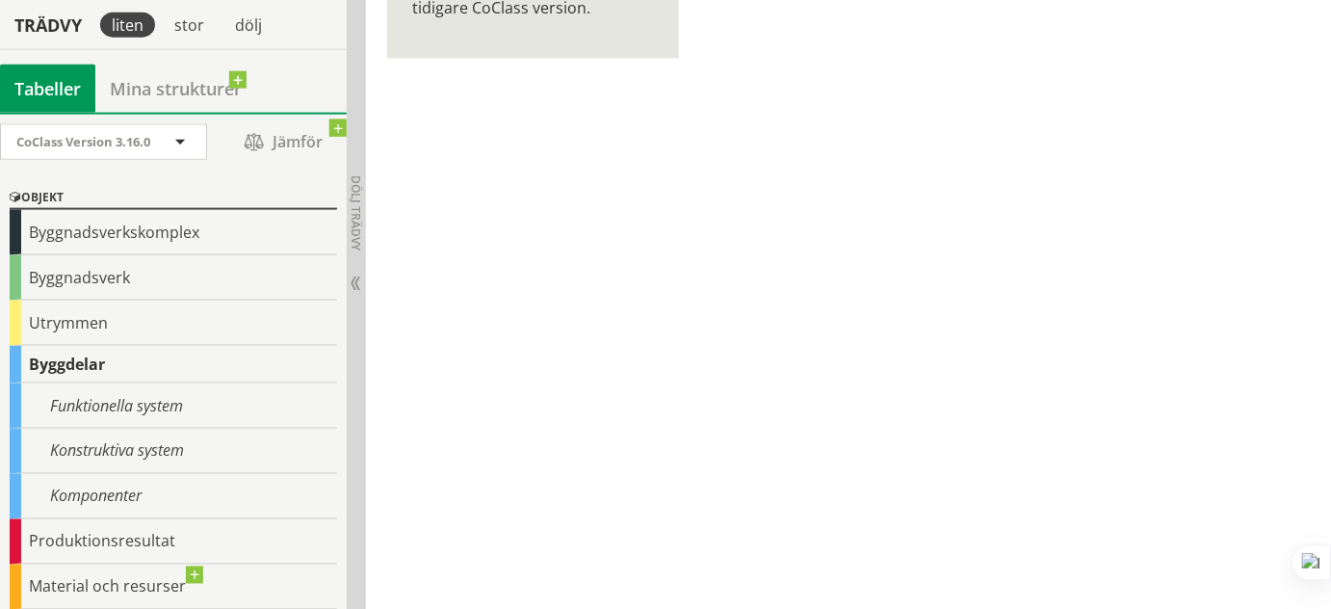
drag, startPoint x: 523, startPoint y: 220, endPoint x: 533, endPoint y: 219, distance: 9.7
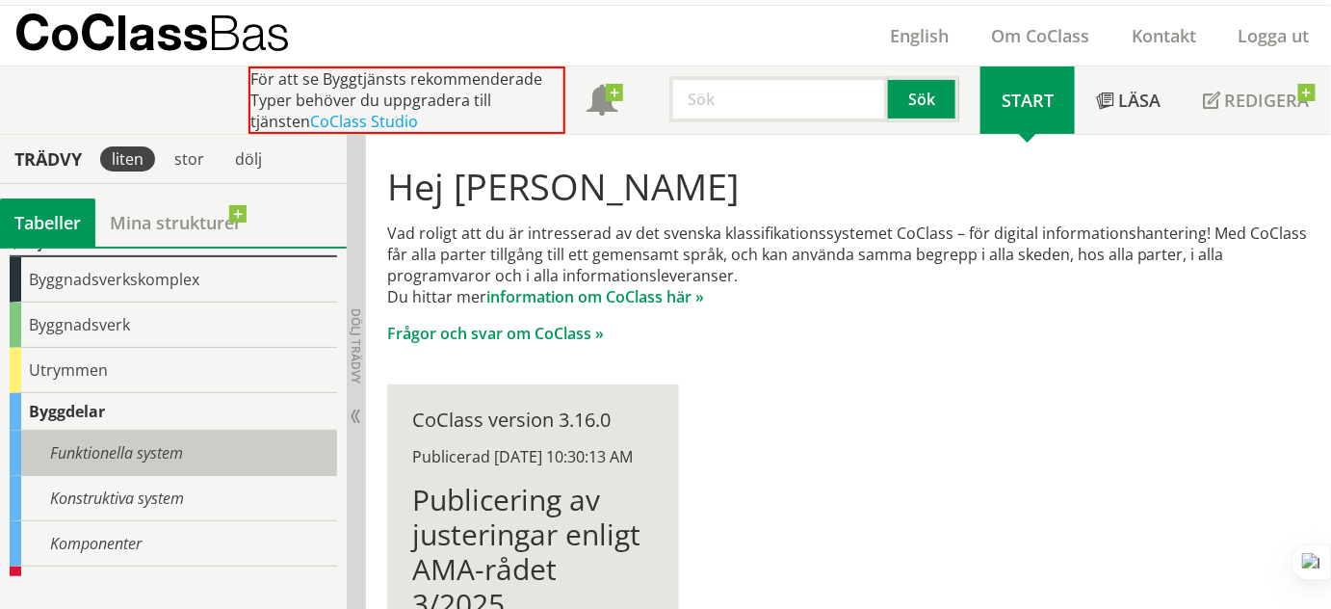
scroll to position [87, 0]
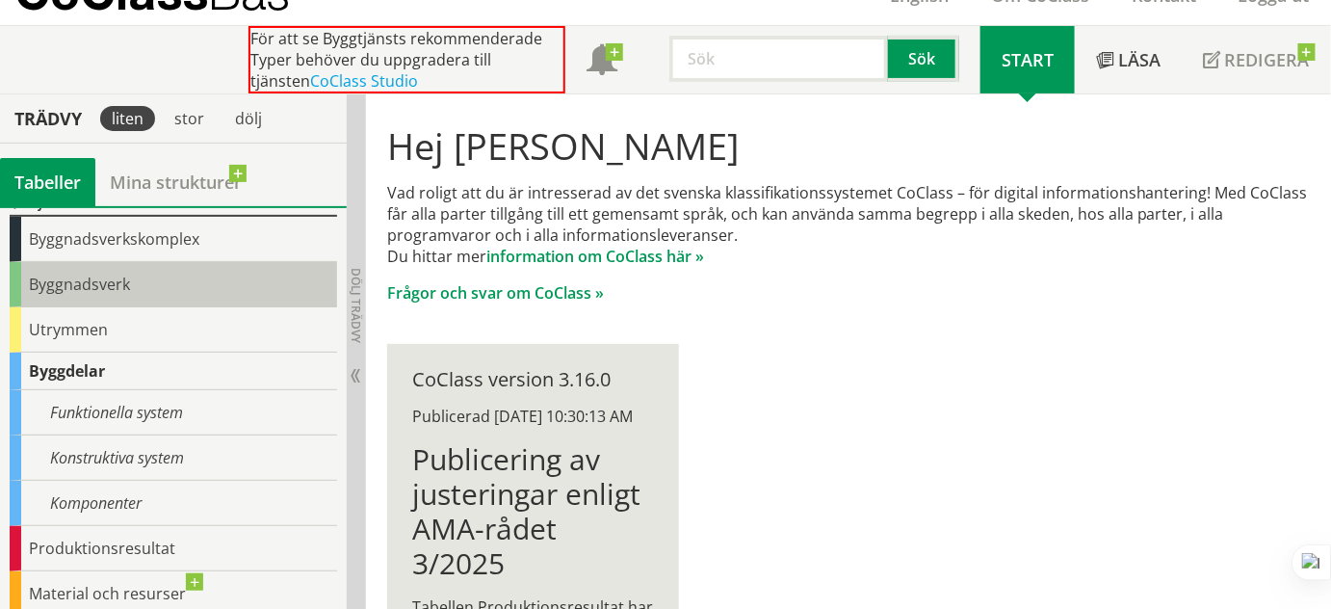
click at [76, 276] on div "Byggnadsverk" at bounding box center [173, 284] width 327 height 45
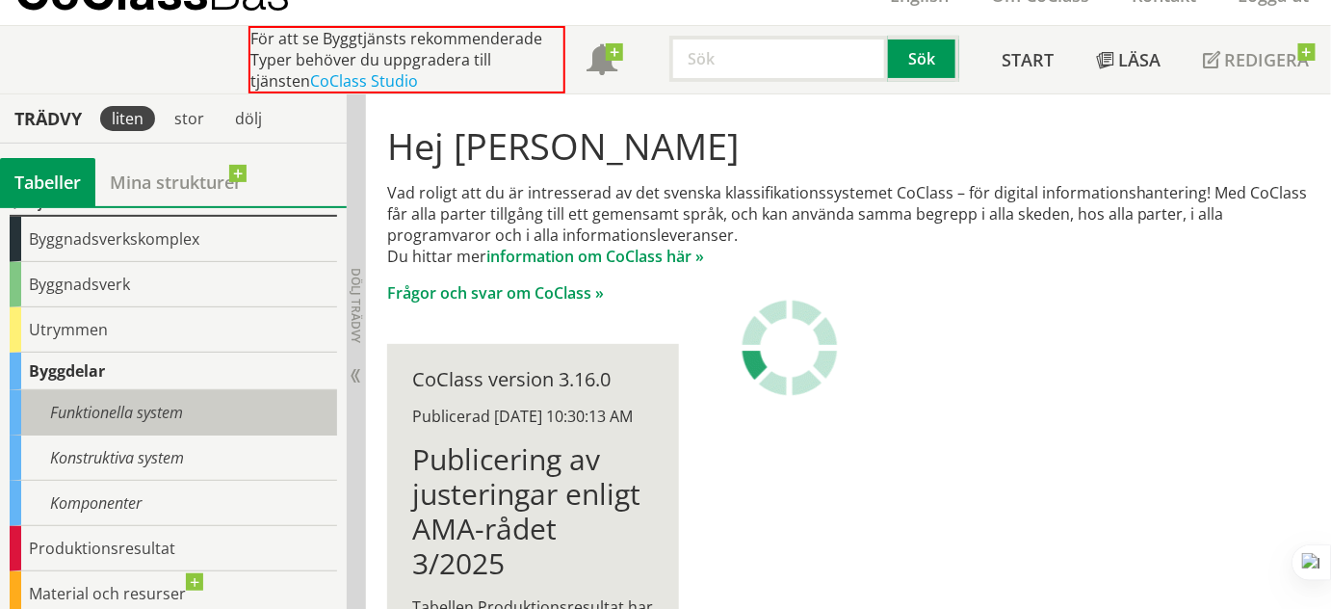
click at [160, 412] on div "Funktionella system" at bounding box center [173, 412] width 327 height 45
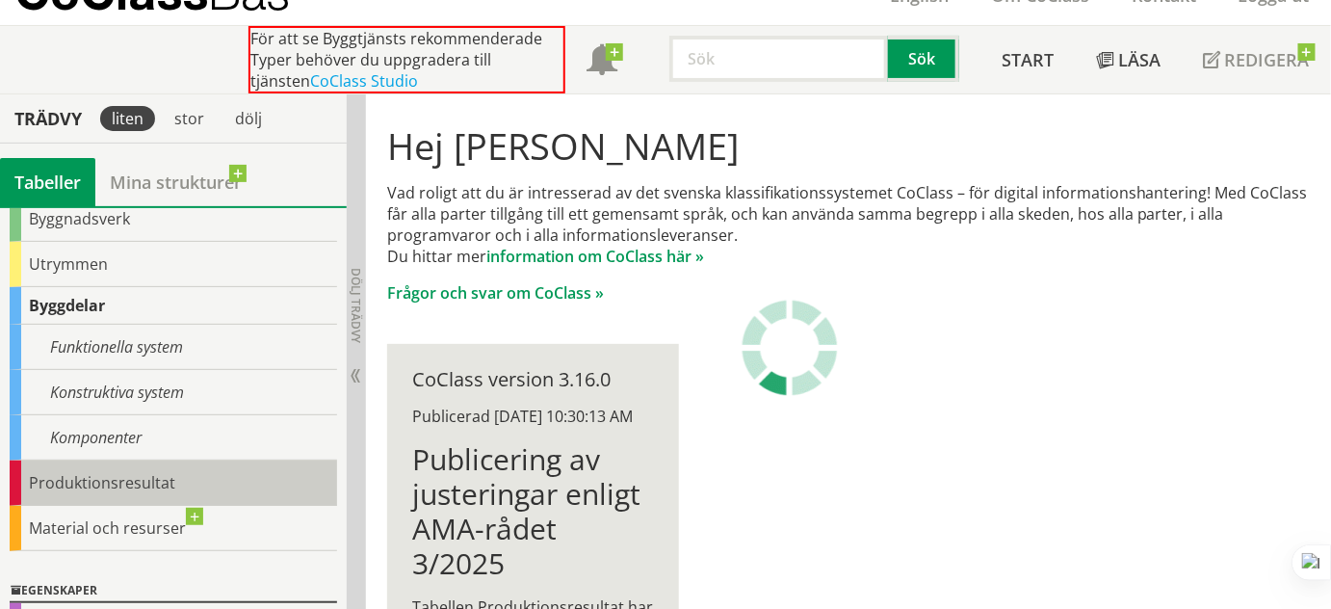
scroll to position [0, 0]
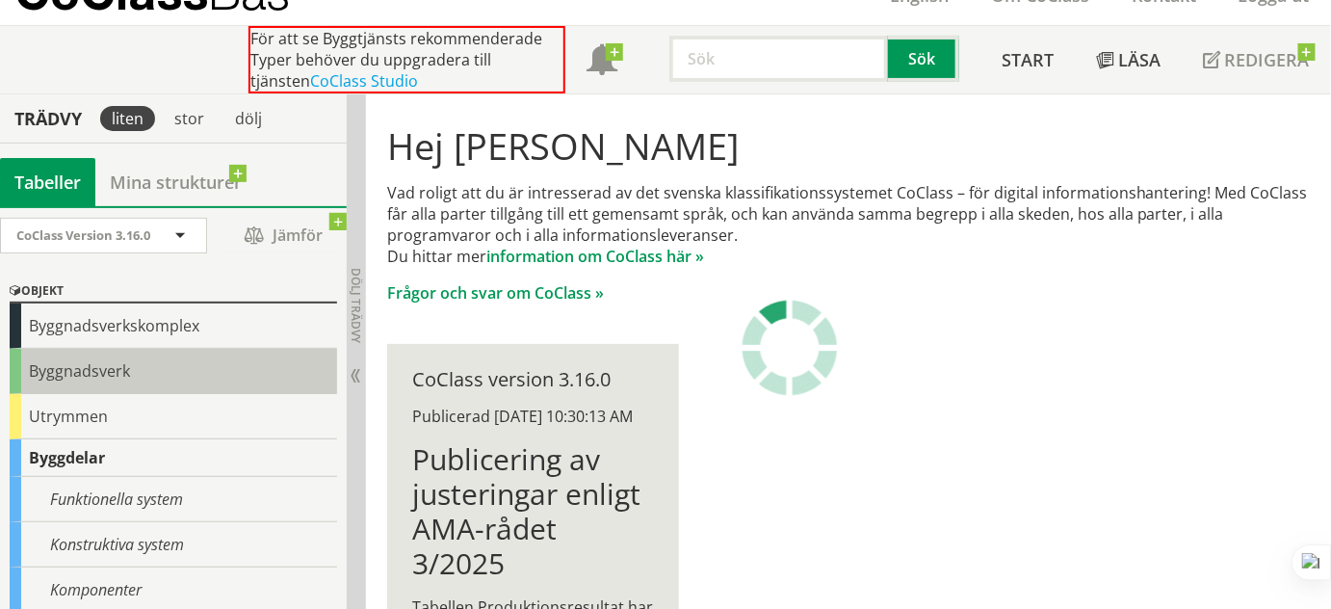
click at [83, 367] on div "Byggnadsverk" at bounding box center [173, 371] width 327 height 45
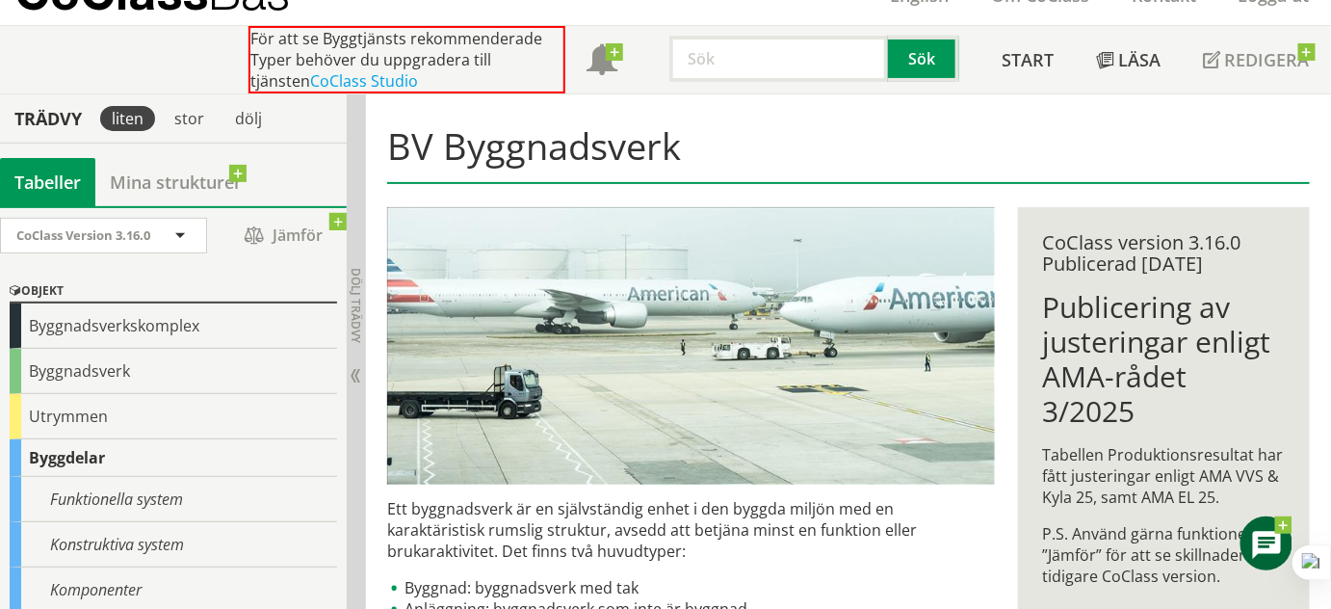
click at [63, 109] on div "Trädvy" at bounding box center [48, 118] width 89 height 21
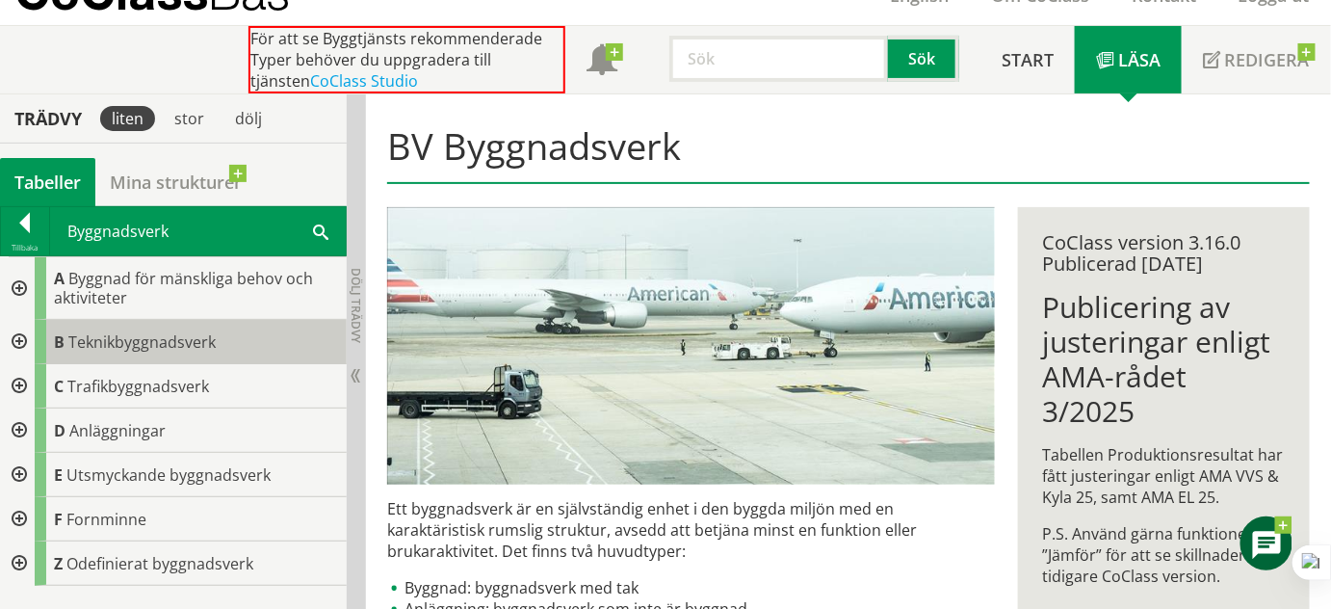
click at [129, 338] on span "Teknikbyggnadsverk" at bounding box center [141, 341] width 147 height 21
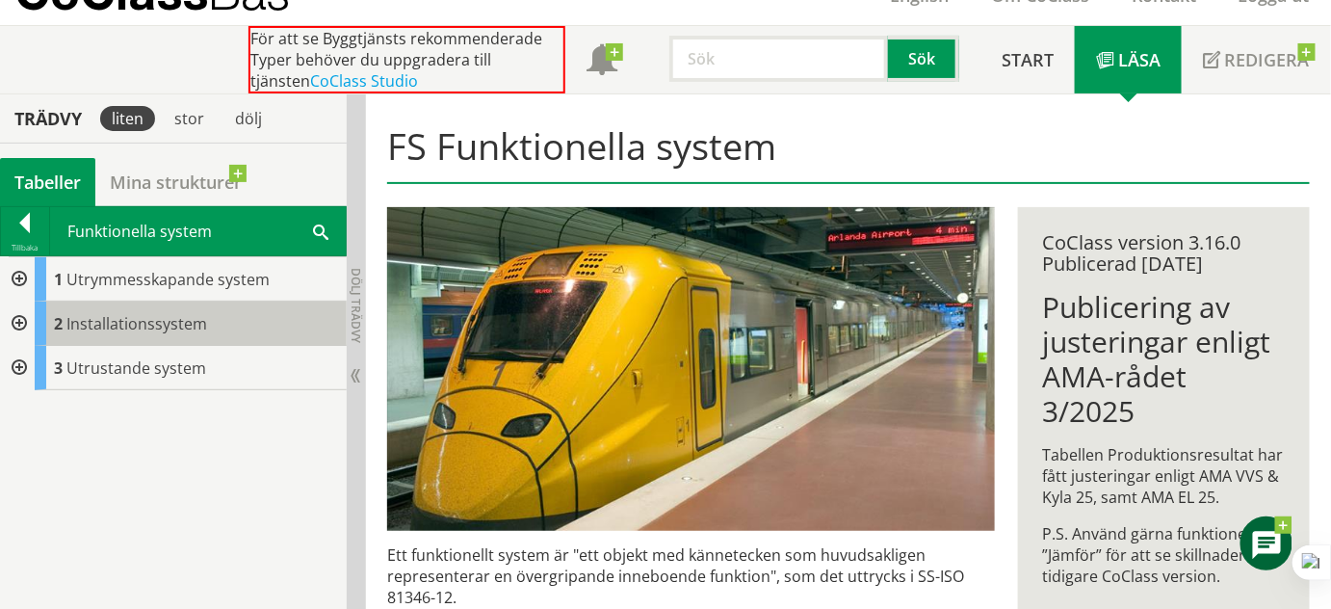
click at [144, 328] on span "Installationssystem" at bounding box center [136, 323] width 141 height 21
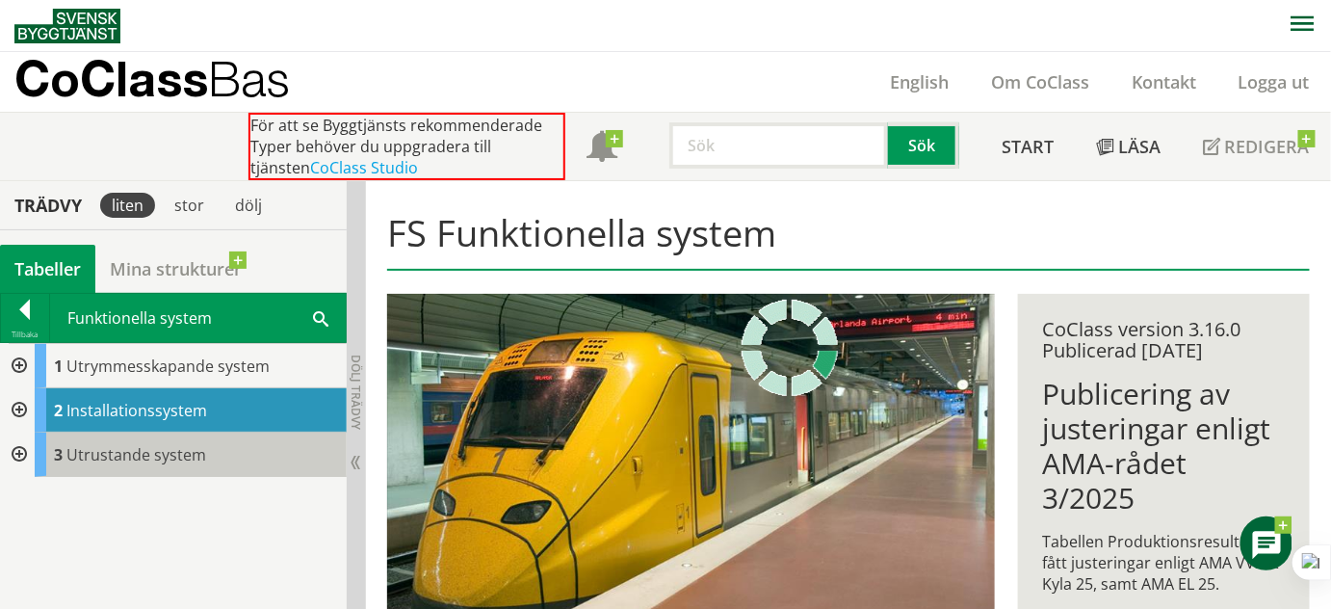
scroll to position [87, 0]
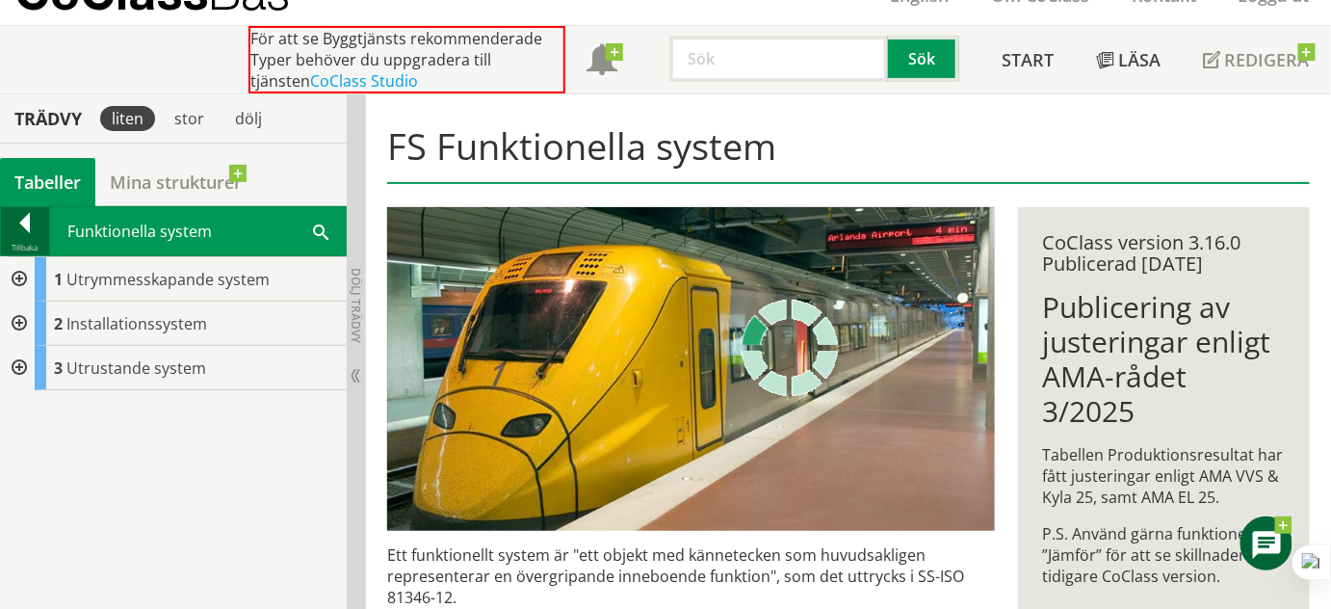
click at [23, 213] on div at bounding box center [25, 226] width 48 height 27
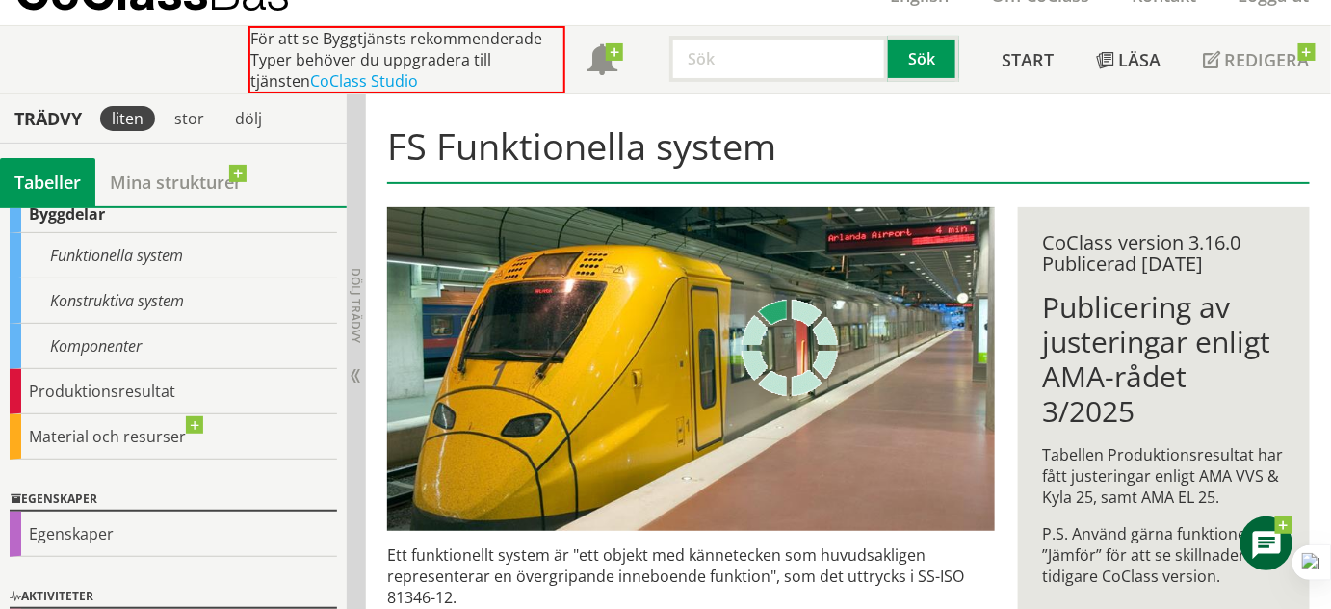
scroll to position [0, 0]
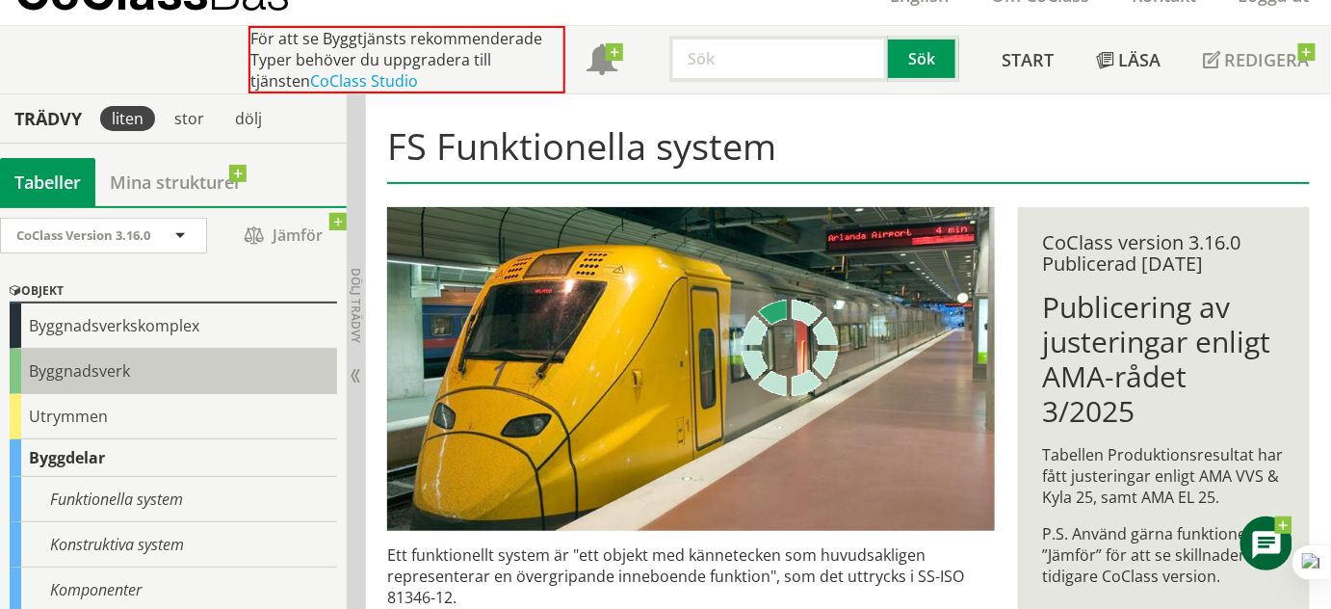
click at [92, 370] on div "Byggnadsverk" at bounding box center [173, 371] width 327 height 45
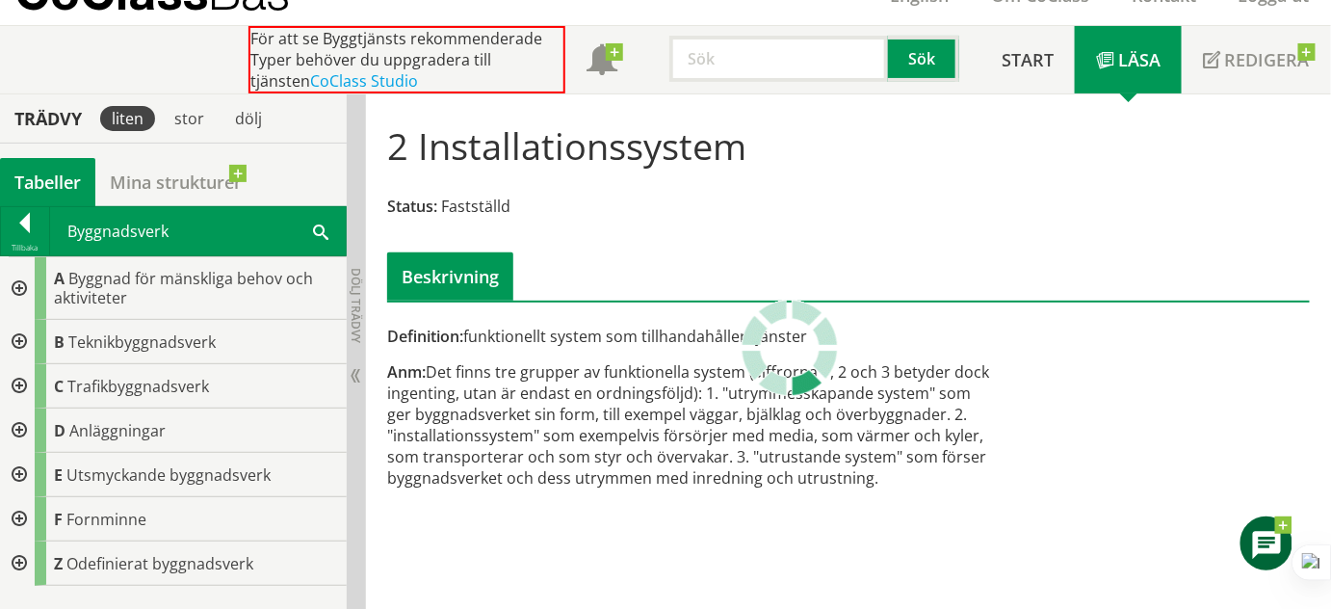
click at [16, 336] on div at bounding box center [17, 342] width 35 height 44
click at [20, 425] on div at bounding box center [17, 430] width 35 height 44
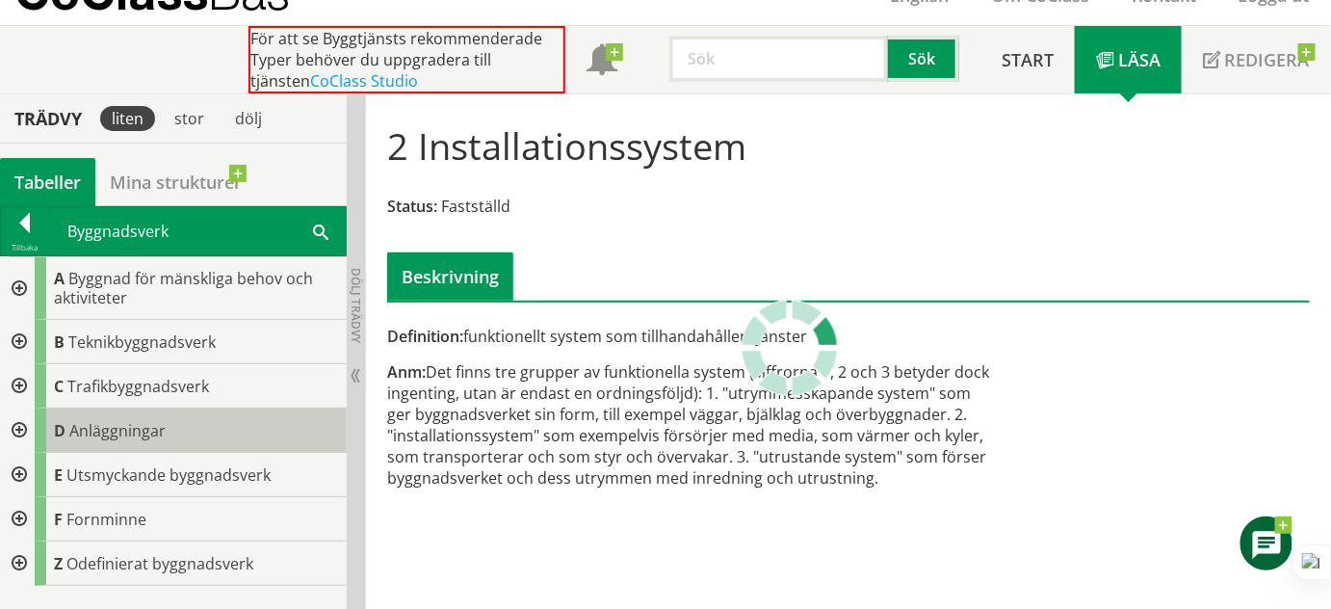
click at [113, 425] on span "Anläggningar" at bounding box center [117, 430] width 96 height 21
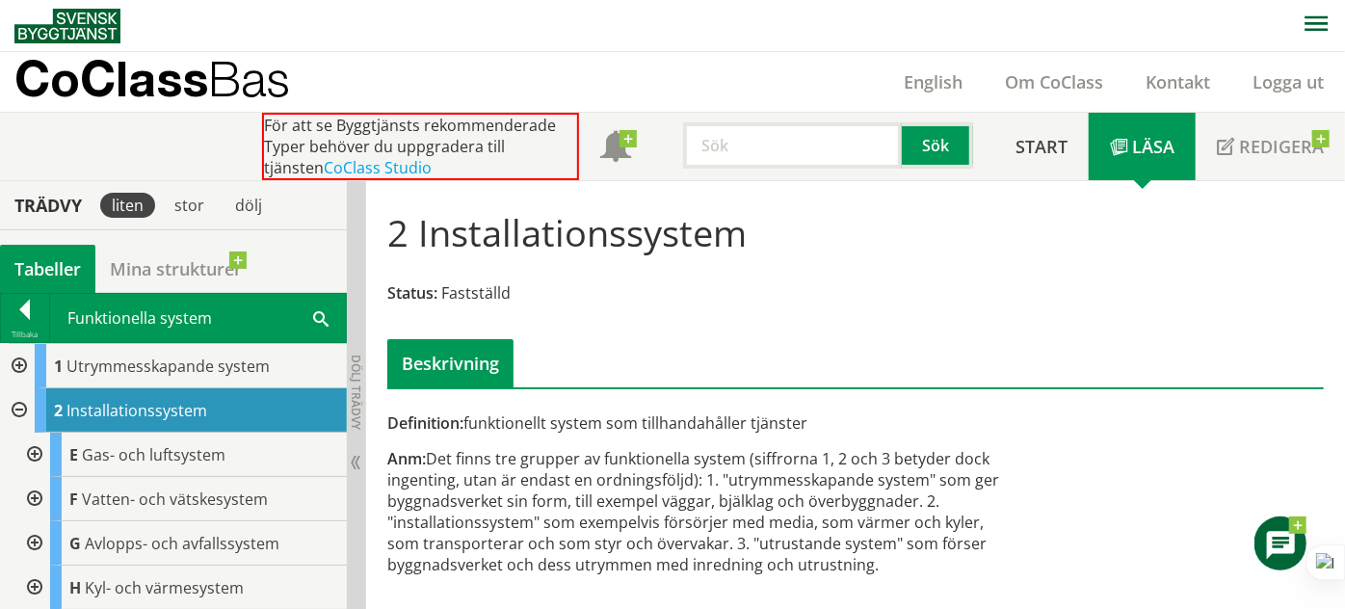
click at [18, 398] on div at bounding box center [17, 410] width 35 height 44
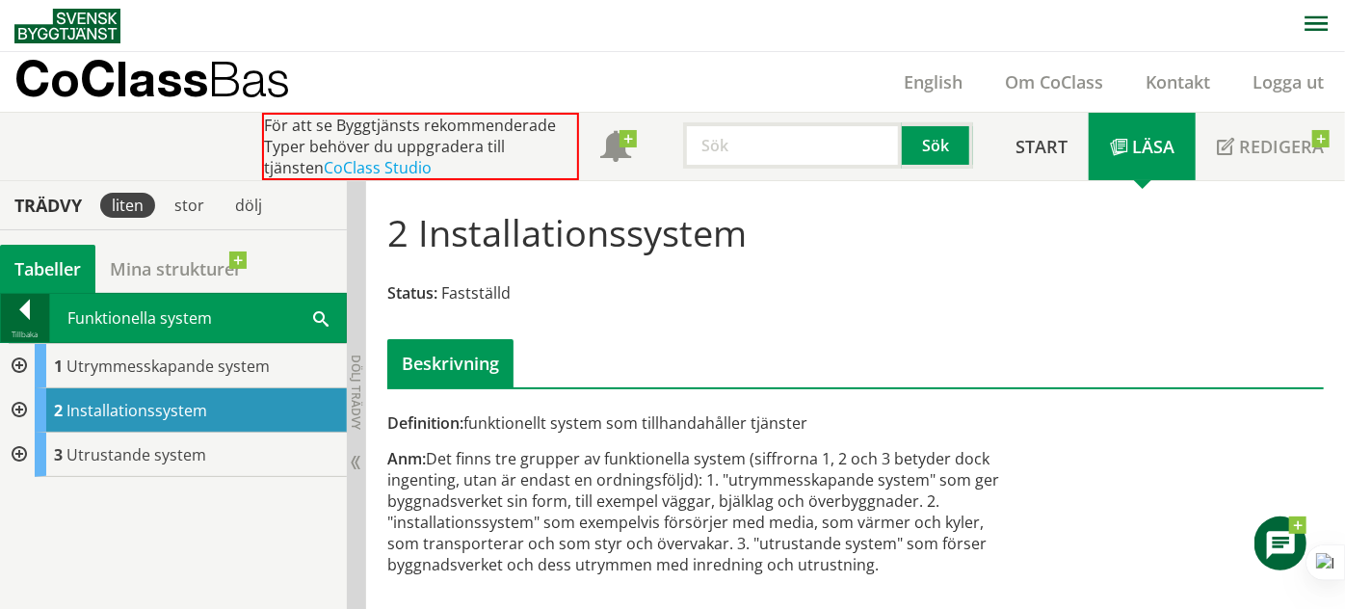
click at [30, 314] on div at bounding box center [25, 313] width 48 height 27
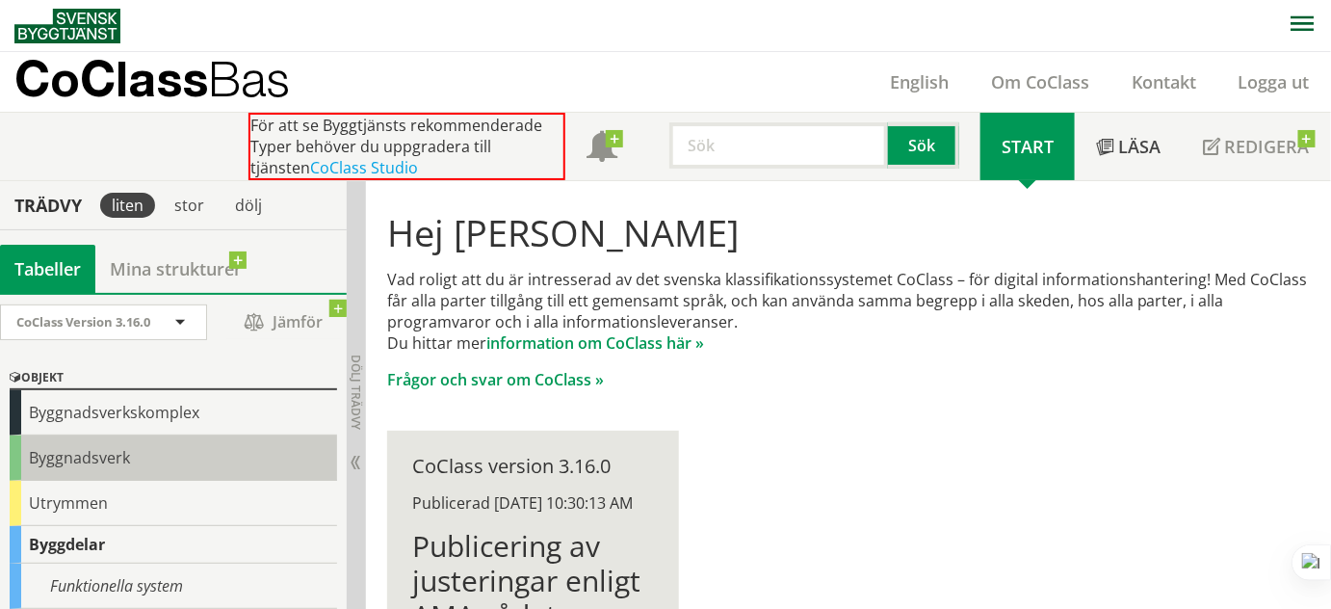
click at [97, 449] on div "Byggnadsverk" at bounding box center [173, 457] width 327 height 45
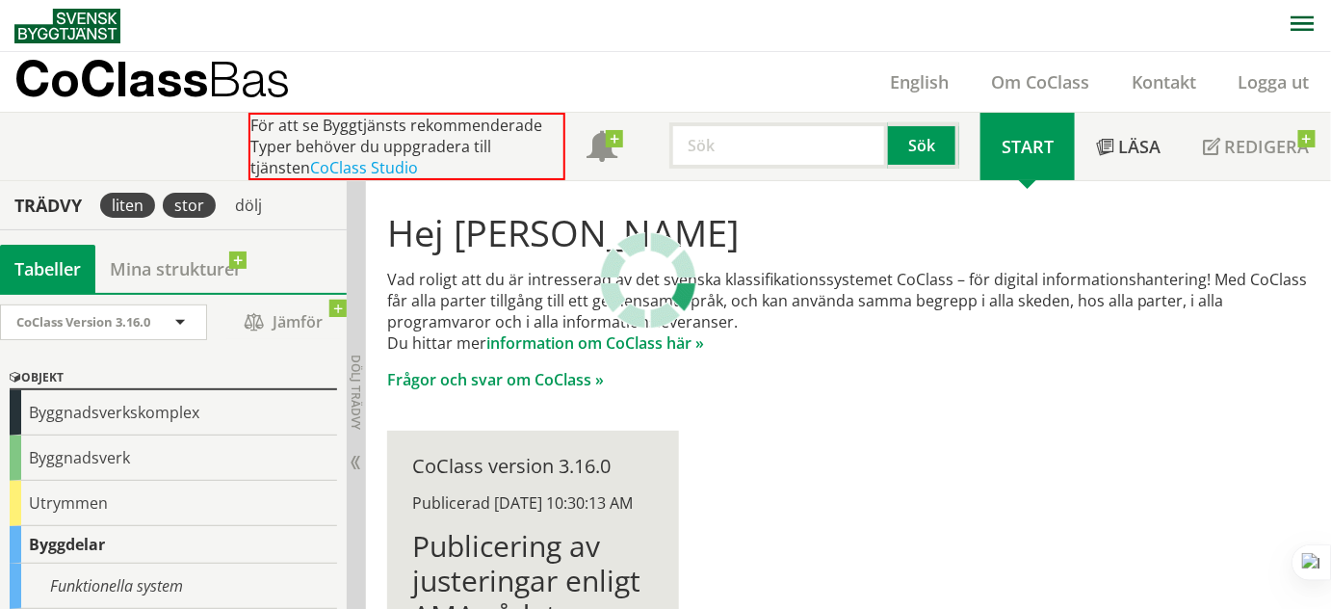
click at [190, 212] on div "stor" at bounding box center [189, 205] width 53 height 25
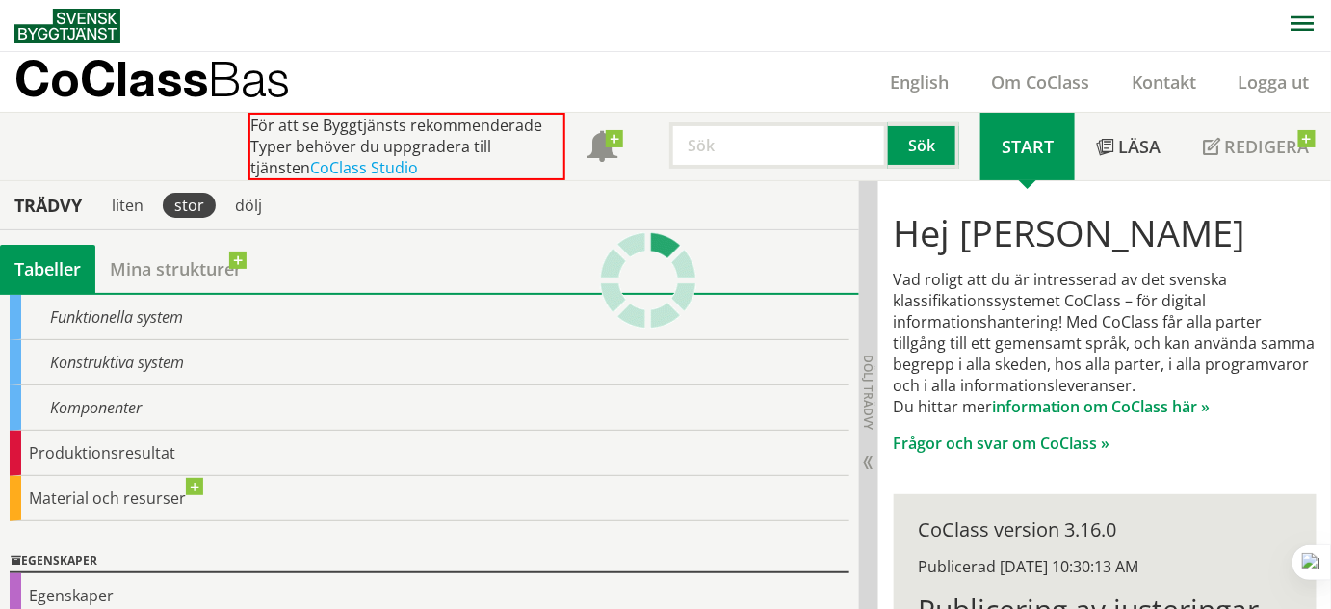
scroll to position [383, 0]
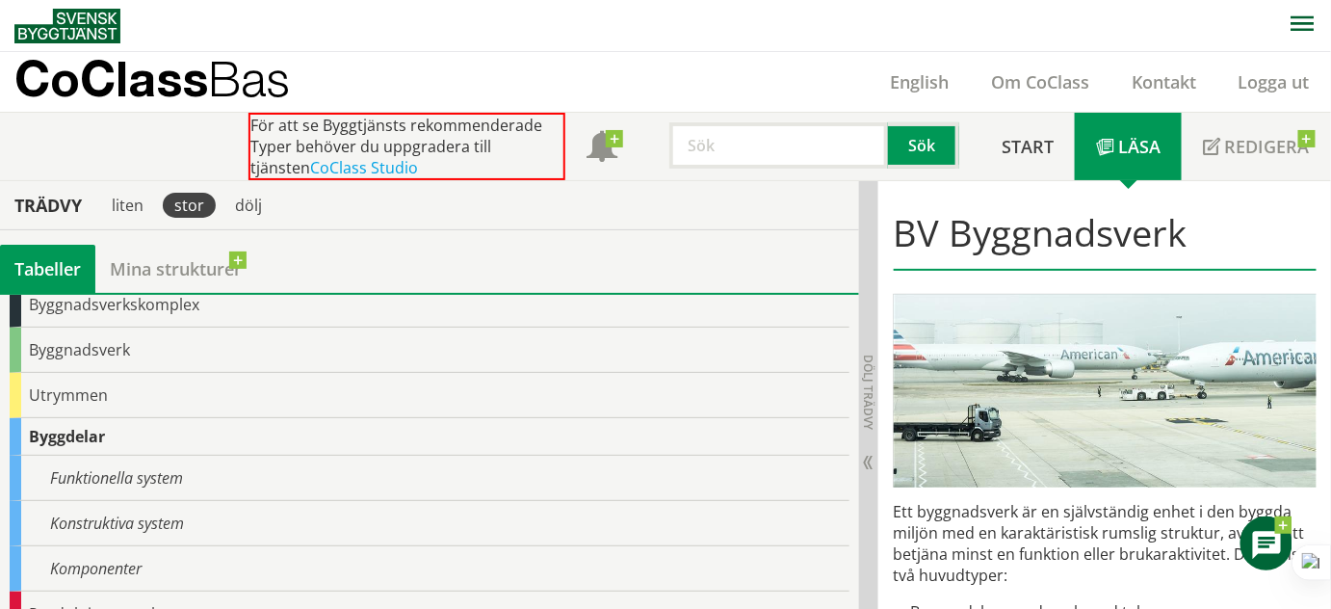
scroll to position [33, 0]
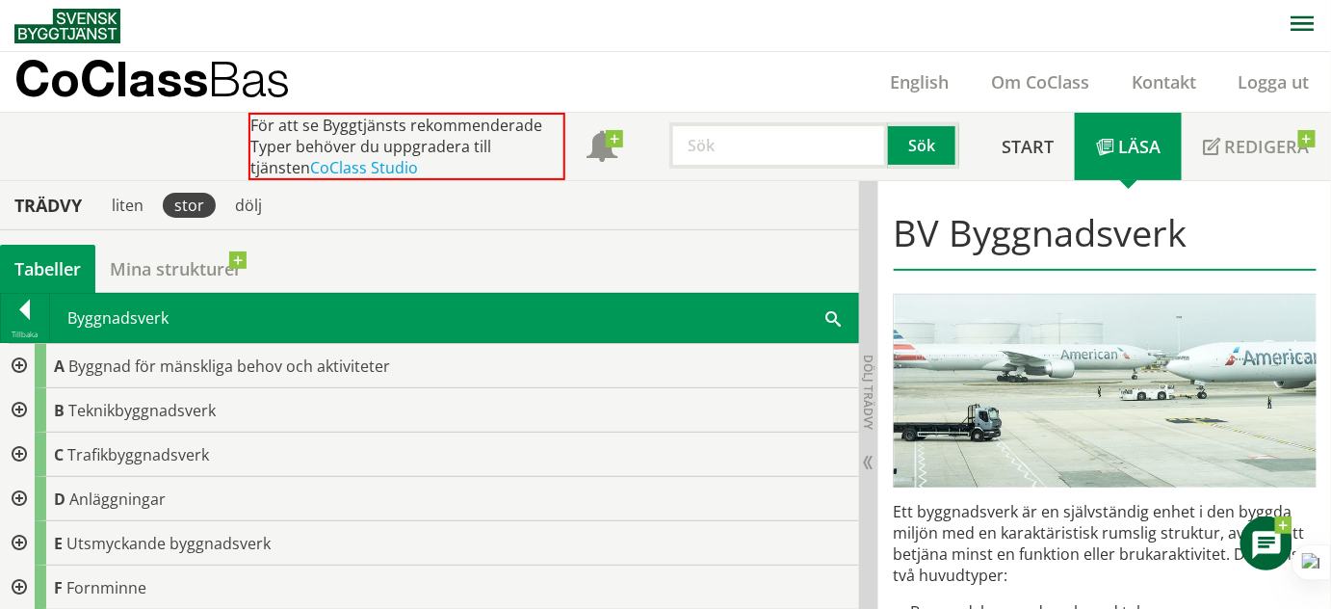
click at [20, 495] on div at bounding box center [17, 499] width 35 height 44
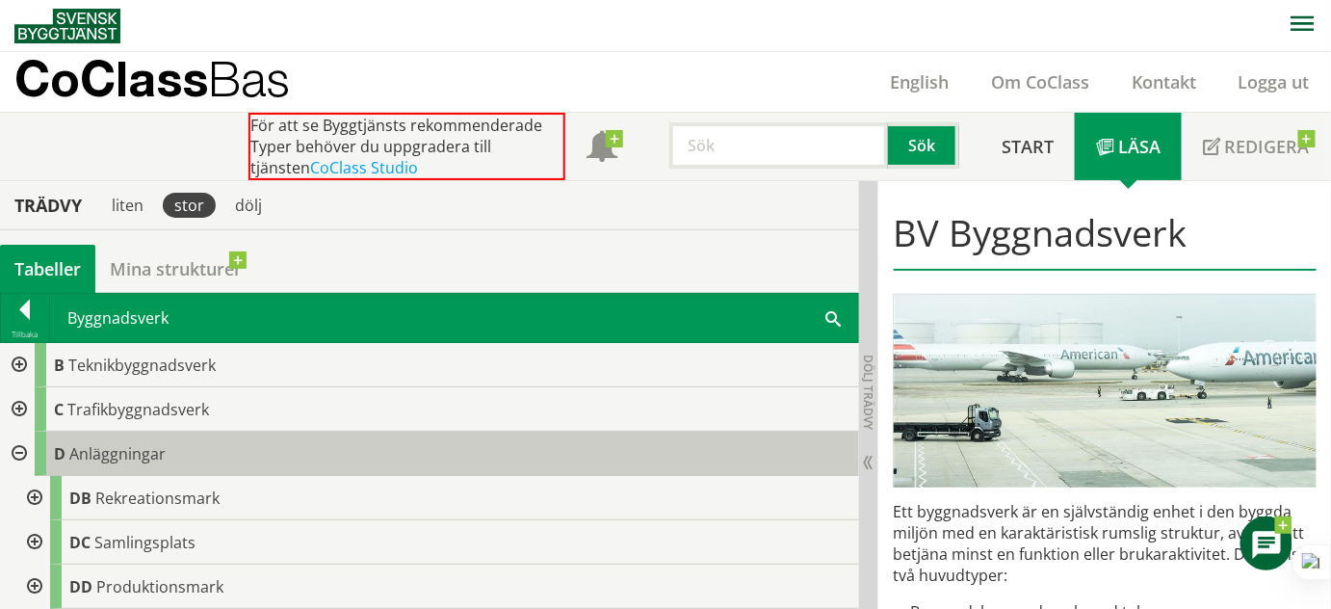
scroll to position [43, 0]
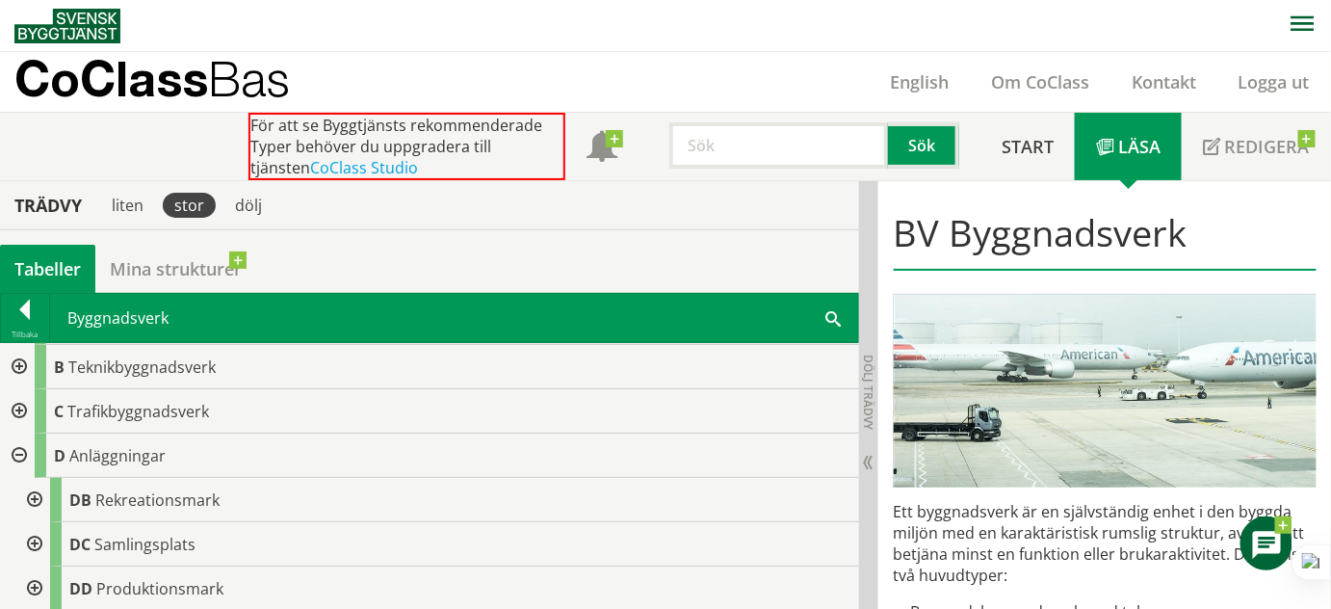
click at [17, 443] on div at bounding box center [17, 455] width 35 height 44
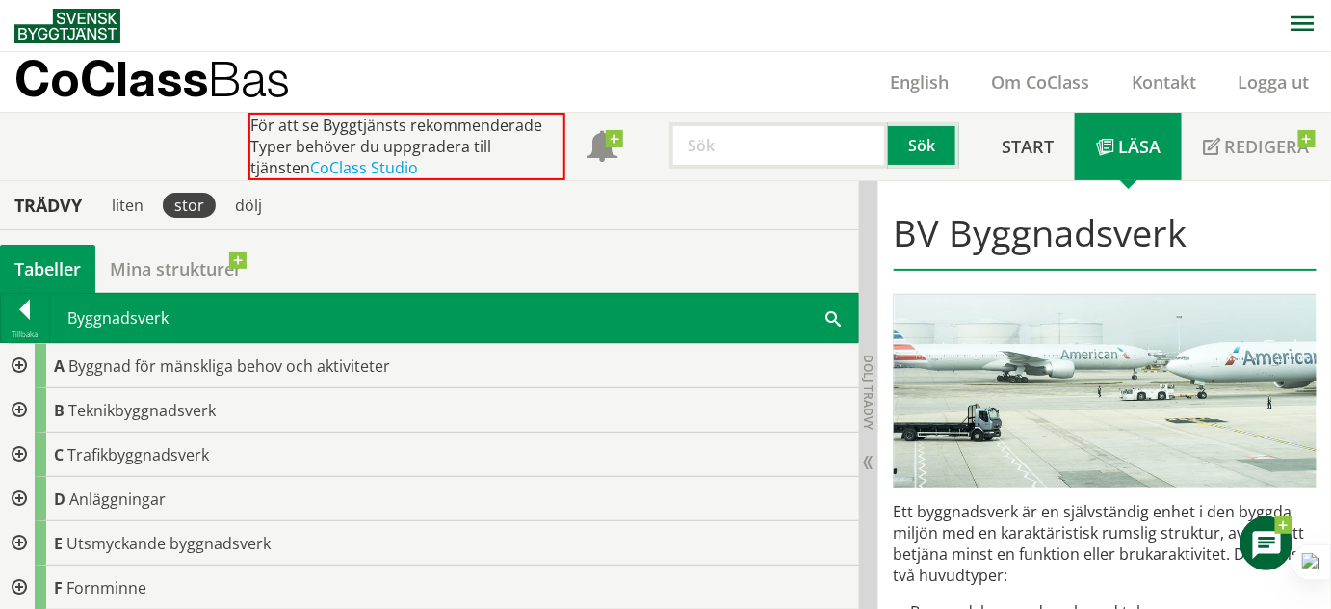
click at [23, 447] on div at bounding box center [17, 454] width 35 height 44
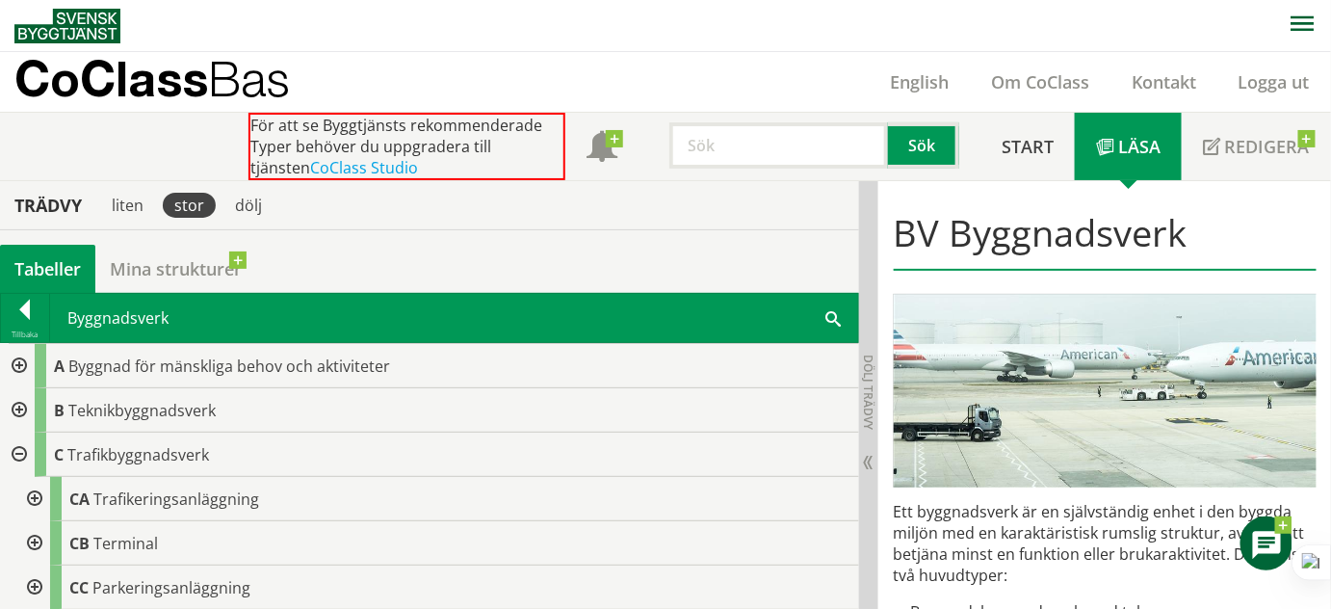
click at [23, 450] on div at bounding box center [17, 454] width 35 height 44
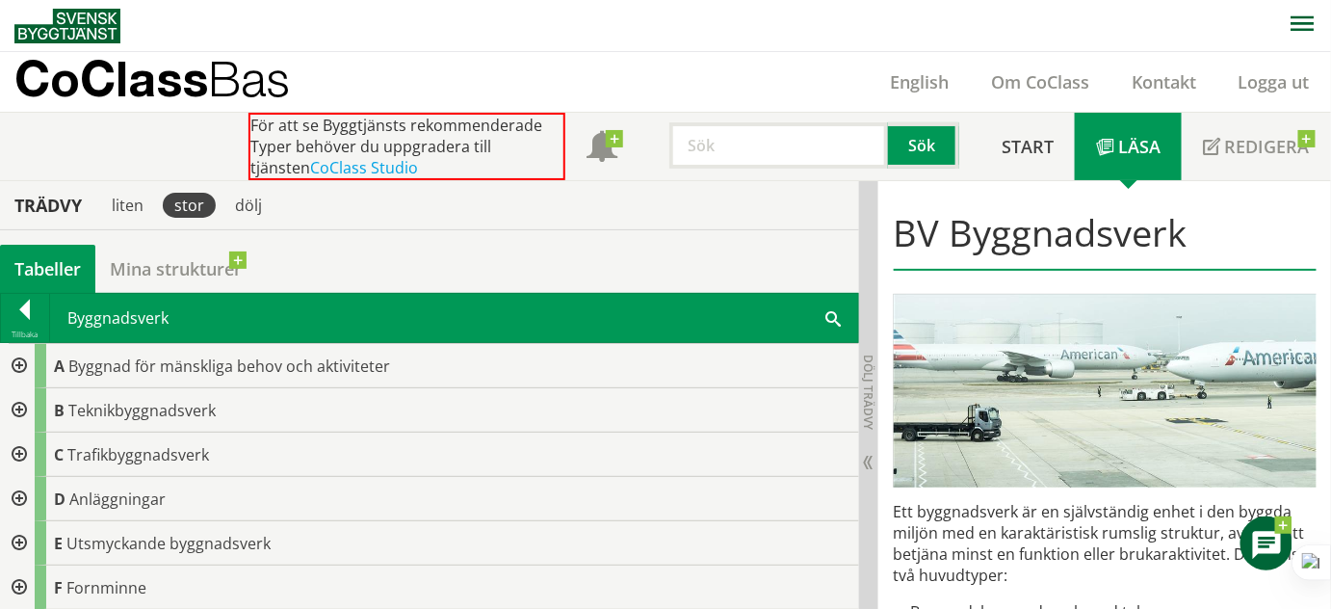
click at [21, 398] on div at bounding box center [17, 410] width 35 height 44
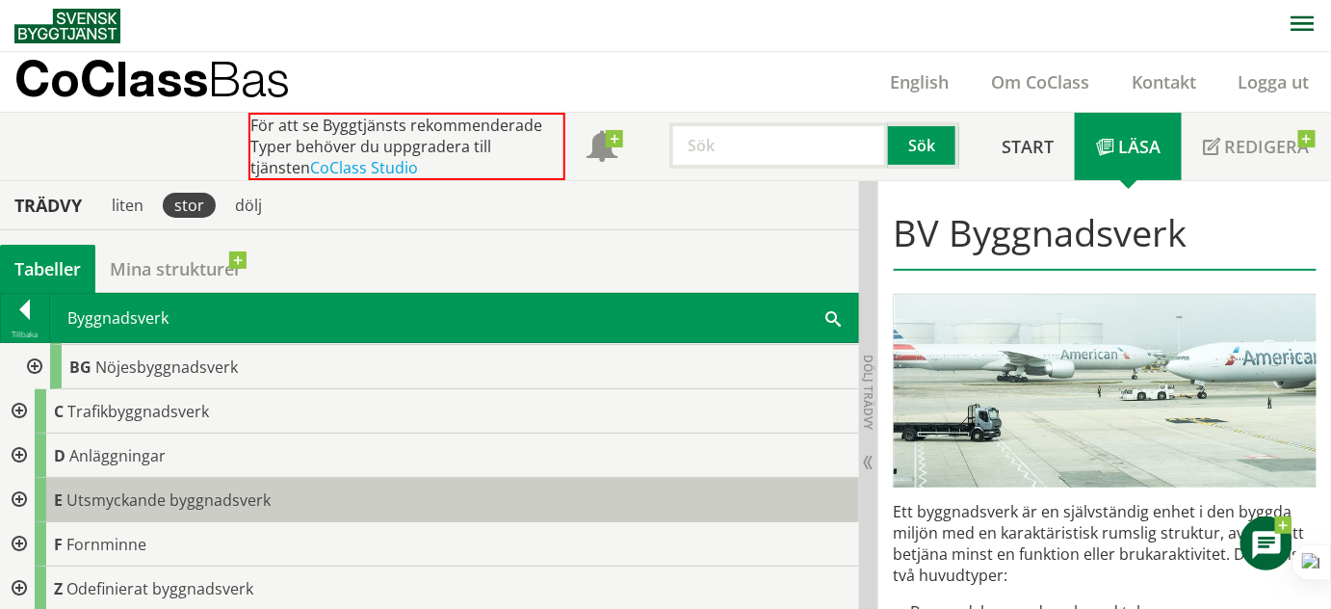
scroll to position [354, 0]
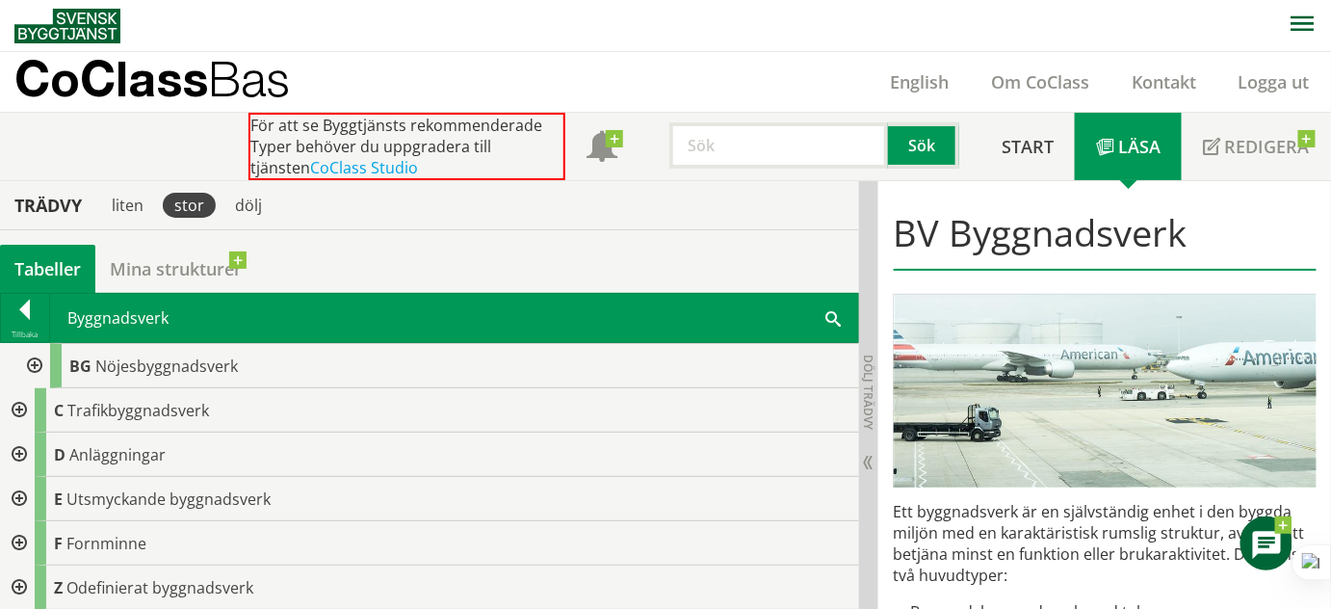
click at [25, 315] on div at bounding box center [25, 313] width 48 height 27
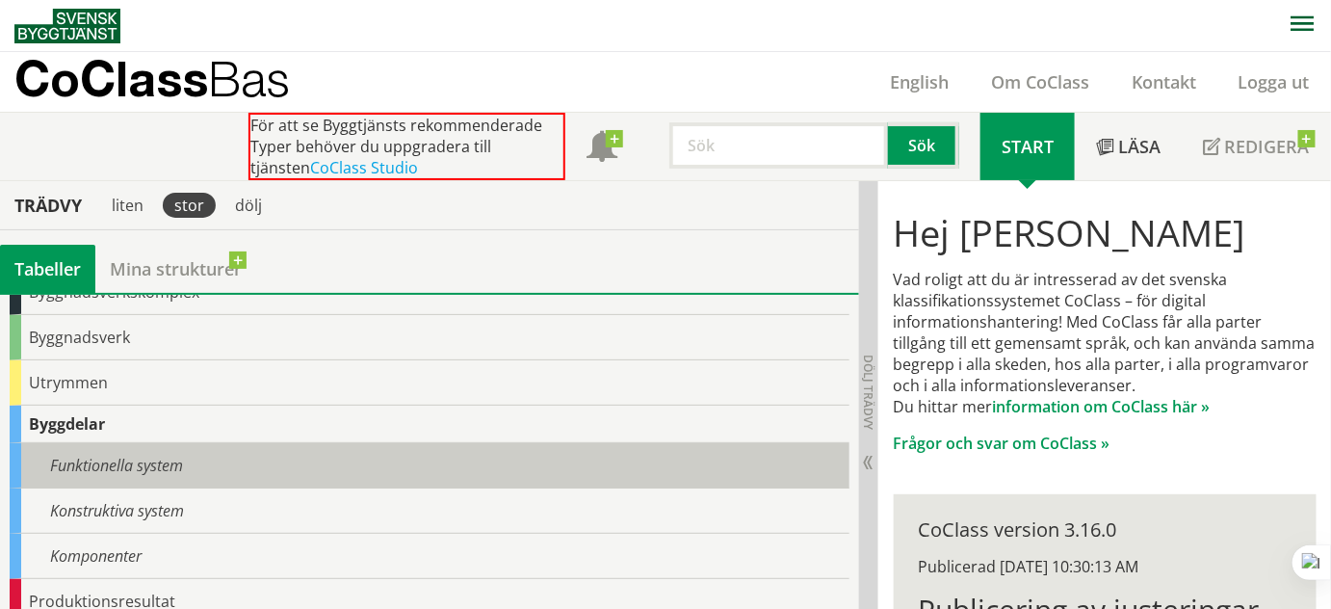
scroll to position [33, 0]
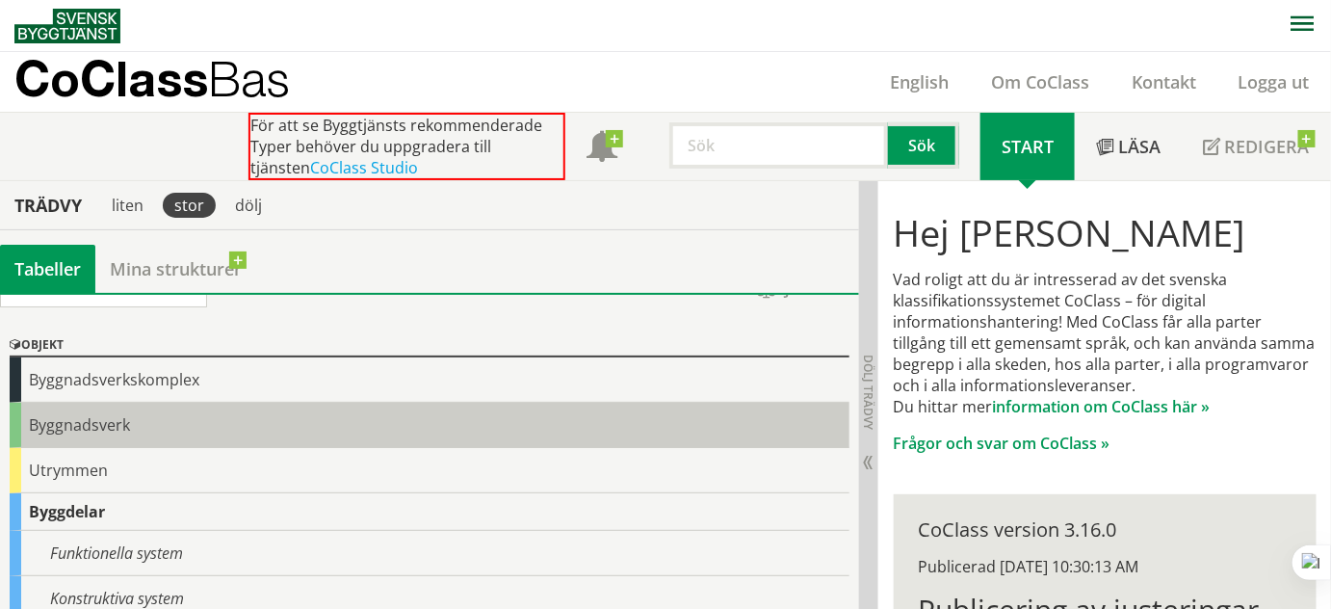
click at [97, 424] on div "Byggnadsverk" at bounding box center [430, 425] width 840 height 45
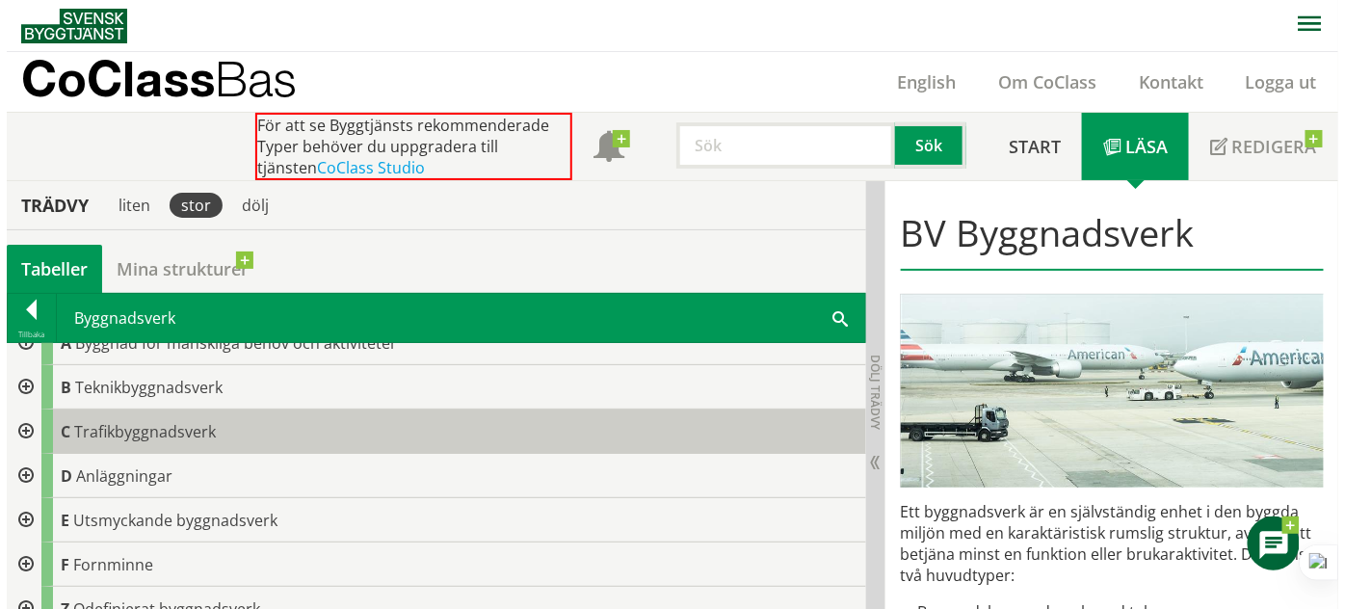
scroll to position [43, 0]
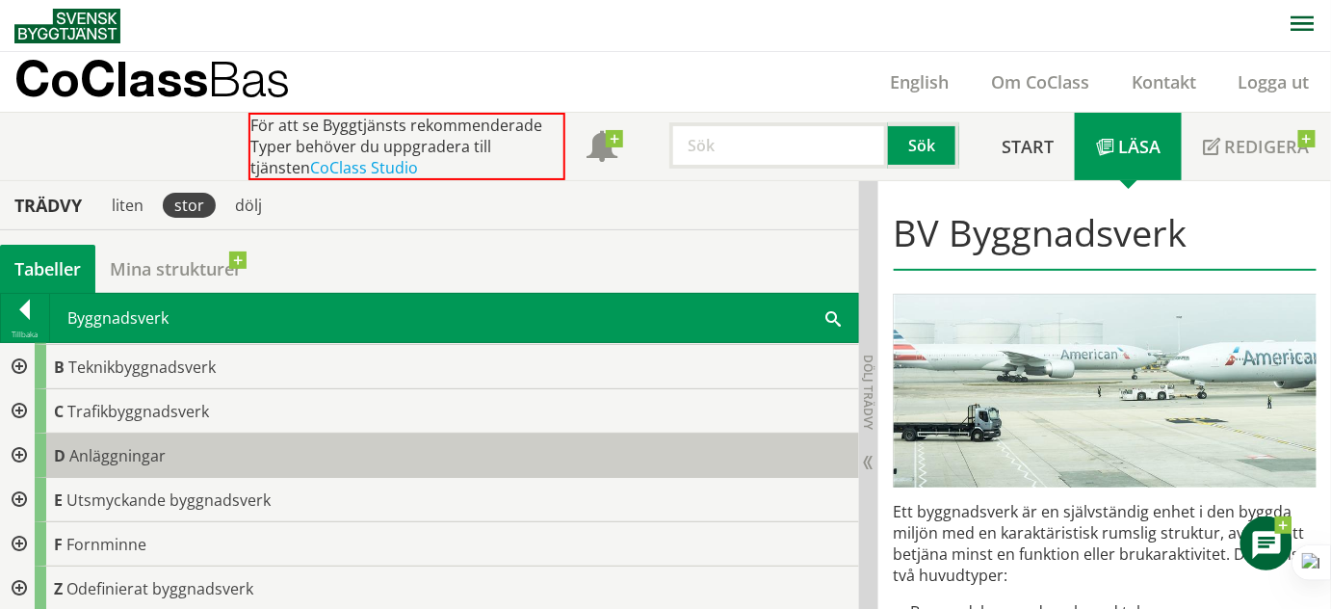
click at [61, 456] on span "D" at bounding box center [60, 455] width 12 height 21
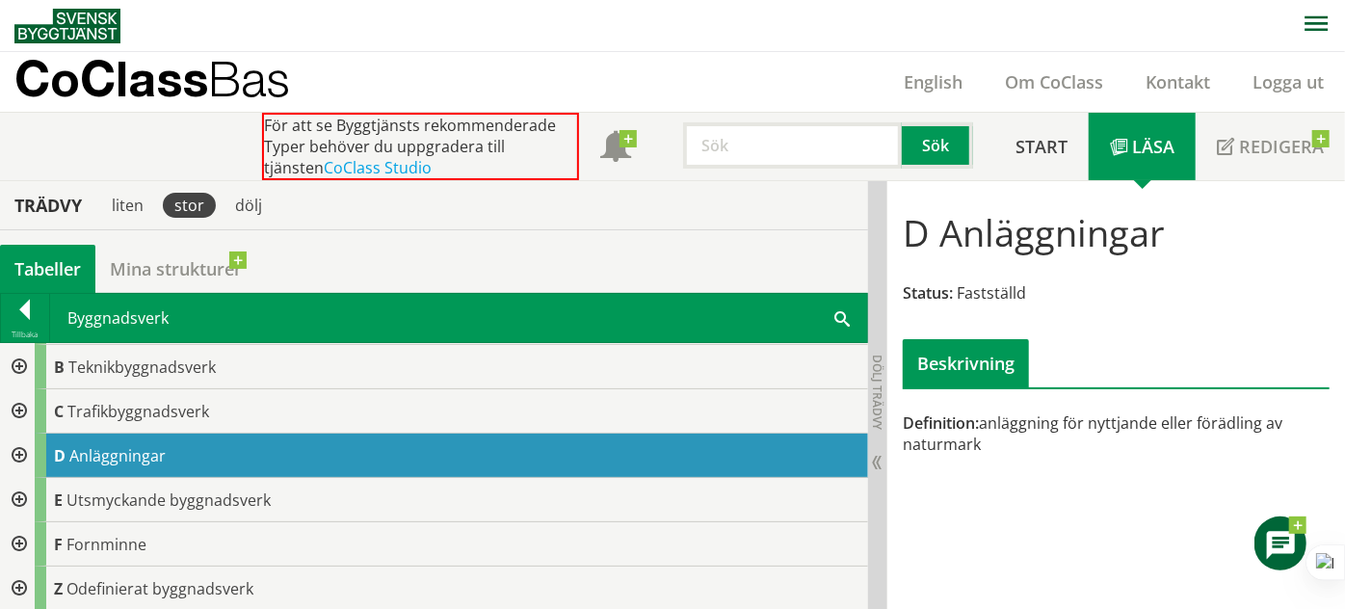
click at [23, 453] on div at bounding box center [17, 455] width 35 height 44
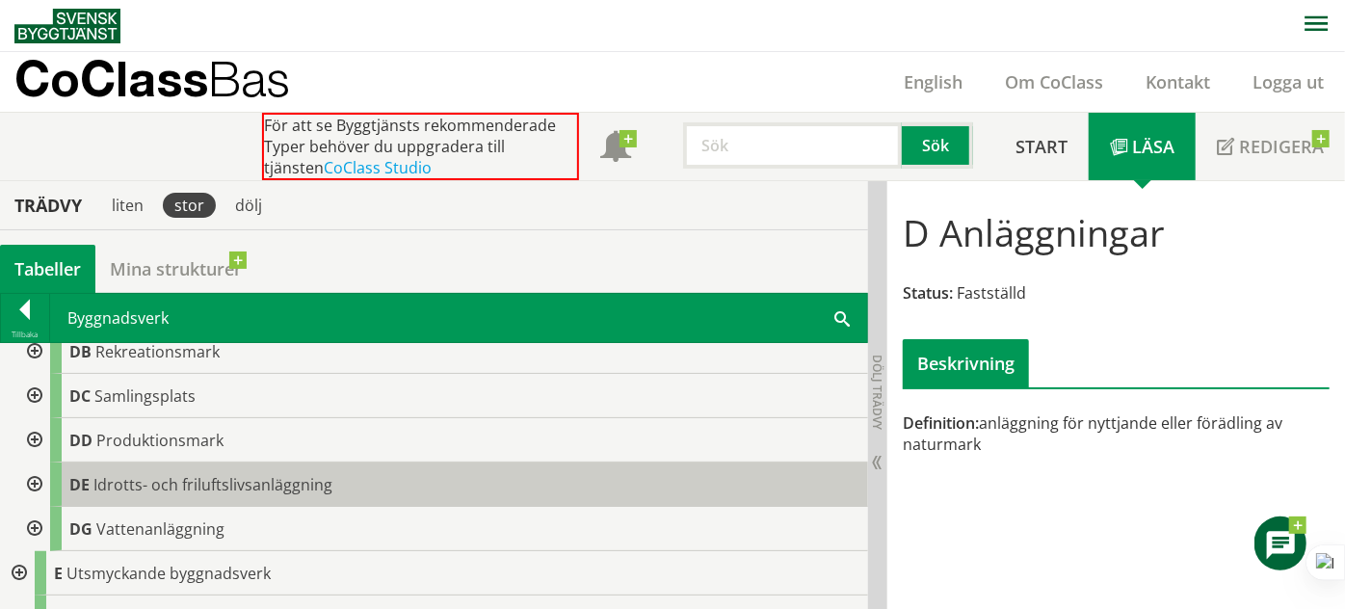
scroll to position [219, 0]
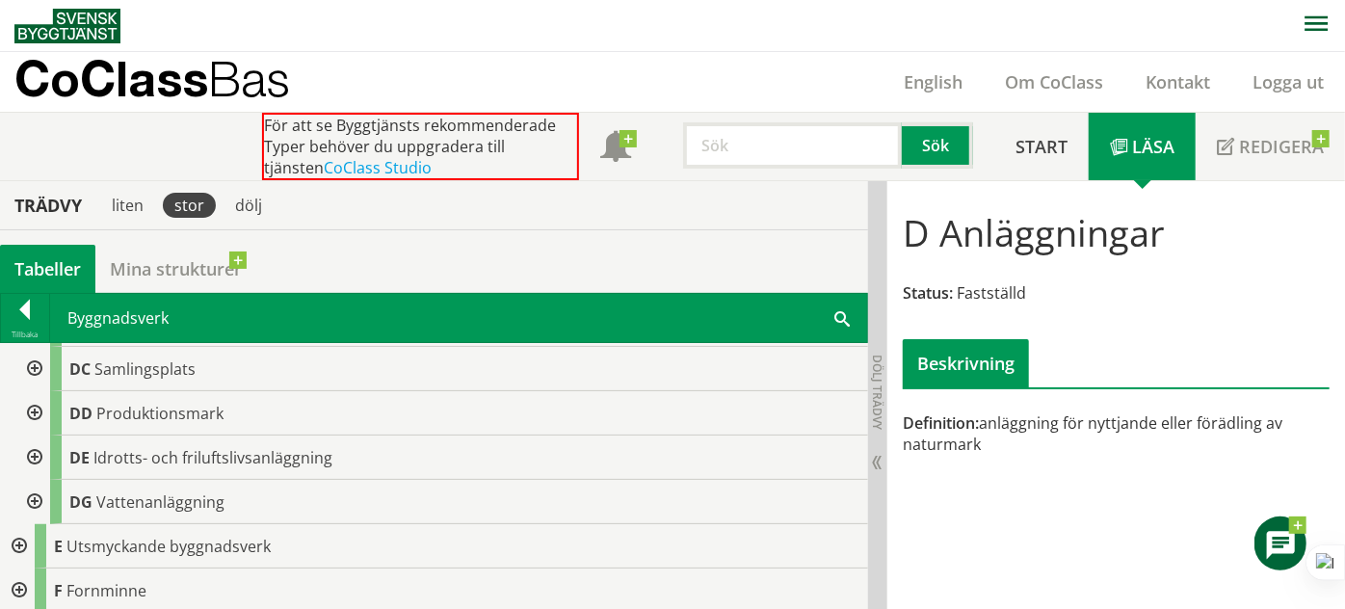
click at [34, 410] on div at bounding box center [32, 413] width 35 height 44
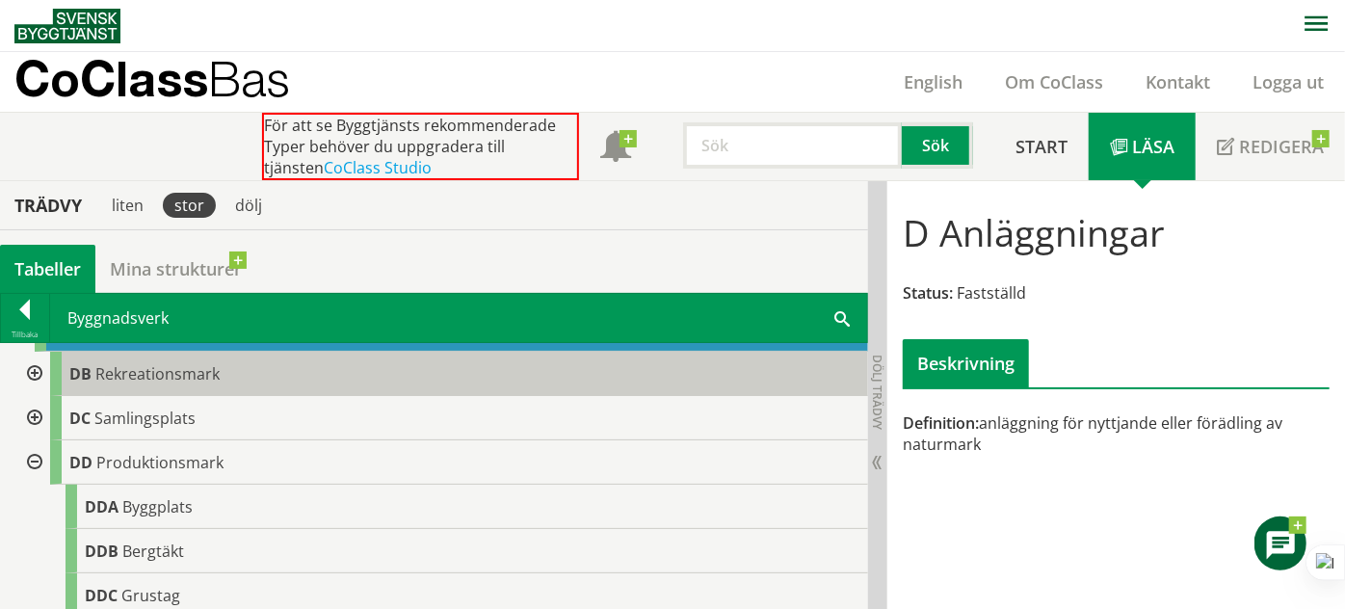
scroll to position [131, 0]
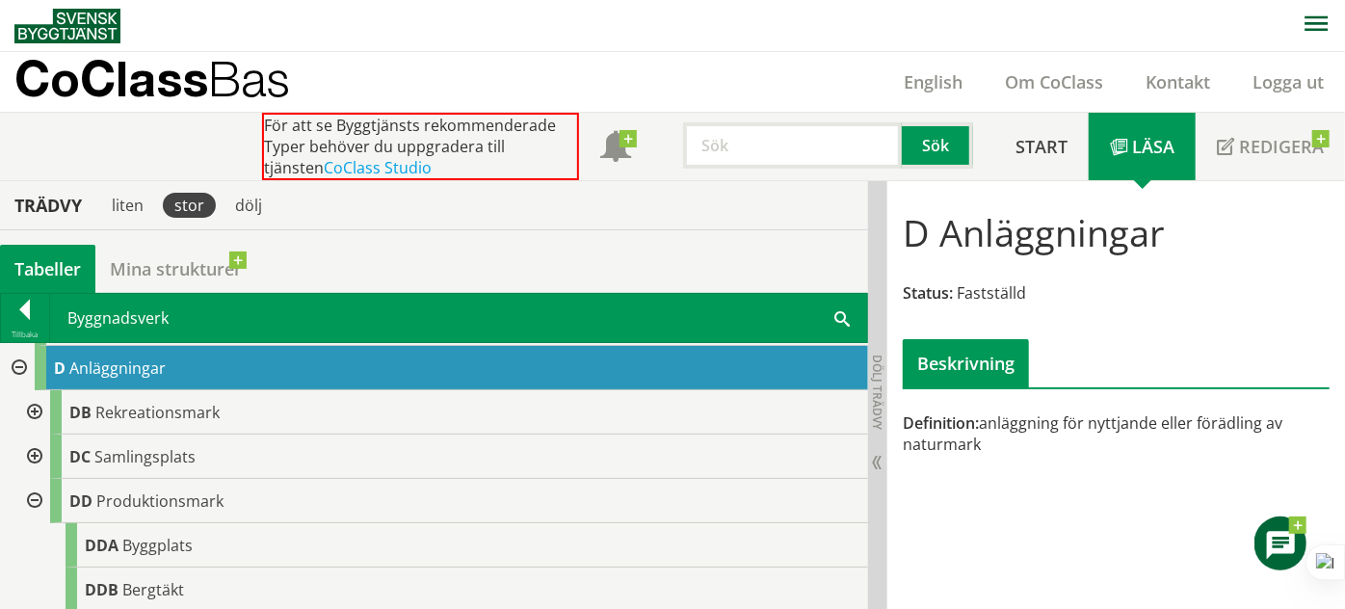
click at [36, 408] on div at bounding box center [32, 412] width 35 height 44
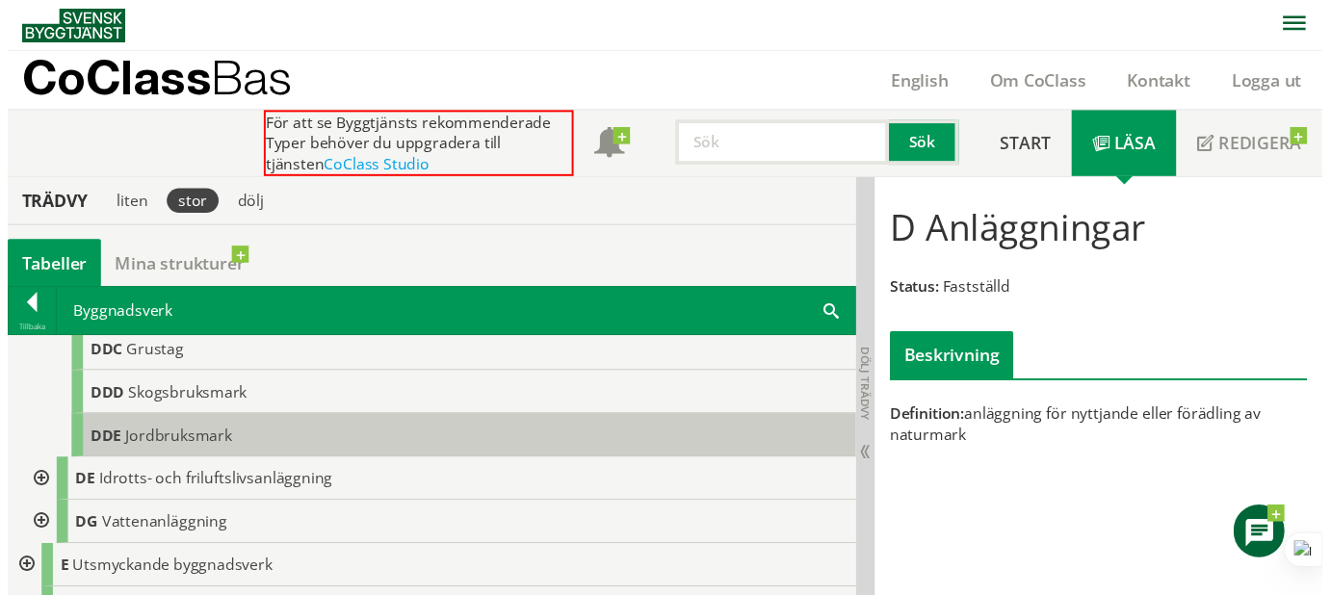
scroll to position [569, 0]
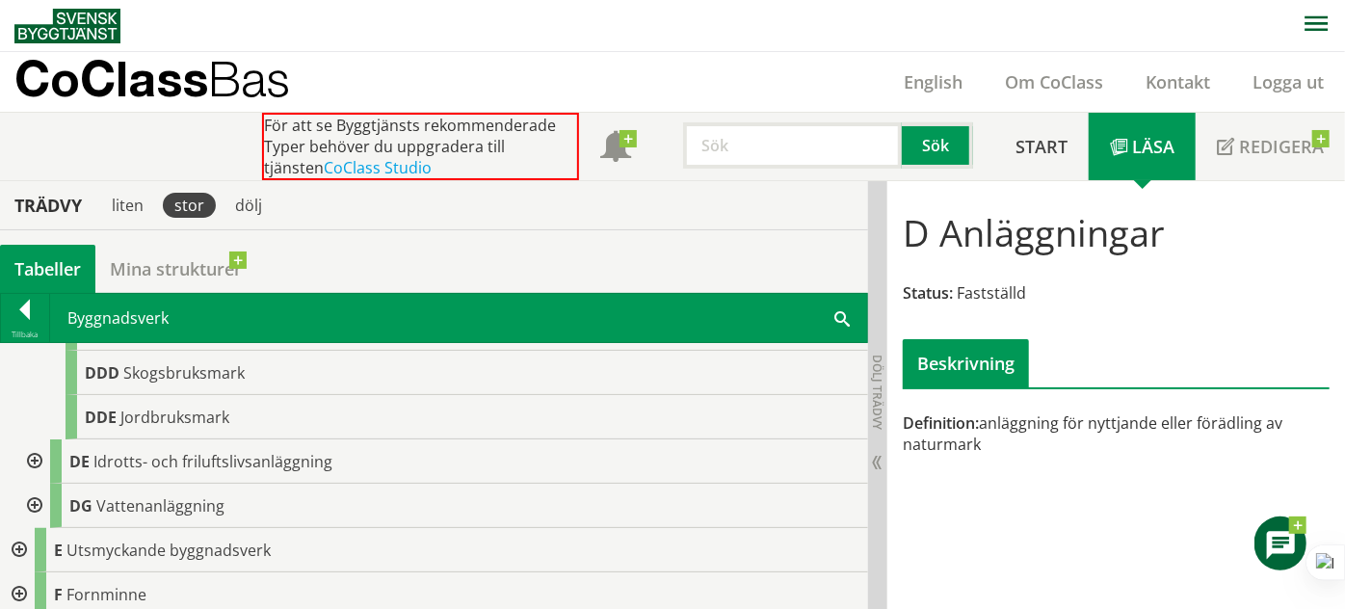
click at [793, 138] on input "text" at bounding box center [792, 145] width 219 height 46
paste input "DNB"
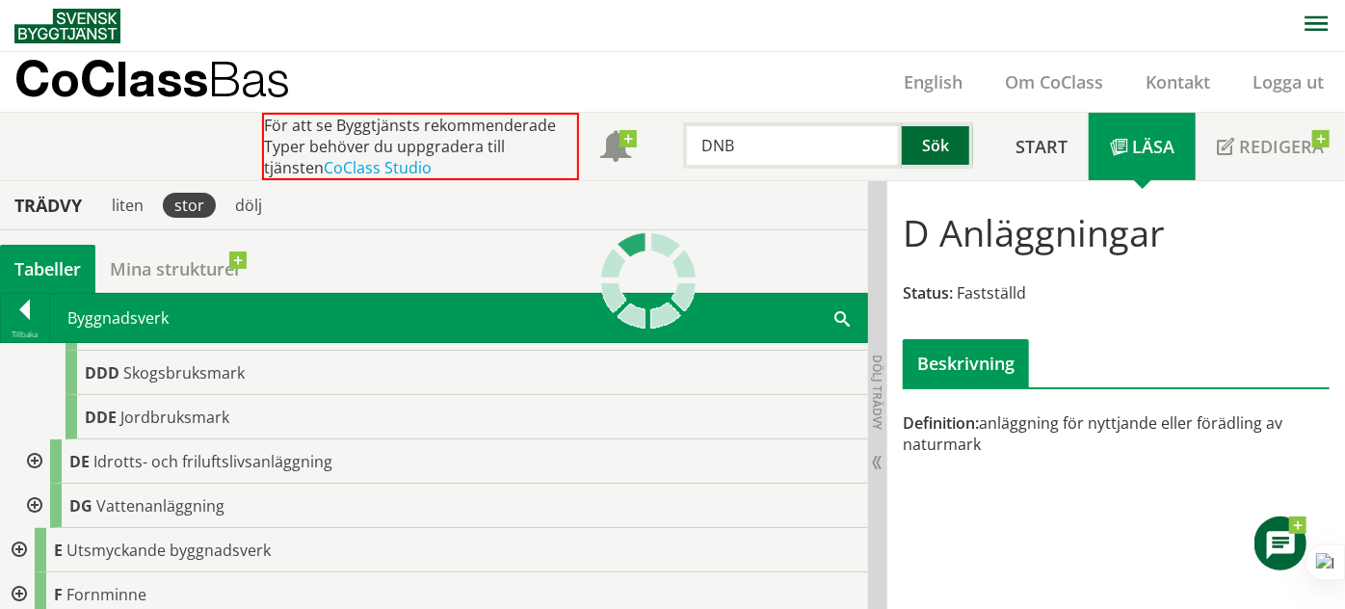
type input "DNB"
click at [932, 148] on button "Sök" at bounding box center [936, 145] width 71 height 46
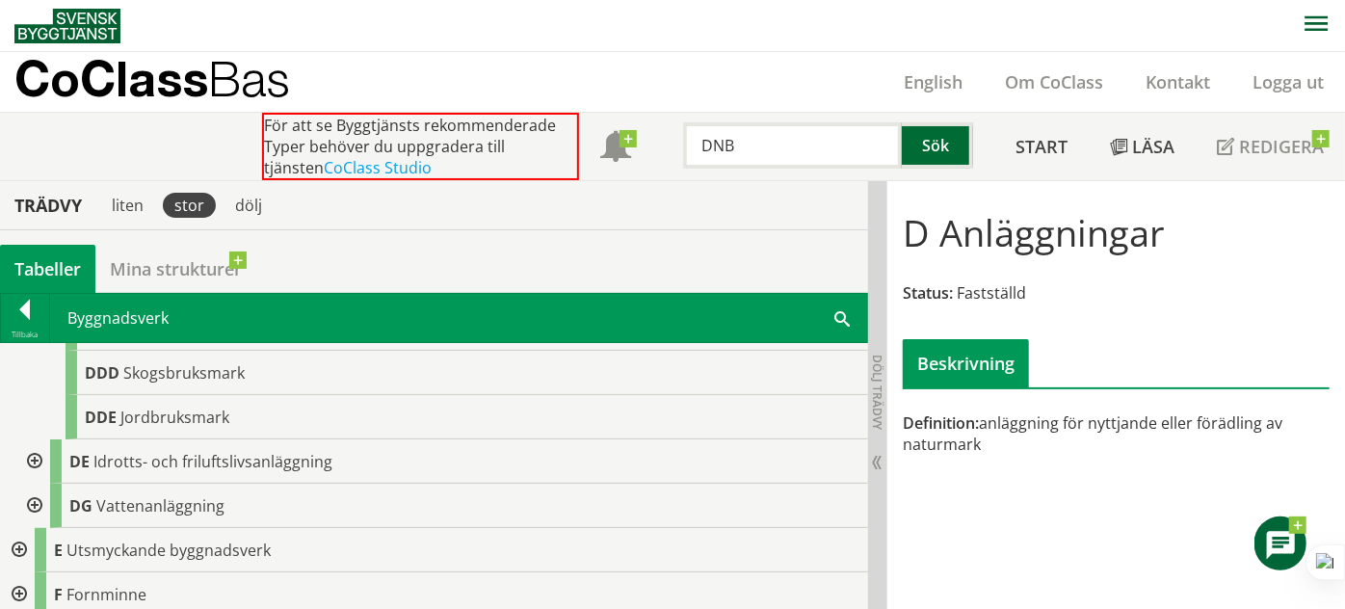
click at [941, 142] on button "Sök" at bounding box center [936, 145] width 71 height 46
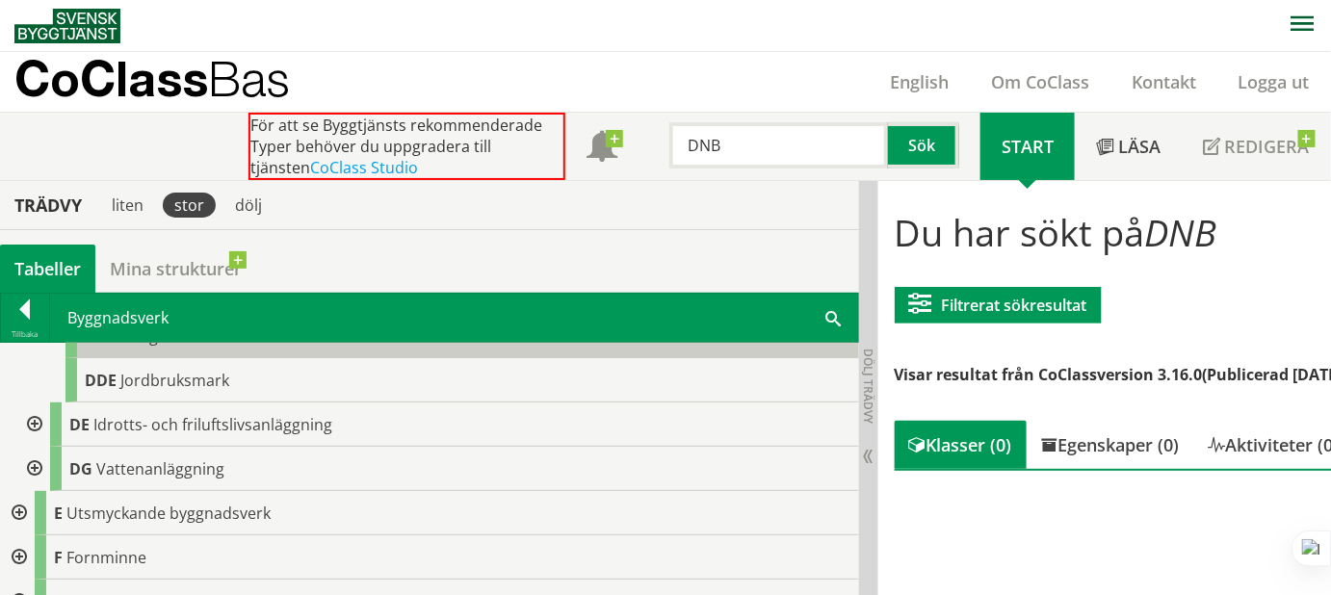
scroll to position [619, 0]
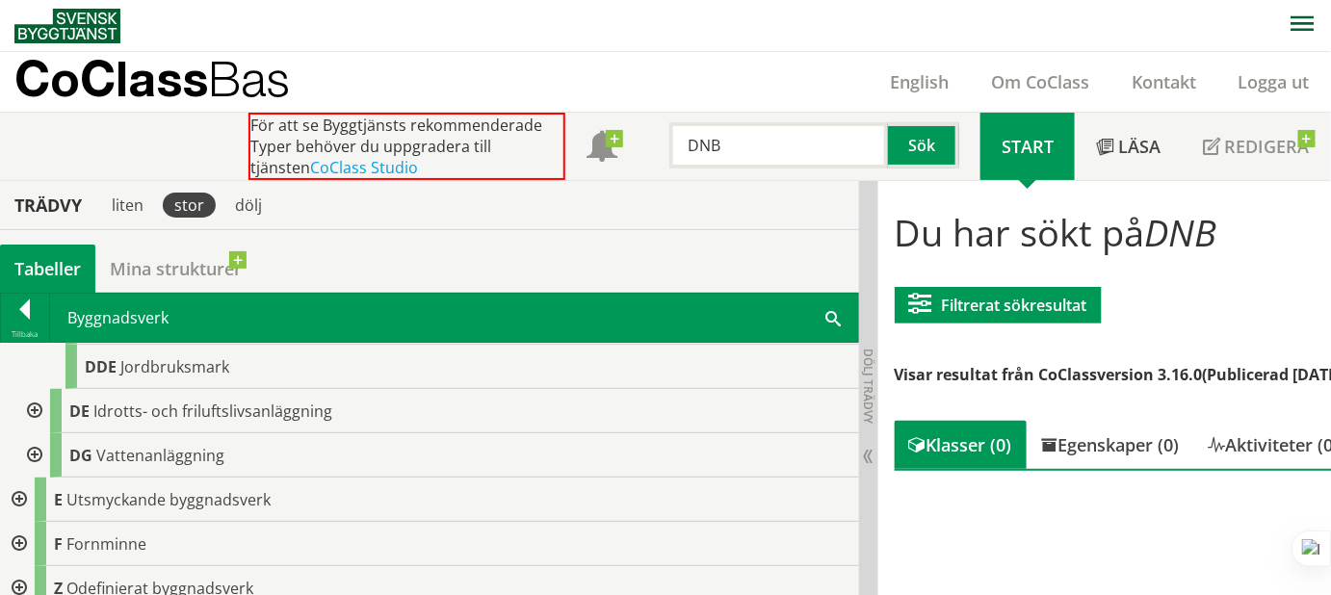
drag, startPoint x: 763, startPoint y: 144, endPoint x: 228, endPoint y: 116, distance: 535.3
click at [592, 138] on div "För att se Byggtjänsts rekommenderade Typer behöver du uppgradera till tjänsten…" at bounding box center [614, 146] width 732 height 67
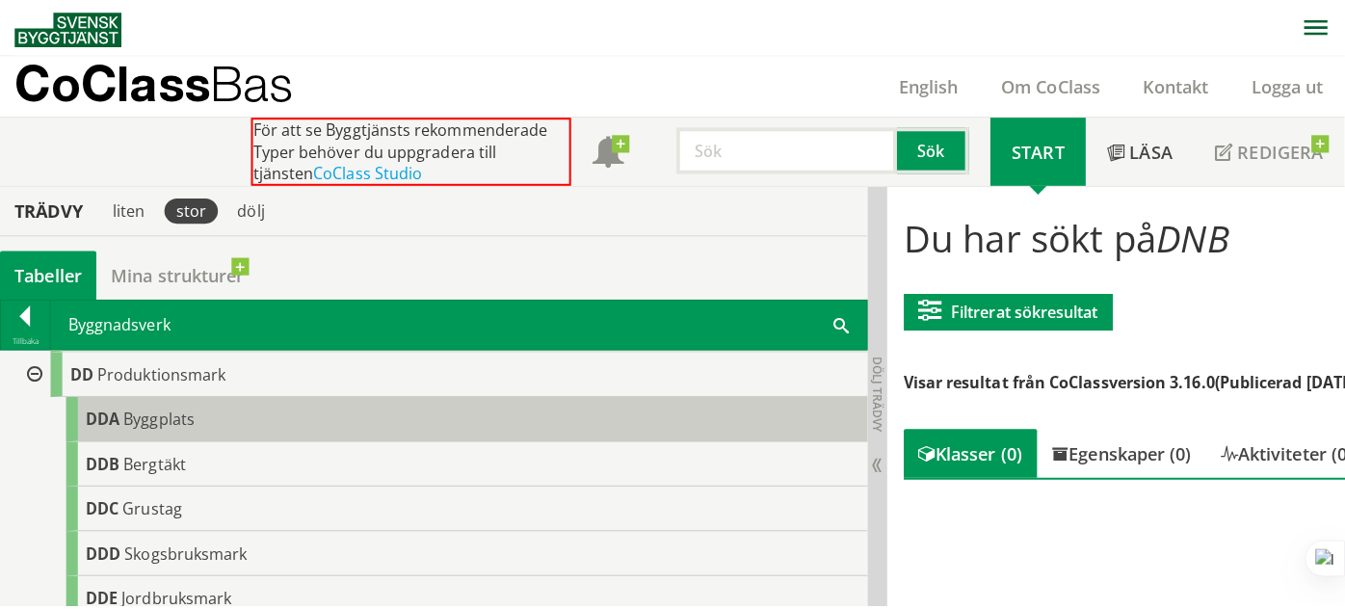
scroll to position [356, 0]
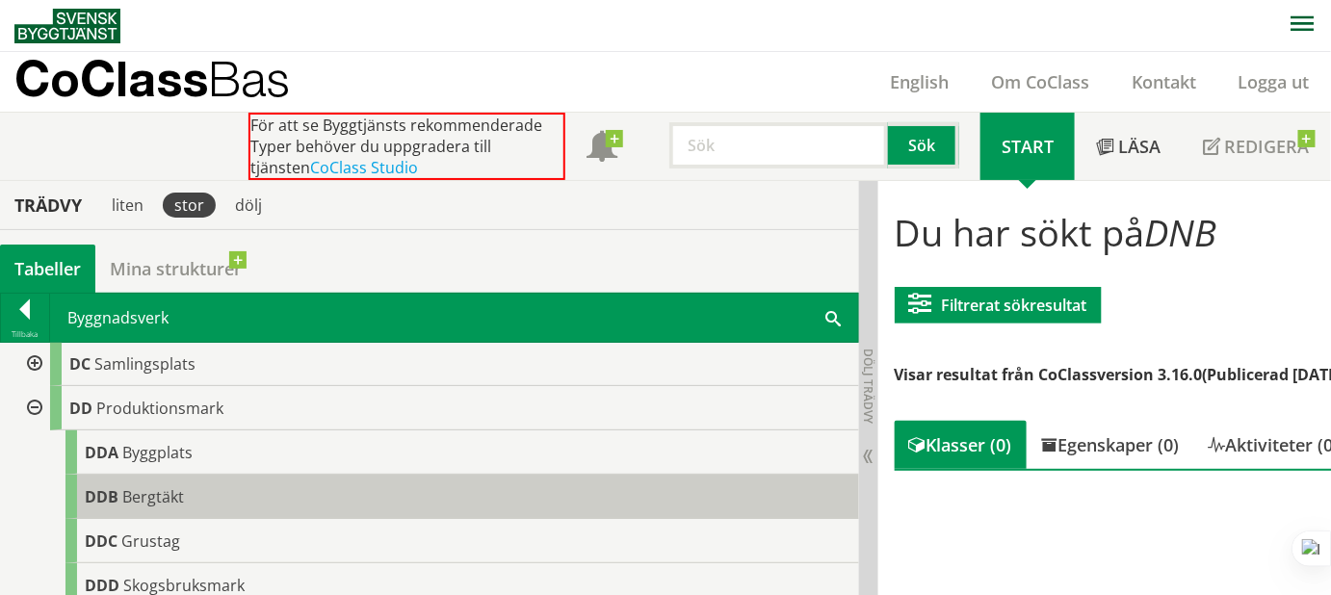
click at [157, 491] on span "Bergtäkt" at bounding box center [153, 496] width 62 height 21
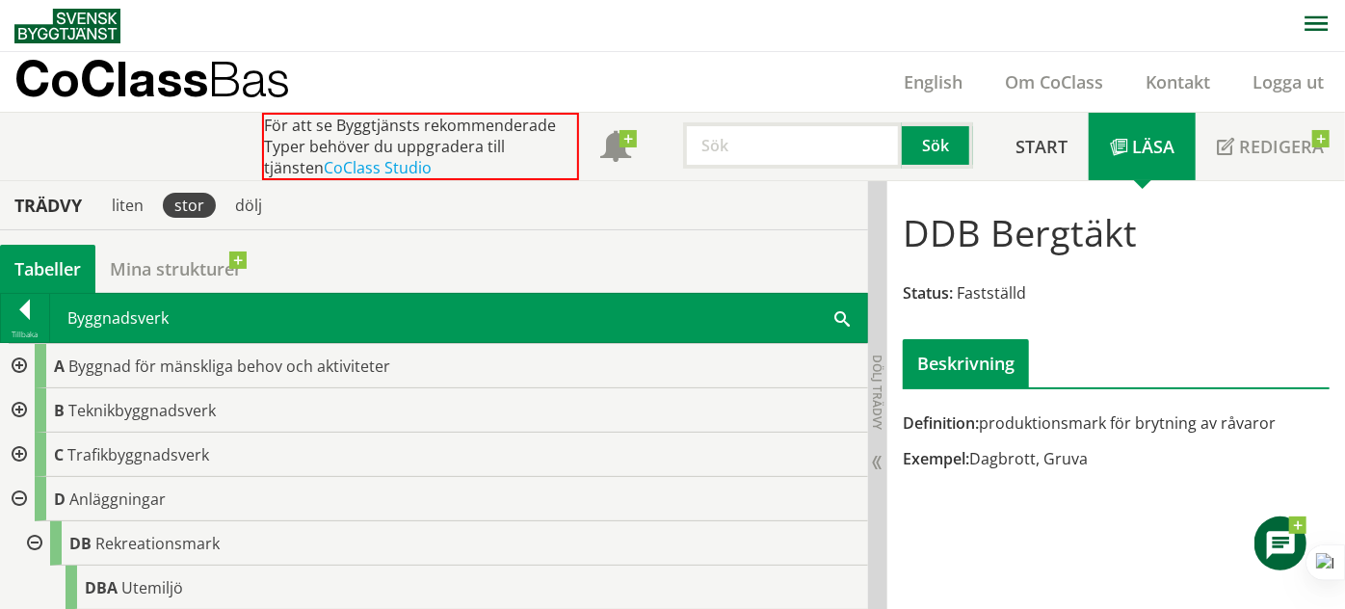
click at [25, 363] on div at bounding box center [17, 366] width 35 height 44
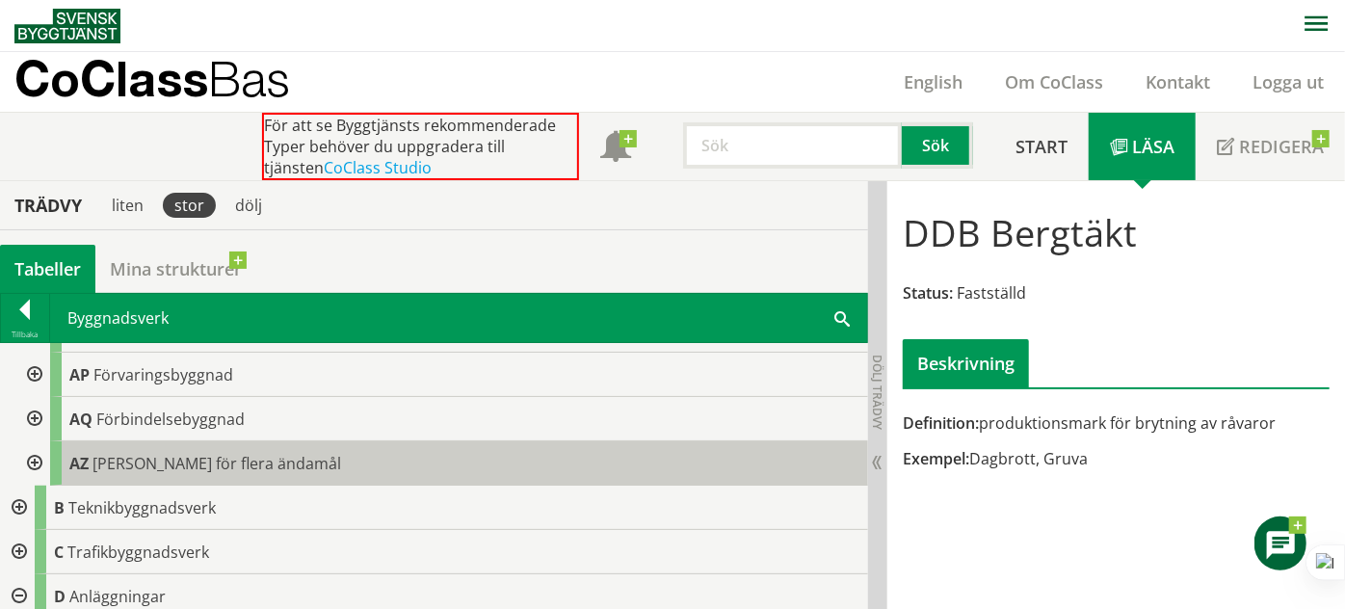
scroll to position [613, 0]
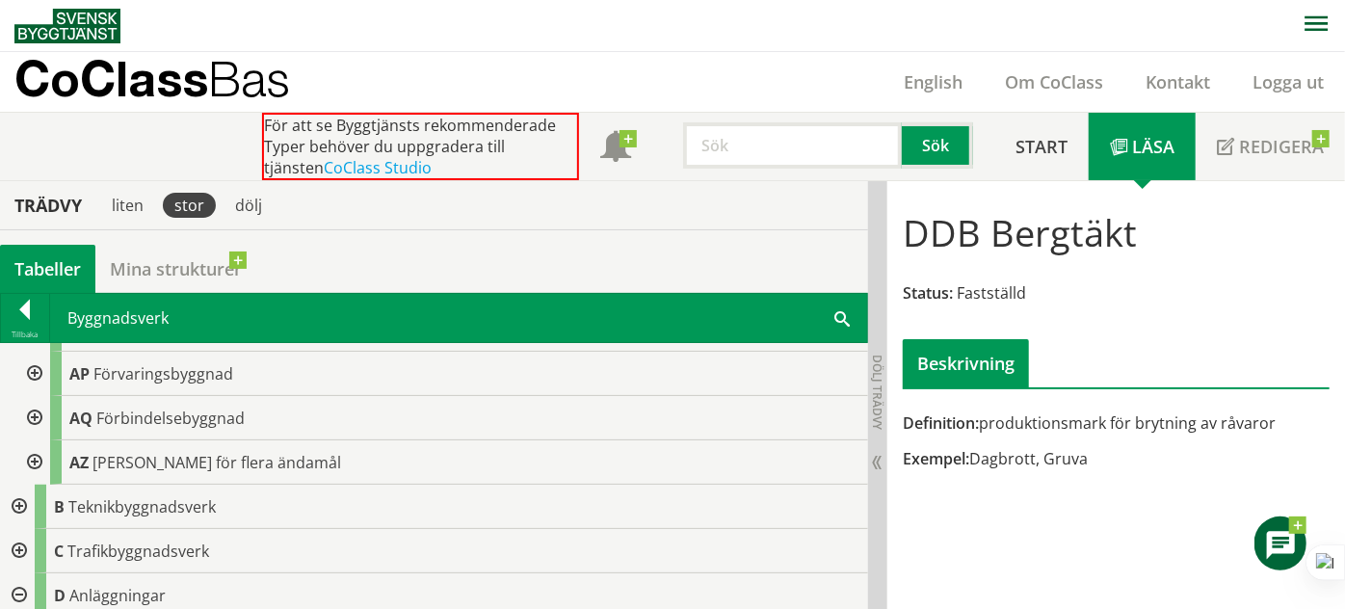
click at [17, 503] on div at bounding box center [17, 506] width 35 height 44
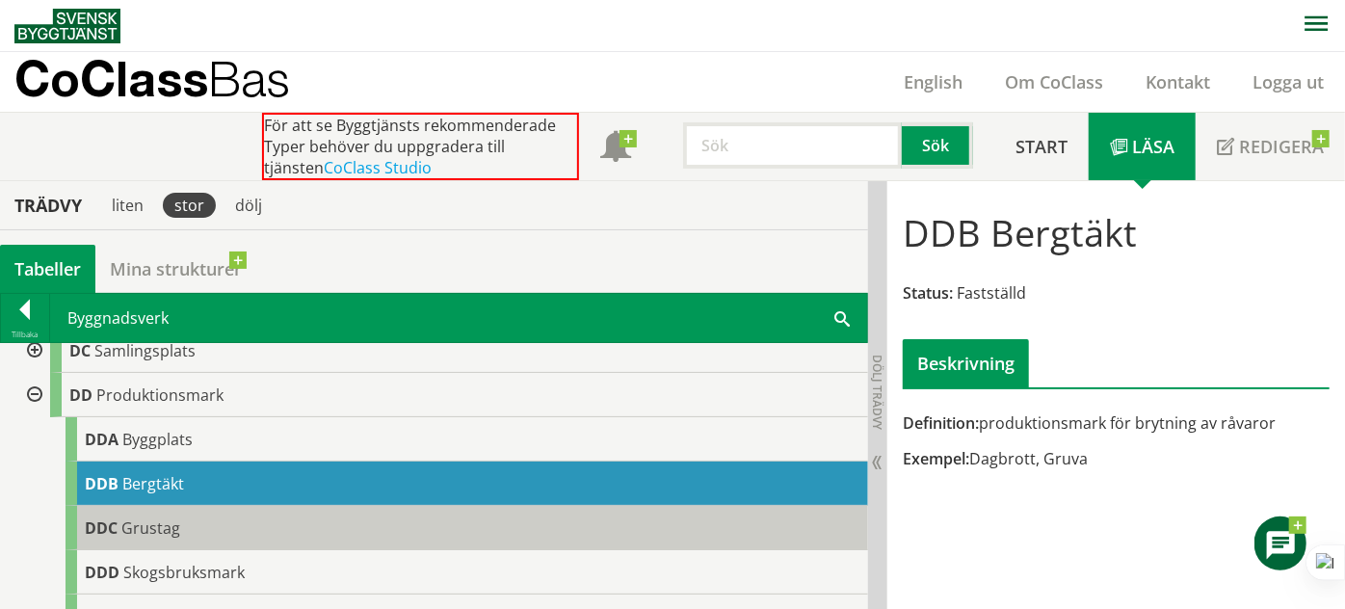
scroll to position [1289, 0]
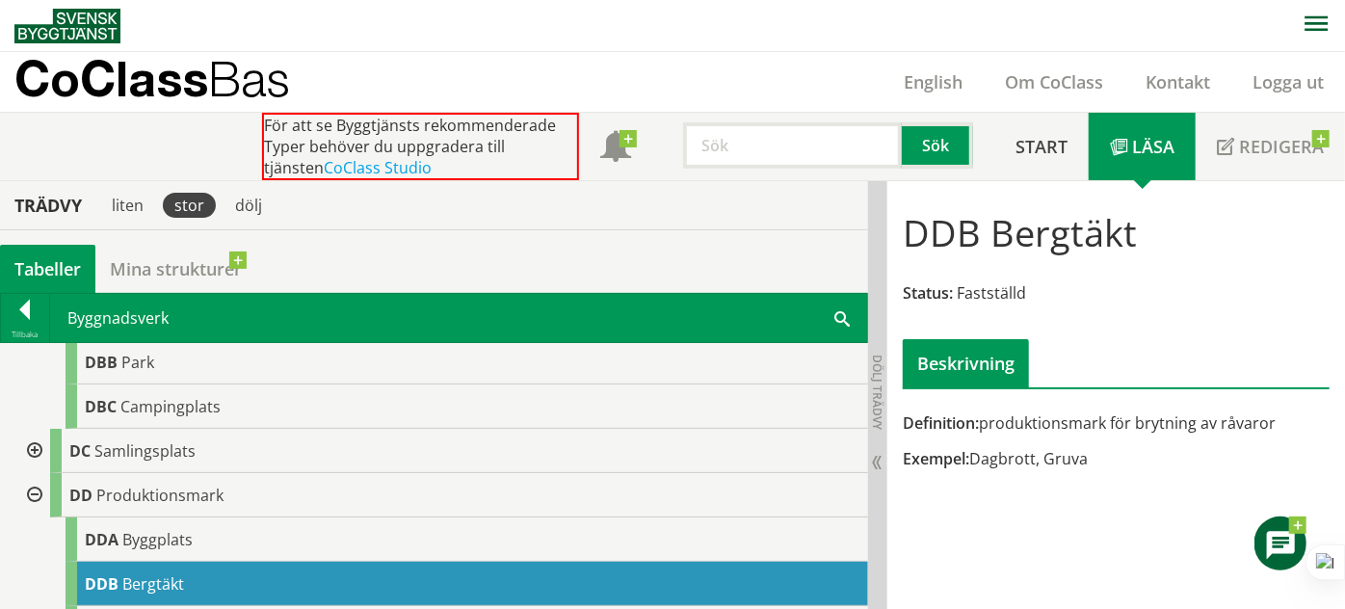
click at [31, 486] on div at bounding box center [32, 495] width 35 height 44
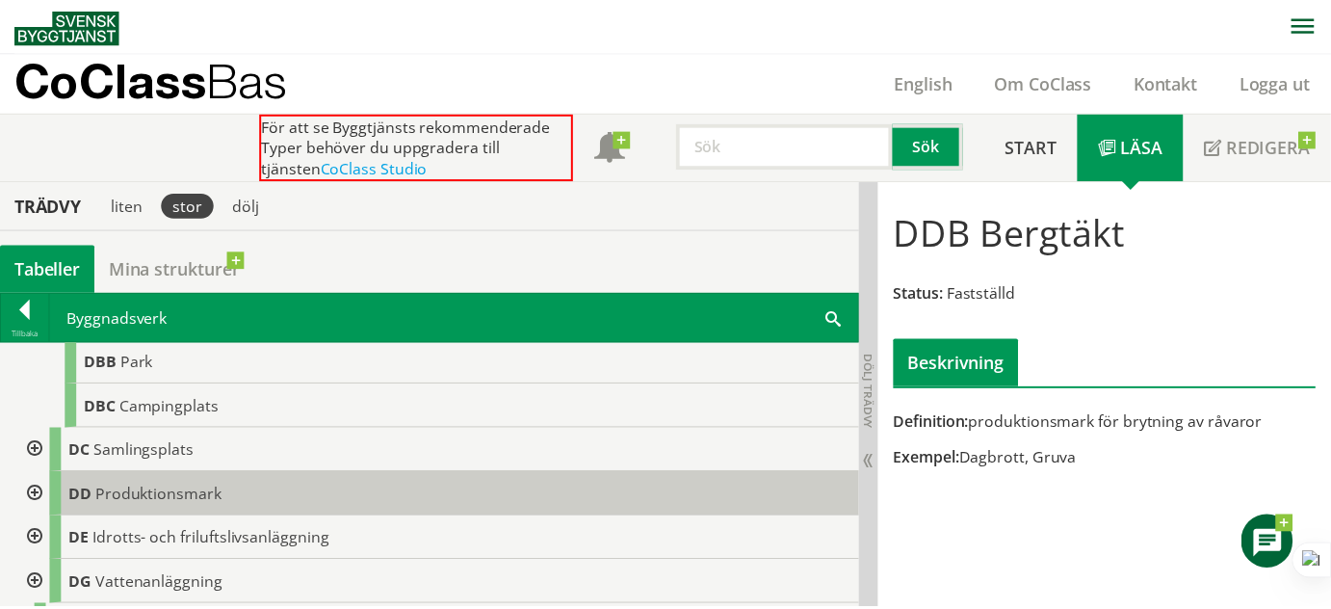
scroll to position [1201, 0]
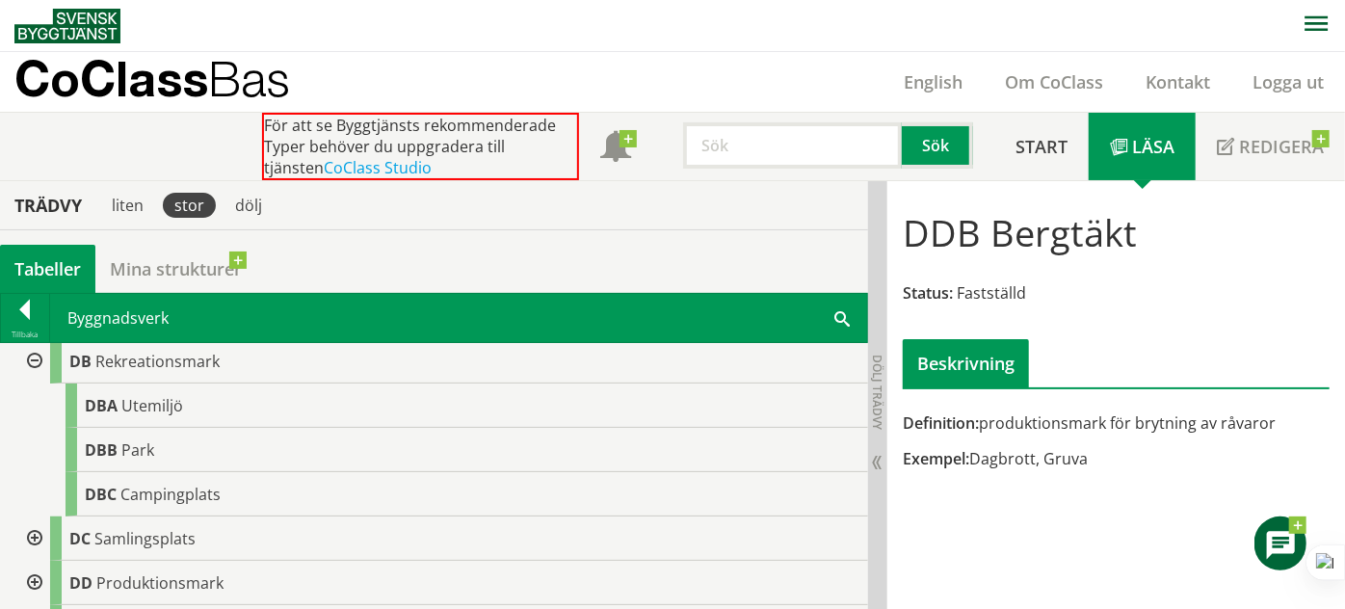
click at [37, 257] on div "Tabeller" at bounding box center [47, 269] width 95 height 48
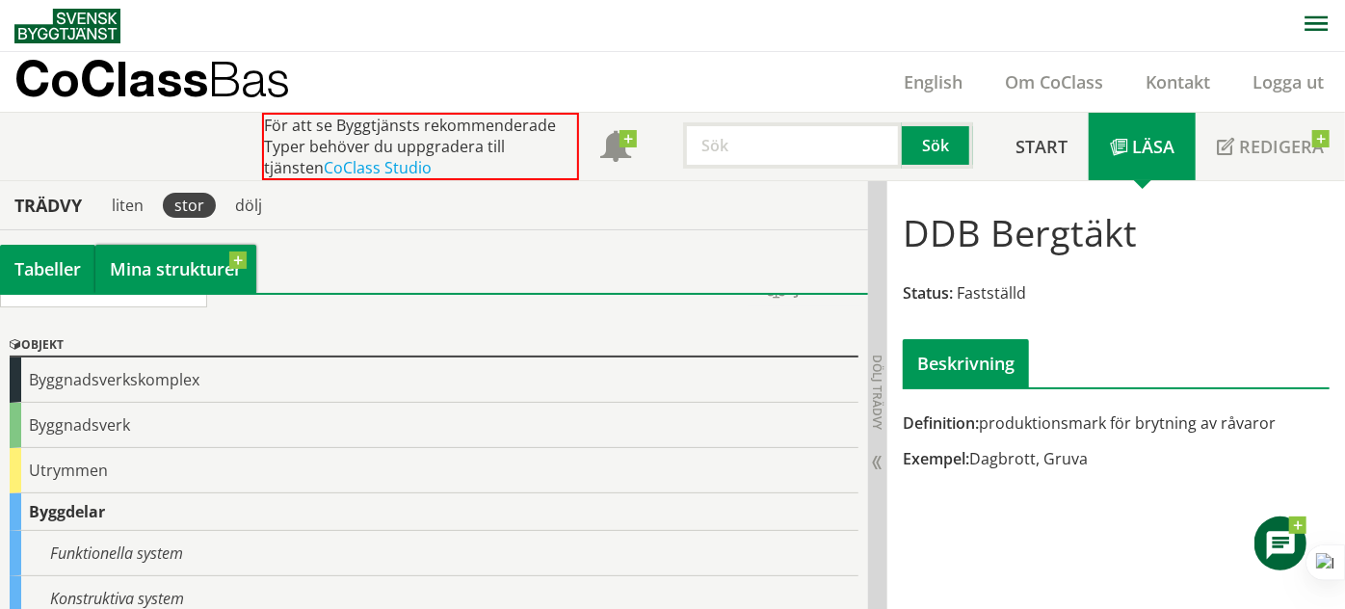
click at [125, 269] on link "Mina strukturer" at bounding box center [175, 269] width 161 height 48
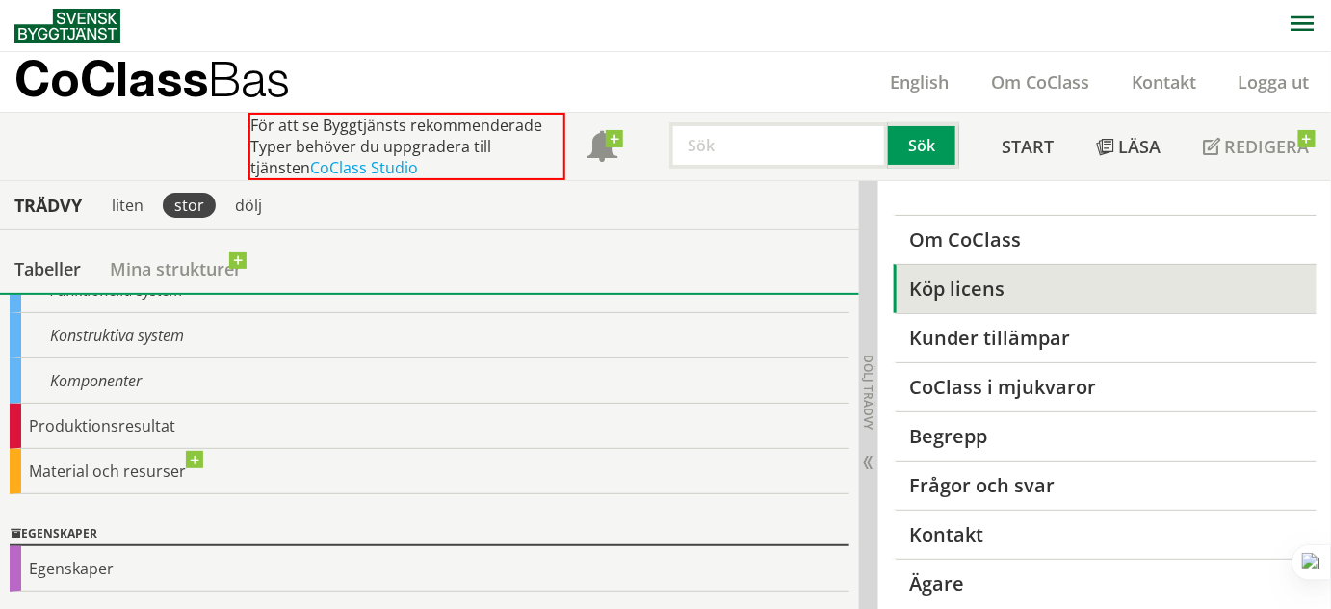
scroll to position [383, 0]
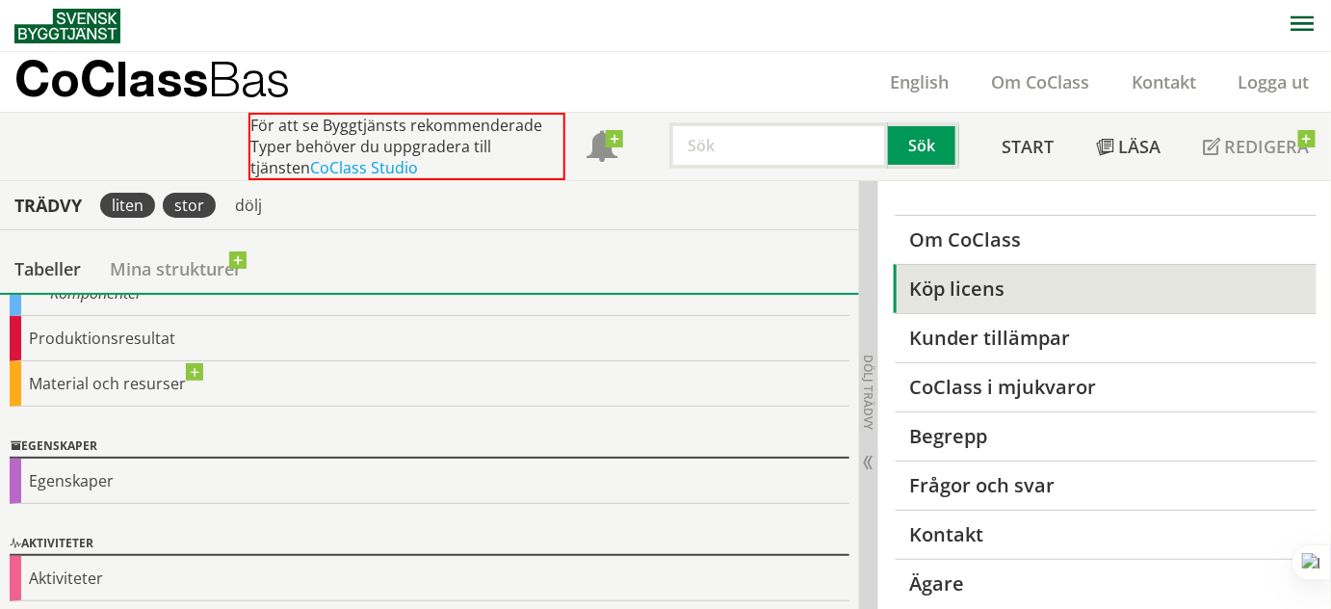
click at [133, 206] on div "liten" at bounding box center [127, 205] width 55 height 25
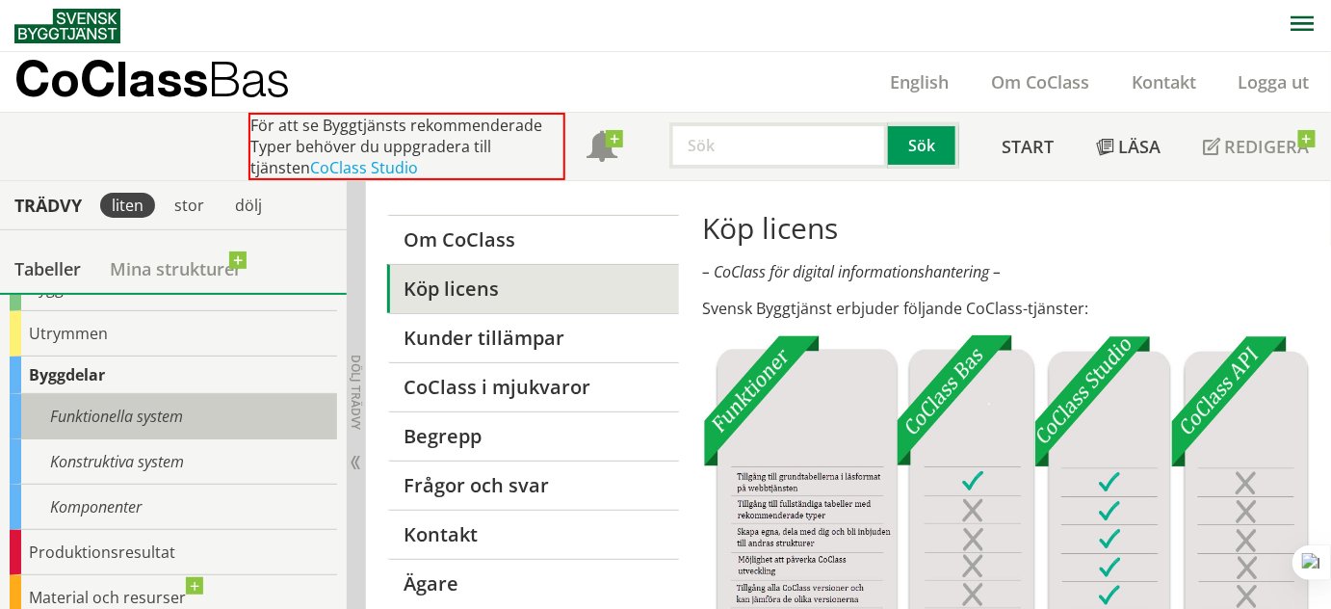
scroll to position [120, 0]
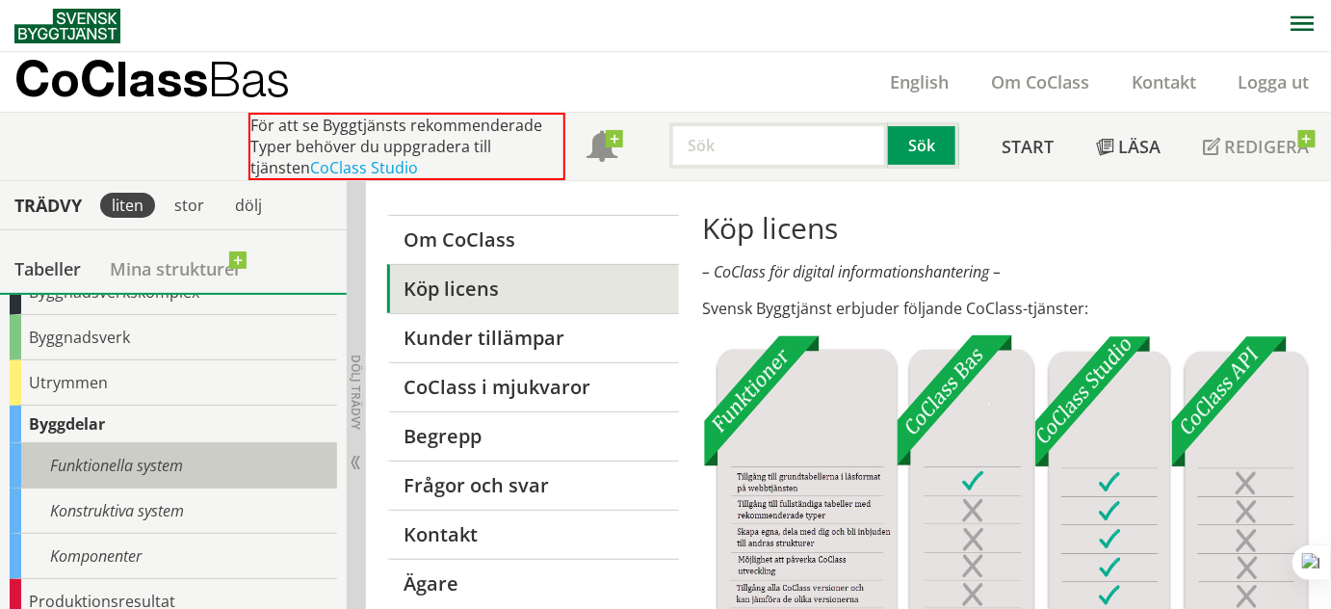
click at [102, 449] on div "Funktionella system" at bounding box center [173, 465] width 327 height 45
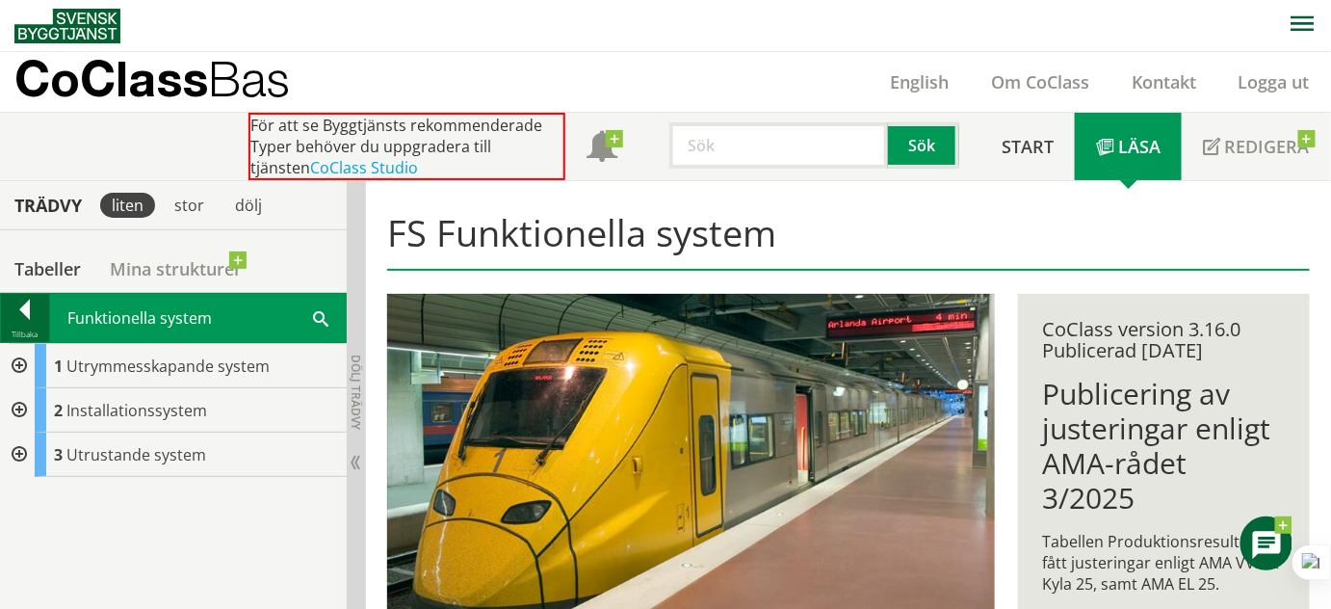
click at [25, 312] on div at bounding box center [25, 313] width 48 height 27
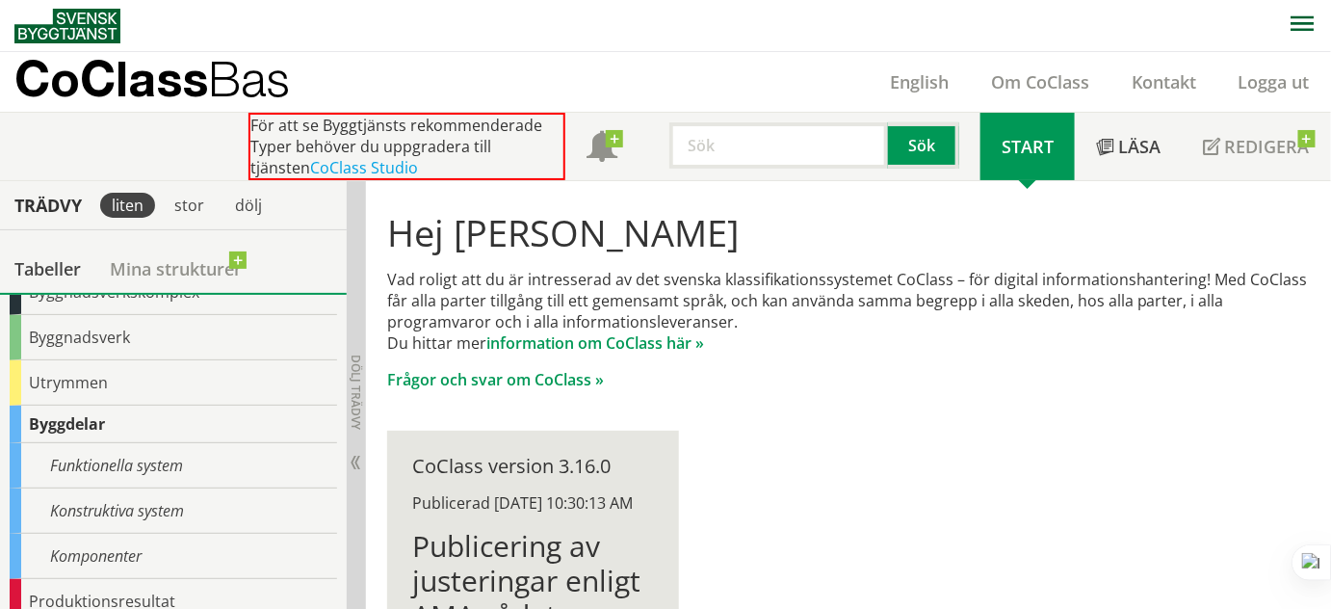
click at [45, 201] on div "Trädvy" at bounding box center [48, 205] width 89 height 21
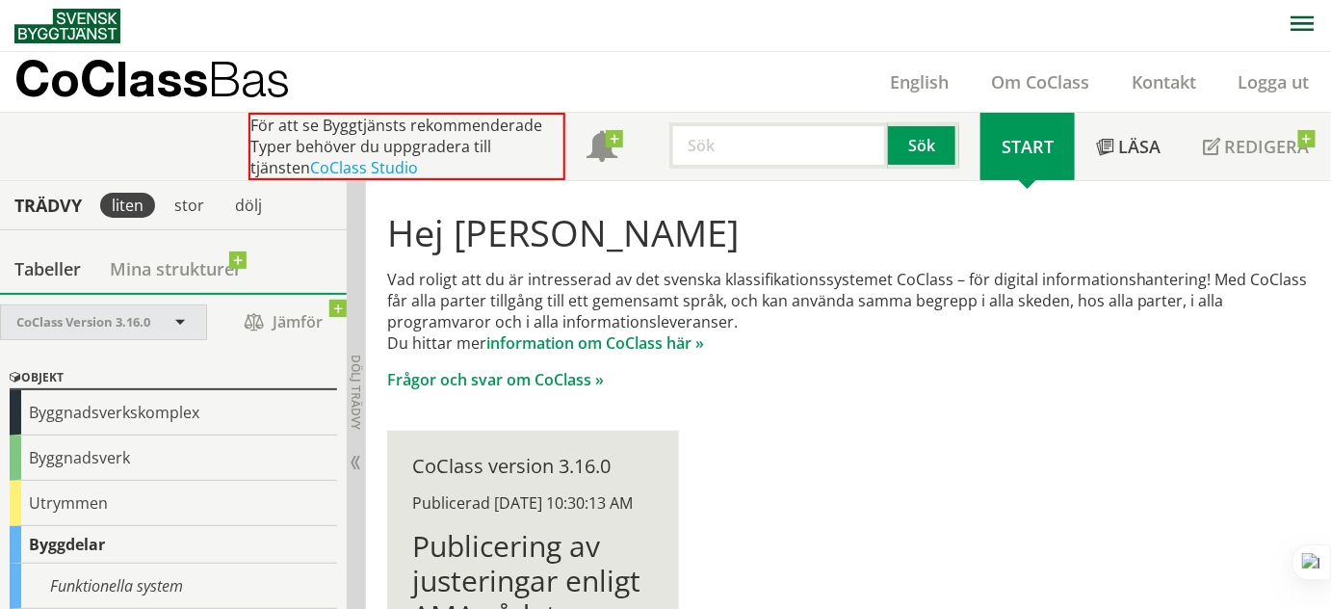
click at [158, 313] on div "CoClass Version 3.16.0" at bounding box center [93, 322] width 155 height 34
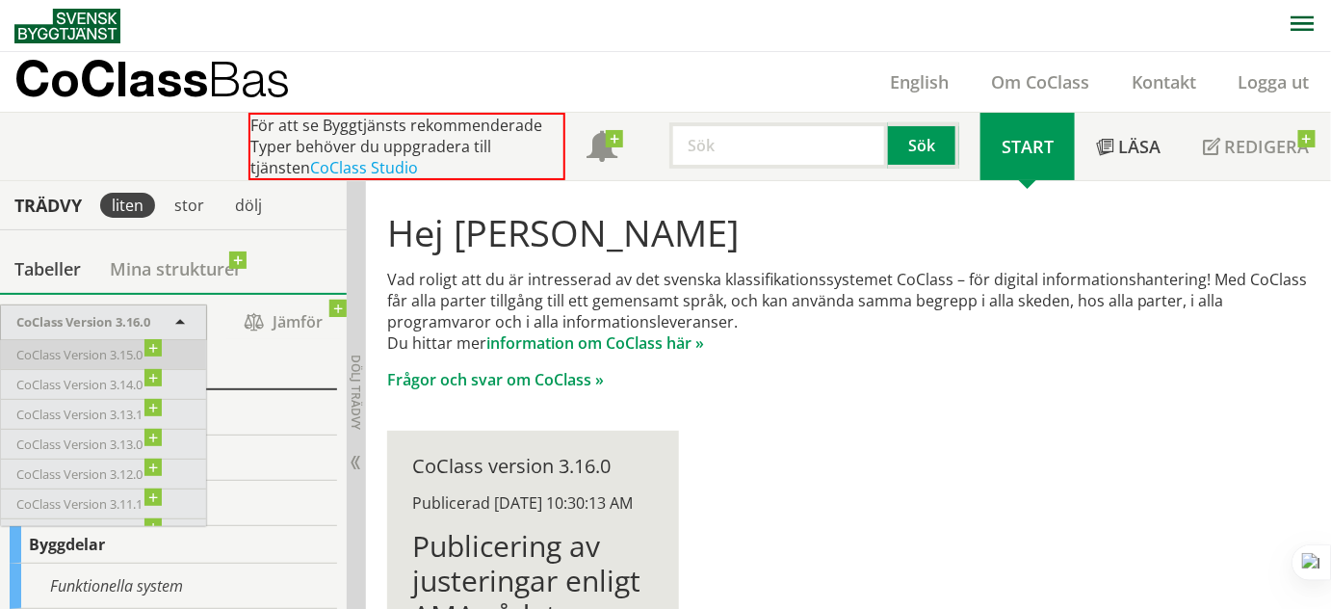
click at [0, 0] on span "CoClass Version 3.15.0" at bounding box center [0, 0] width 0 height 0
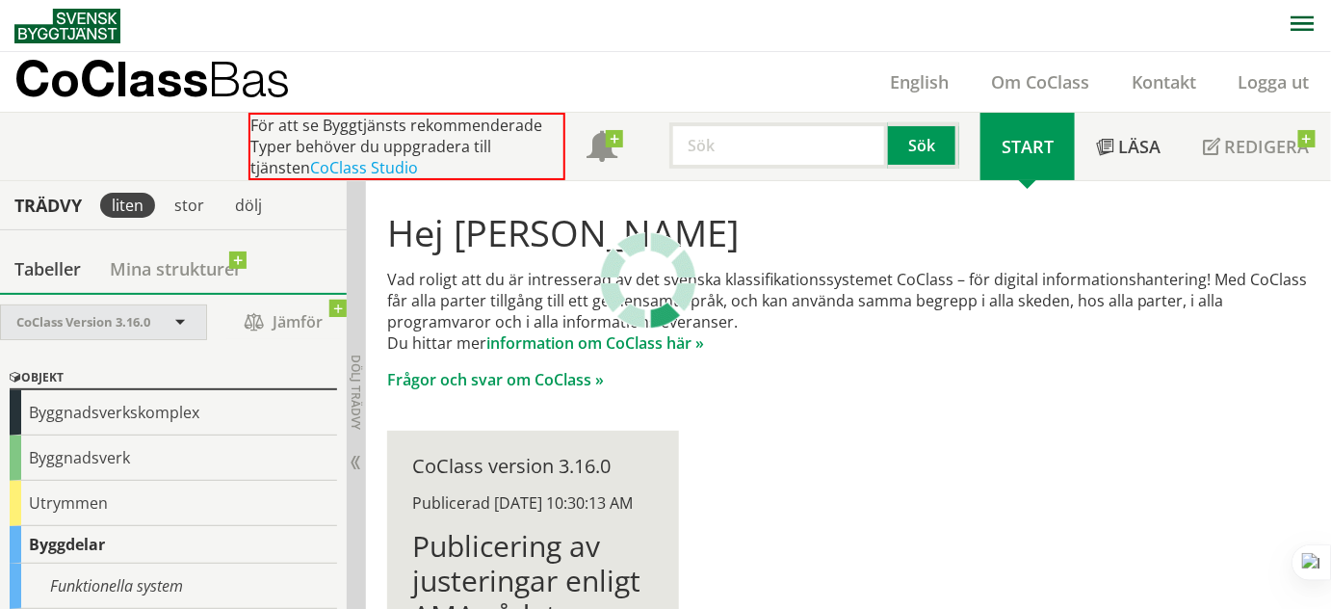
click at [185, 320] on span at bounding box center [179, 323] width 17 height 17
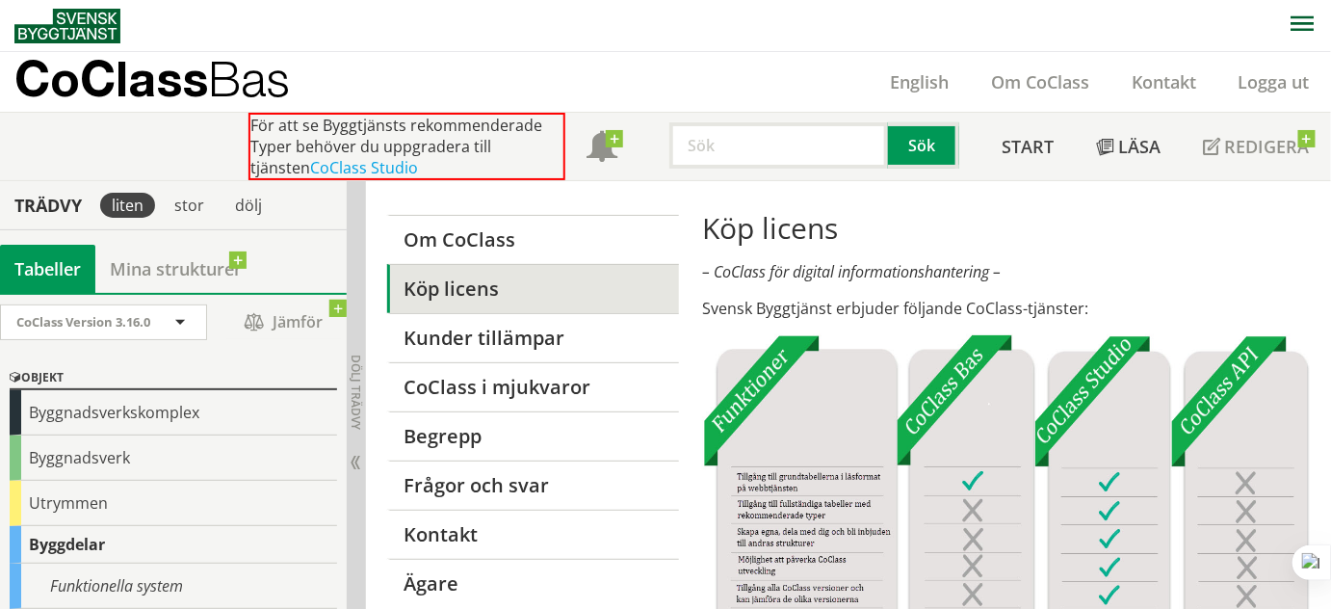
click at [185, 320] on span at bounding box center [179, 323] width 17 height 17
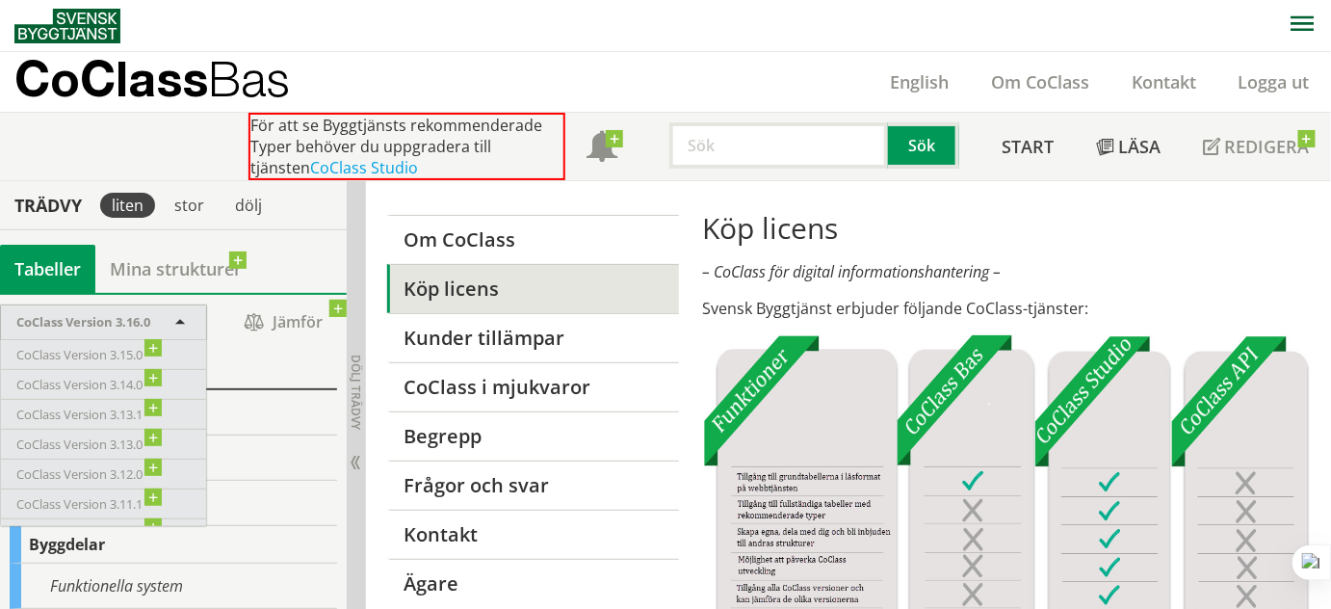
click at [186, 323] on span at bounding box center [179, 323] width 17 height 17
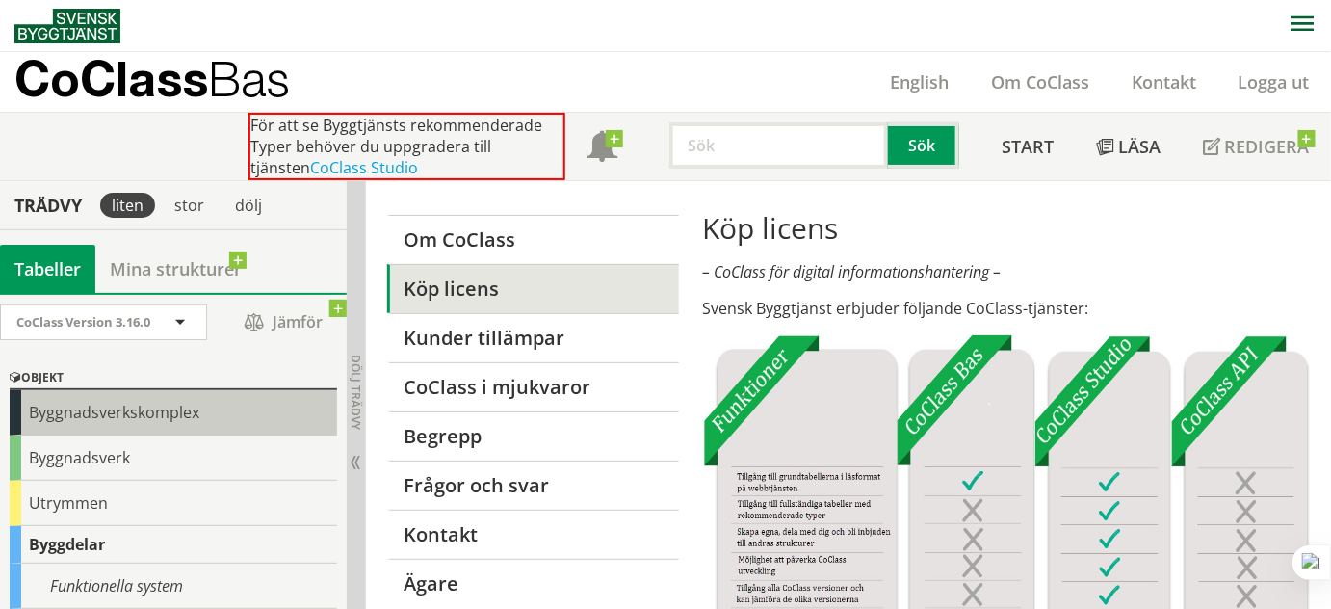
click at [121, 410] on div "Byggnadsverkskomplex" at bounding box center [173, 412] width 327 height 45
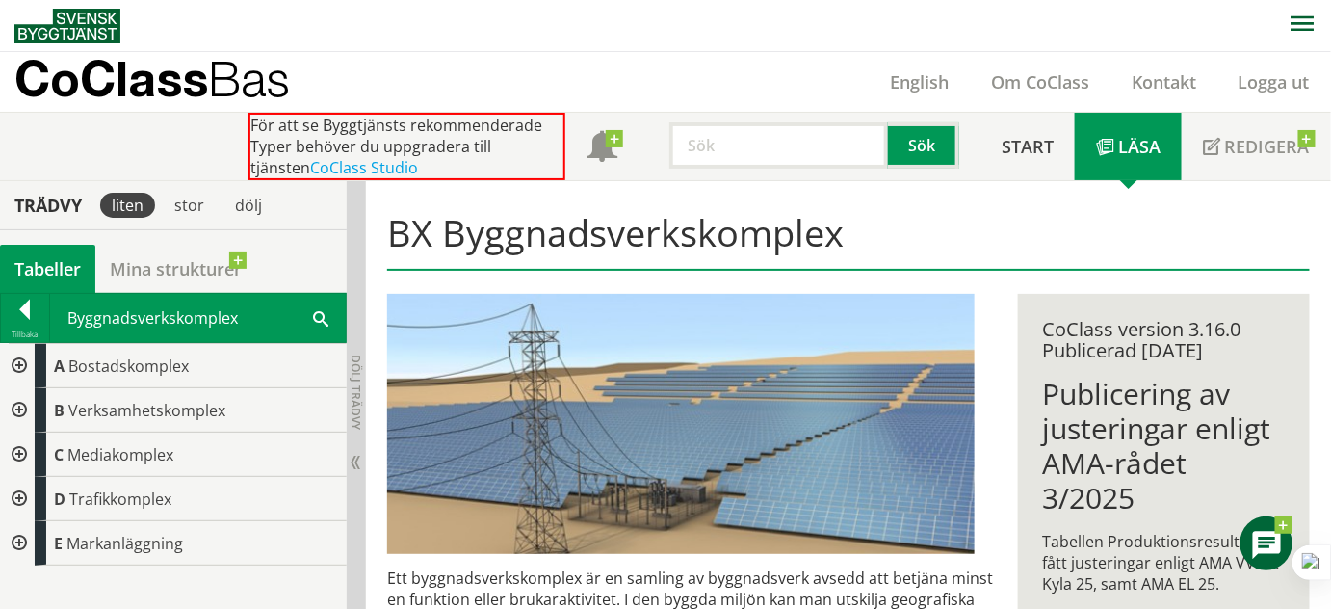
click at [15, 495] on div at bounding box center [17, 499] width 35 height 44
click at [34, 538] on div at bounding box center [32, 543] width 35 height 44
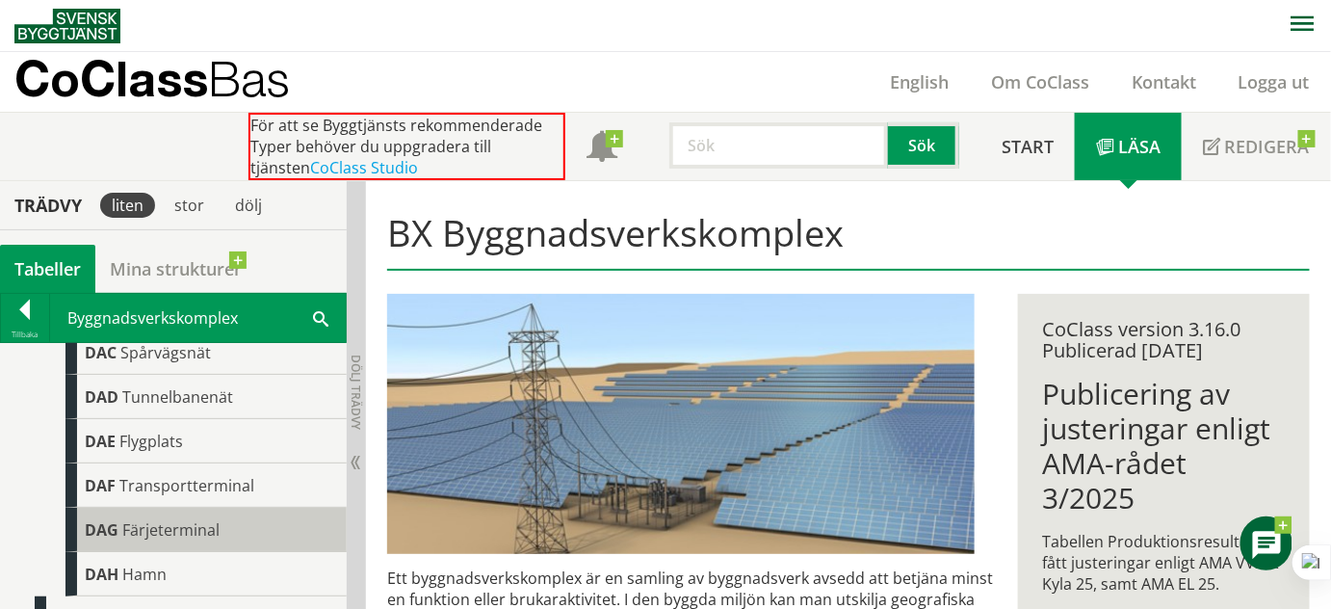
scroll to position [354, 0]
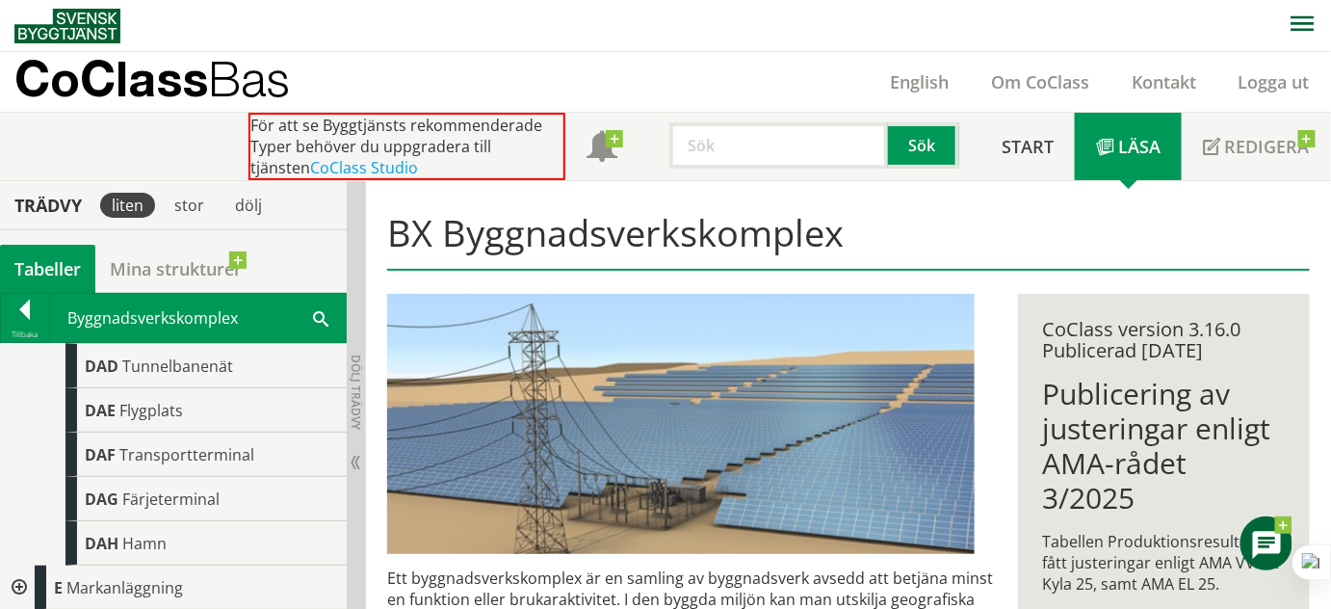
click at [18, 583] on div at bounding box center [17, 587] width 35 height 44
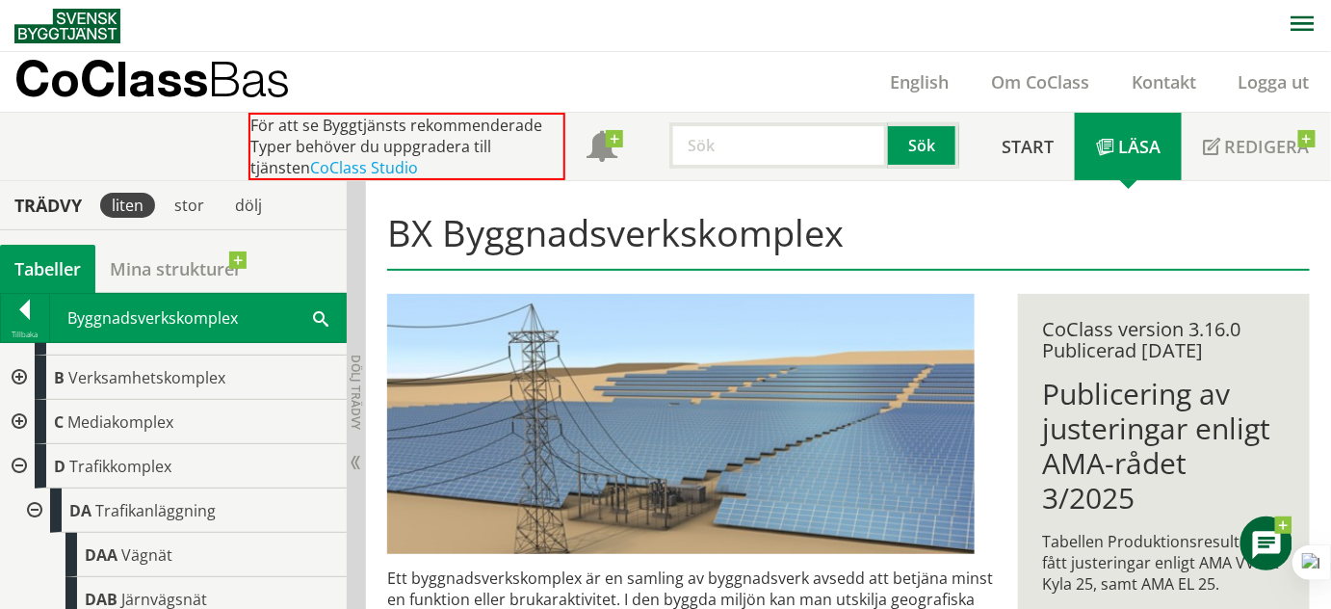
scroll to position [5, 0]
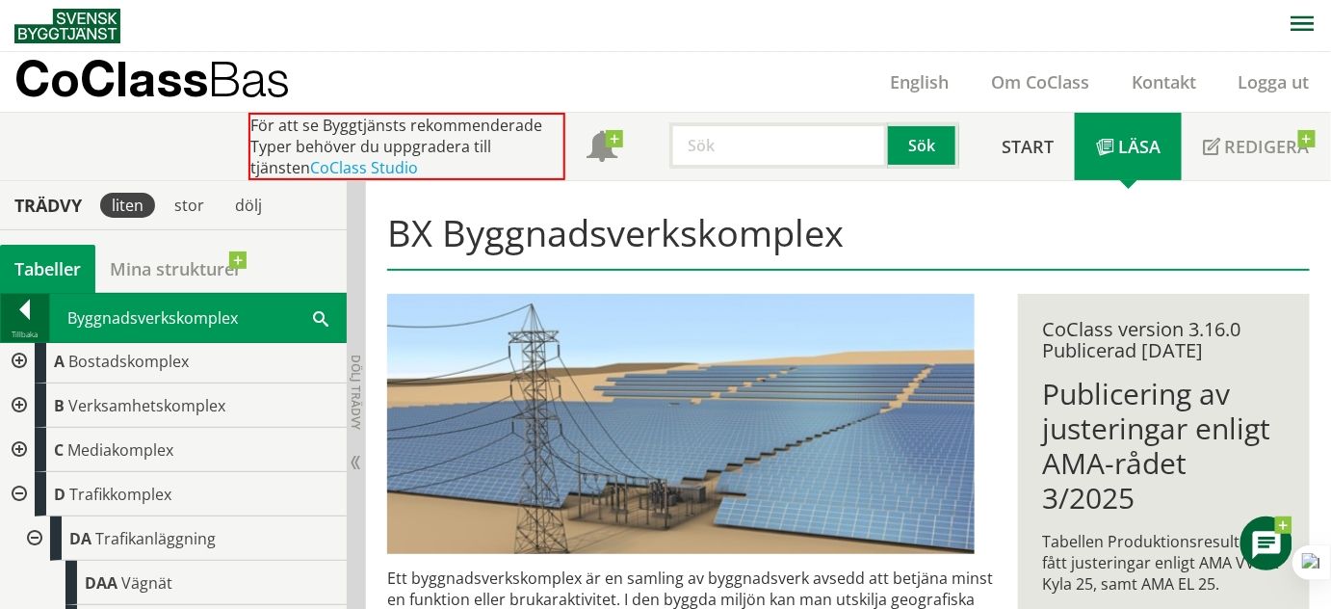
click at [3, 308] on div at bounding box center [25, 313] width 48 height 27
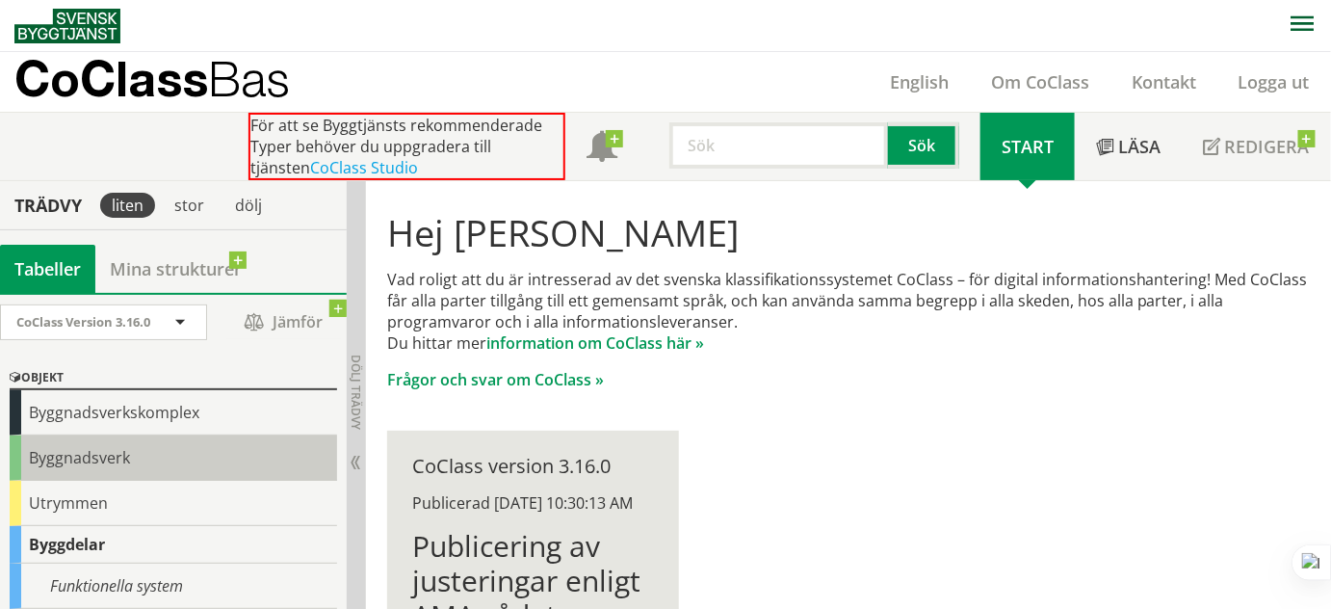
click at [91, 458] on div "Byggnadsverk" at bounding box center [173, 457] width 327 height 45
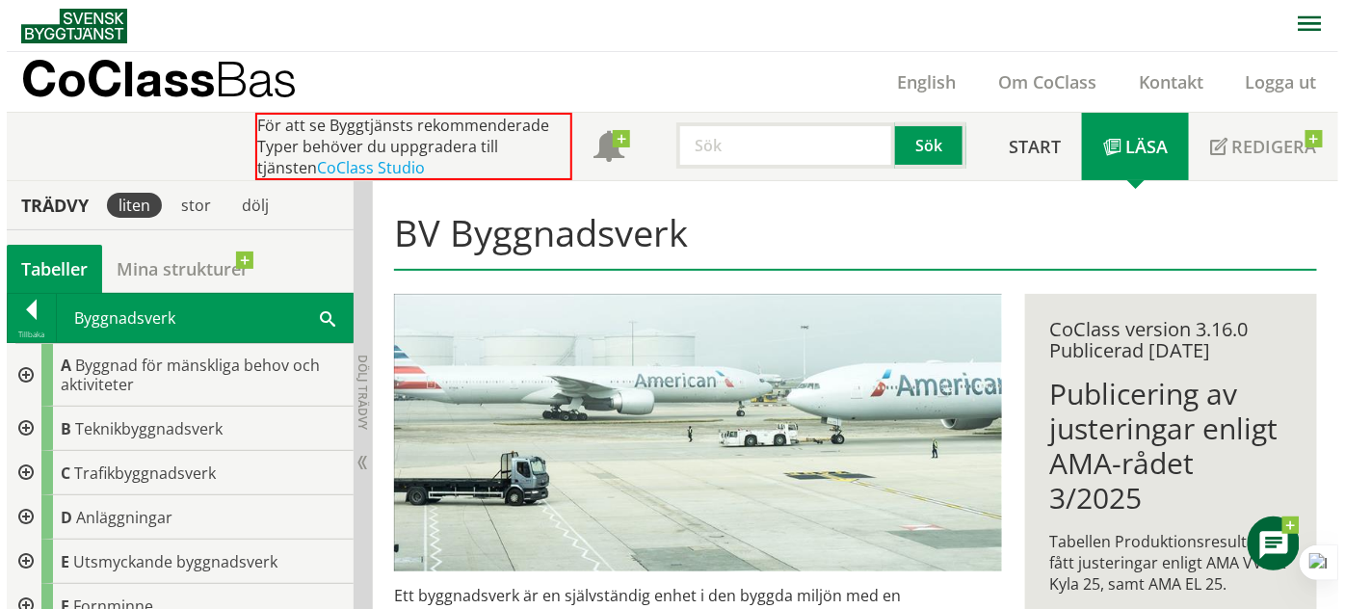
scroll to position [62, 0]
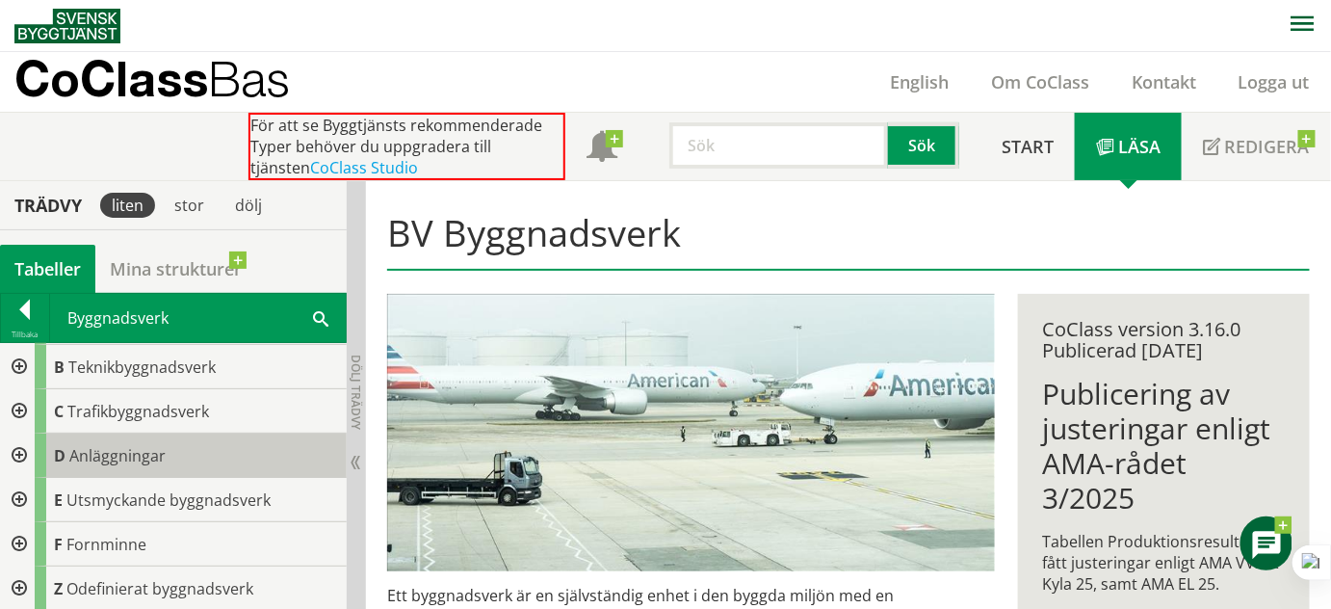
click at [74, 456] on span "Anläggningar" at bounding box center [117, 455] width 96 height 21
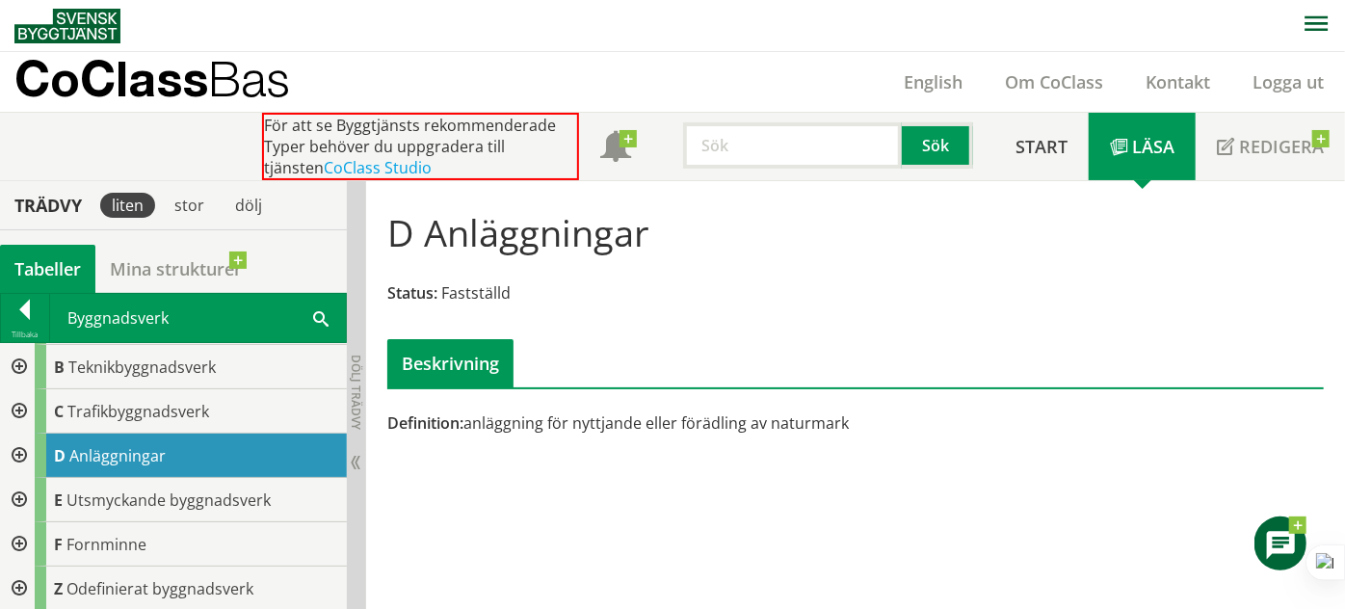
click at [19, 449] on div at bounding box center [17, 455] width 35 height 44
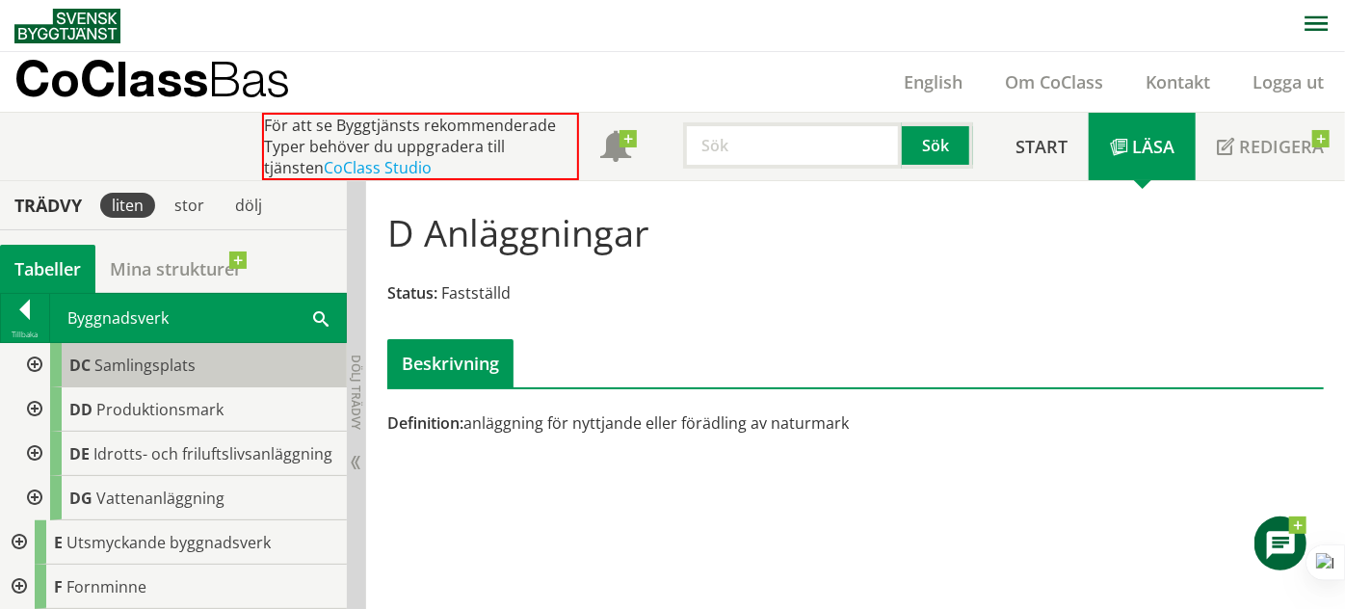
scroll to position [126, 0]
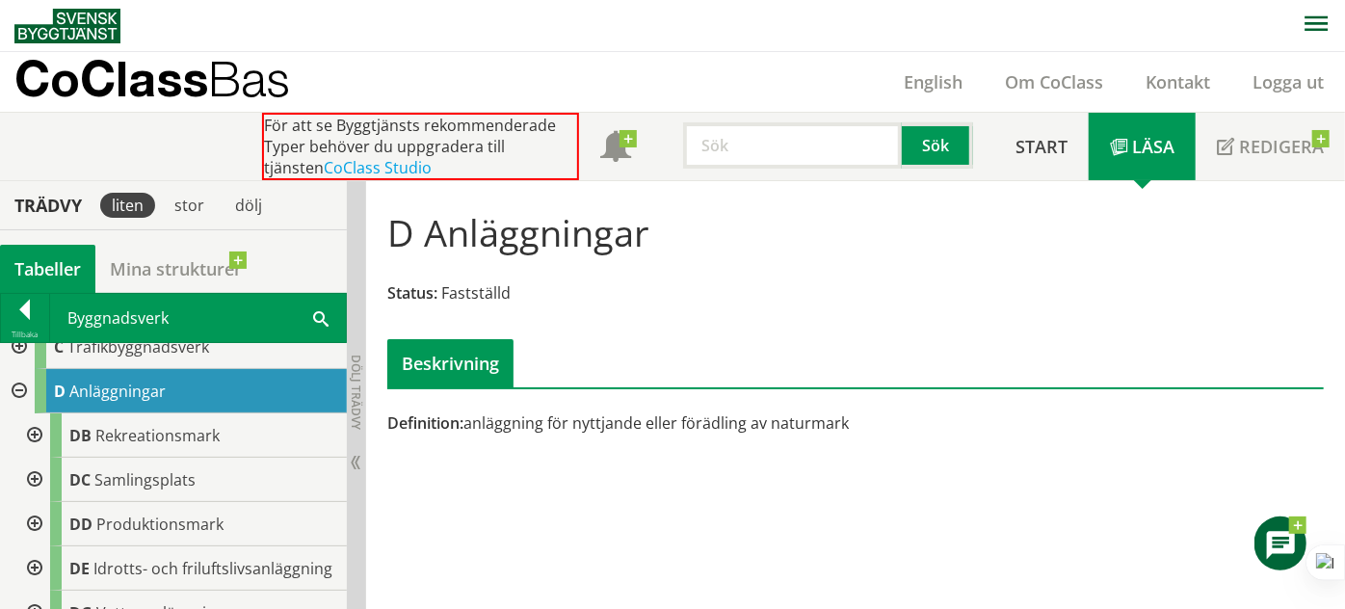
click at [17, 389] on div at bounding box center [17, 391] width 35 height 44
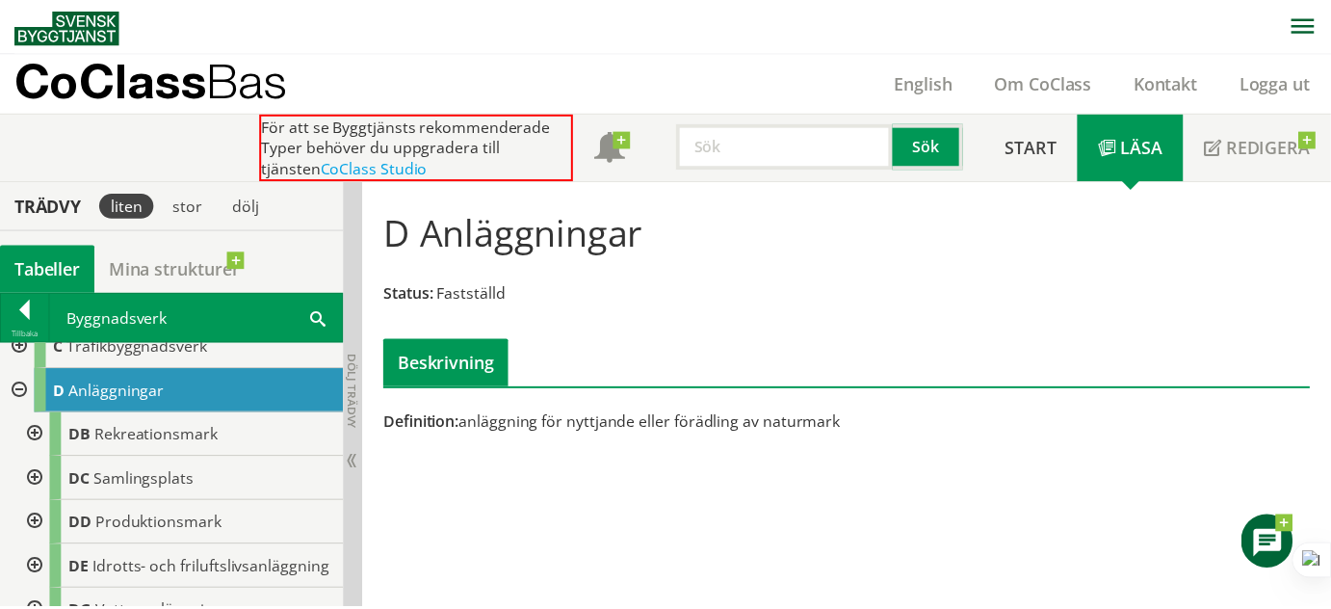
scroll to position [62, 0]
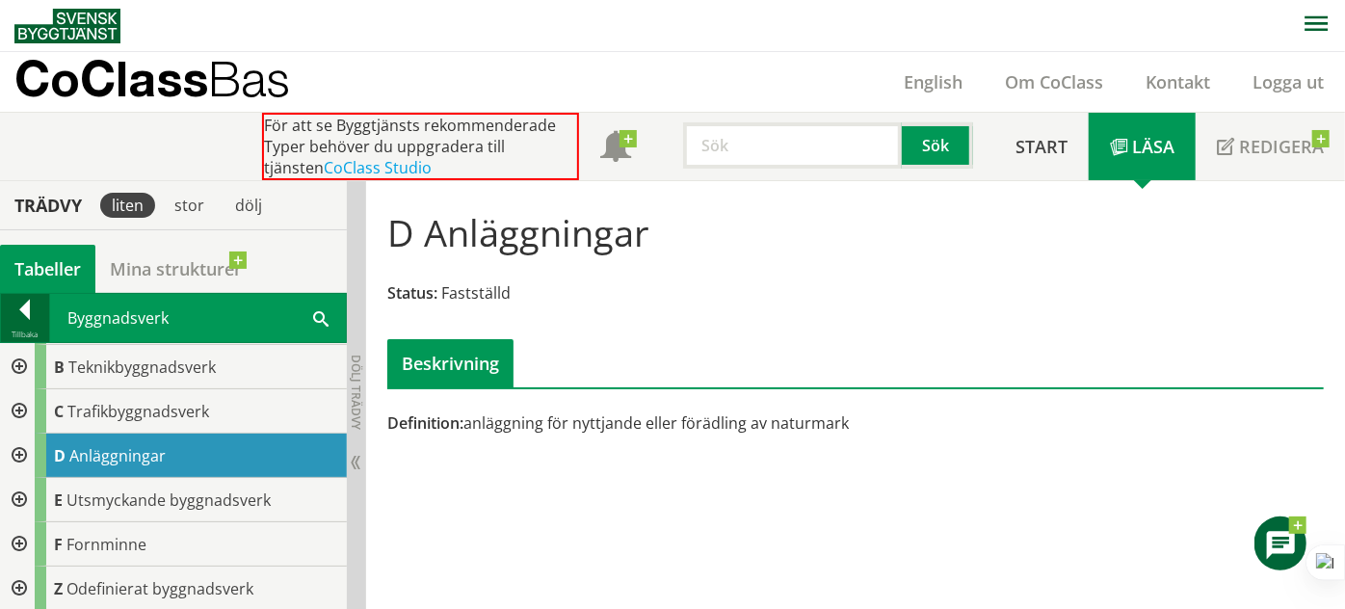
click at [32, 300] on div at bounding box center [25, 313] width 48 height 27
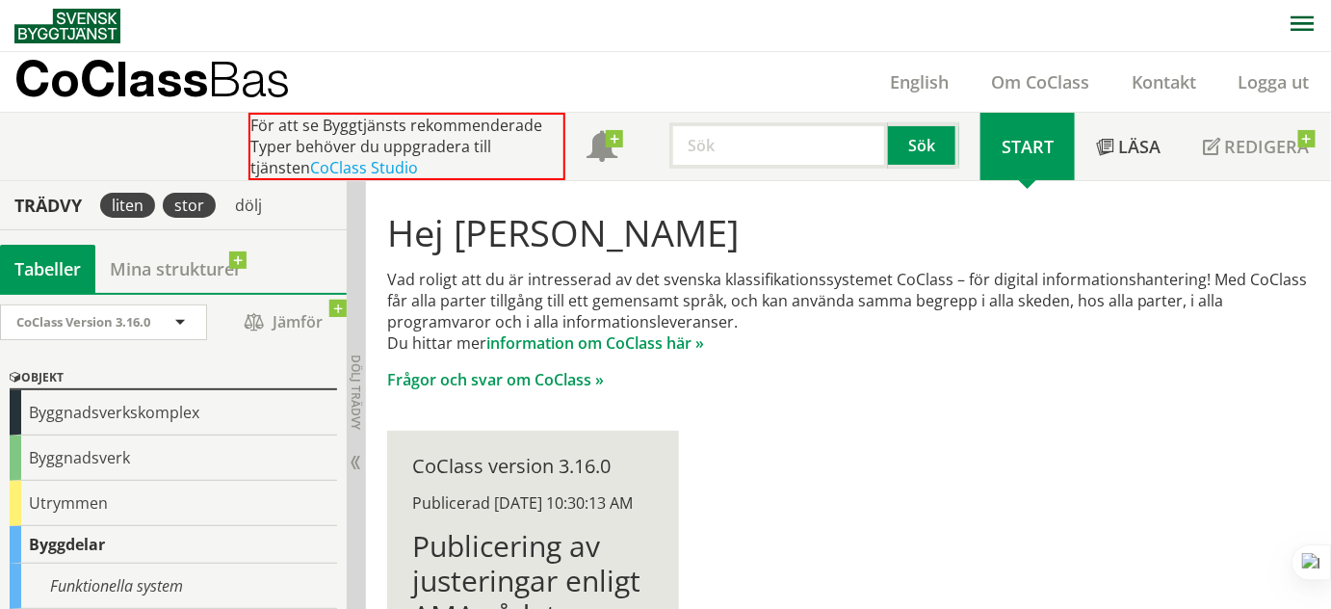
click at [193, 204] on div "stor" at bounding box center [189, 205] width 53 height 25
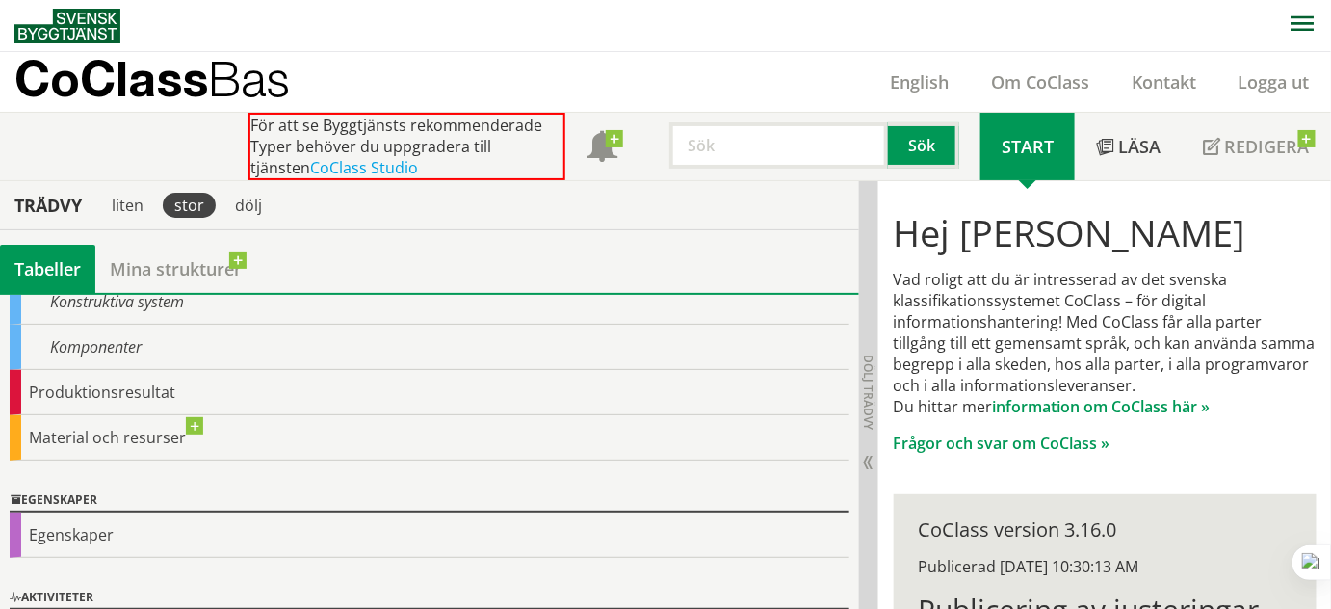
scroll to position [383, 0]
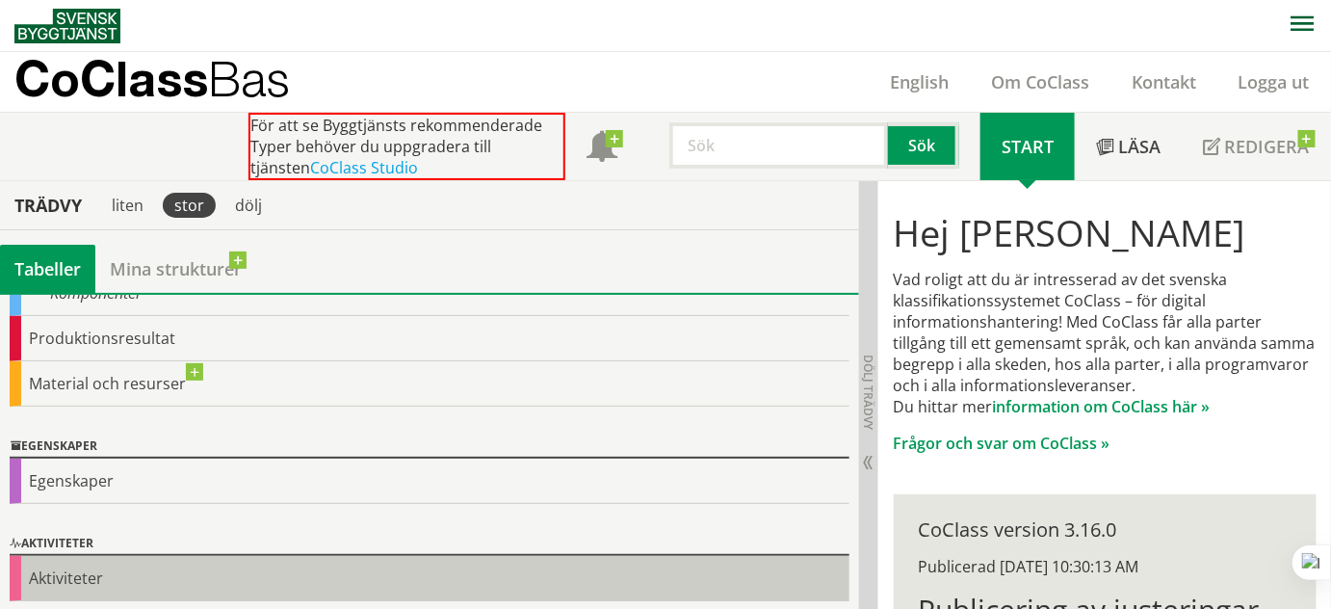
click at [105, 569] on div "Aktiviteter" at bounding box center [430, 578] width 840 height 45
